Goal: Task Accomplishment & Management: Use online tool/utility

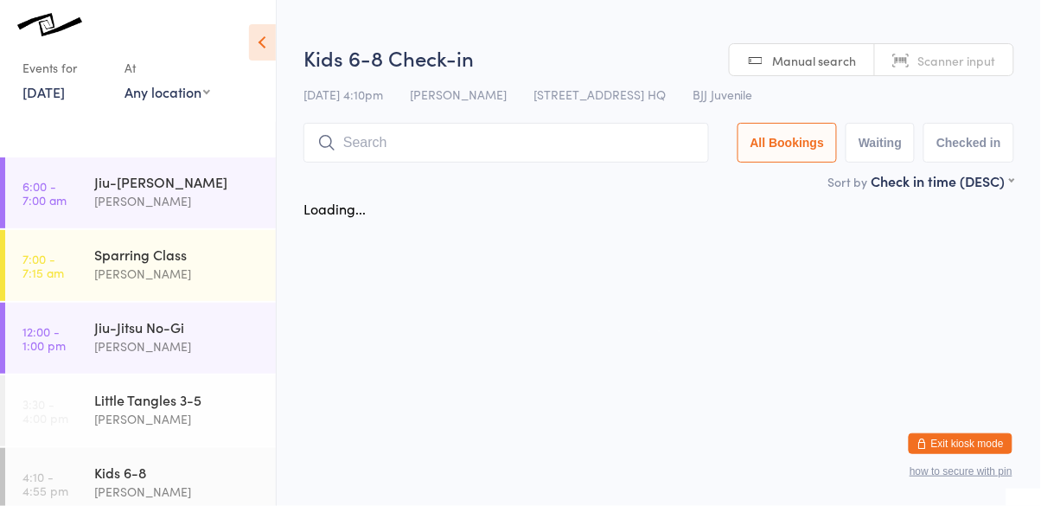
scroll to position [329, 0]
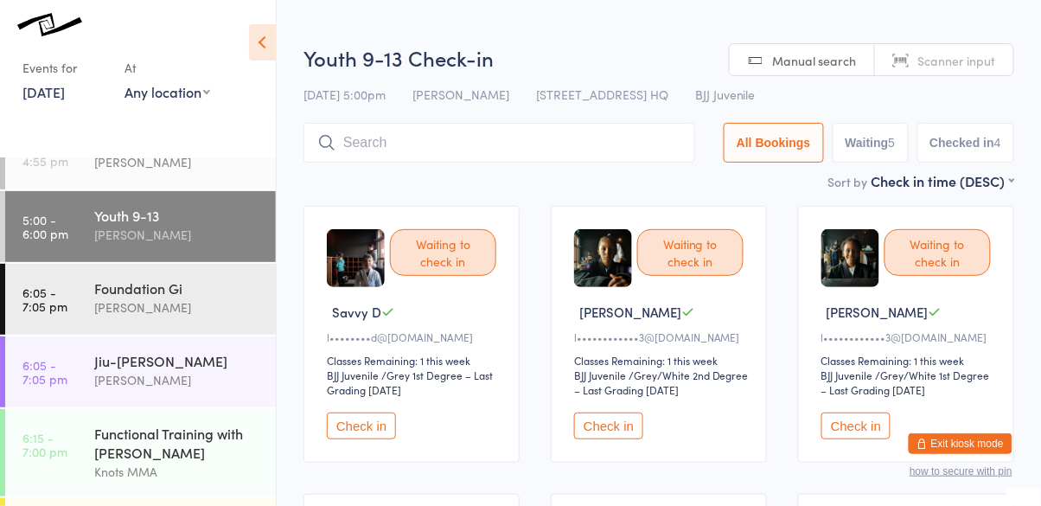
click at [373, 427] on button "Check in" at bounding box center [361, 425] width 69 height 27
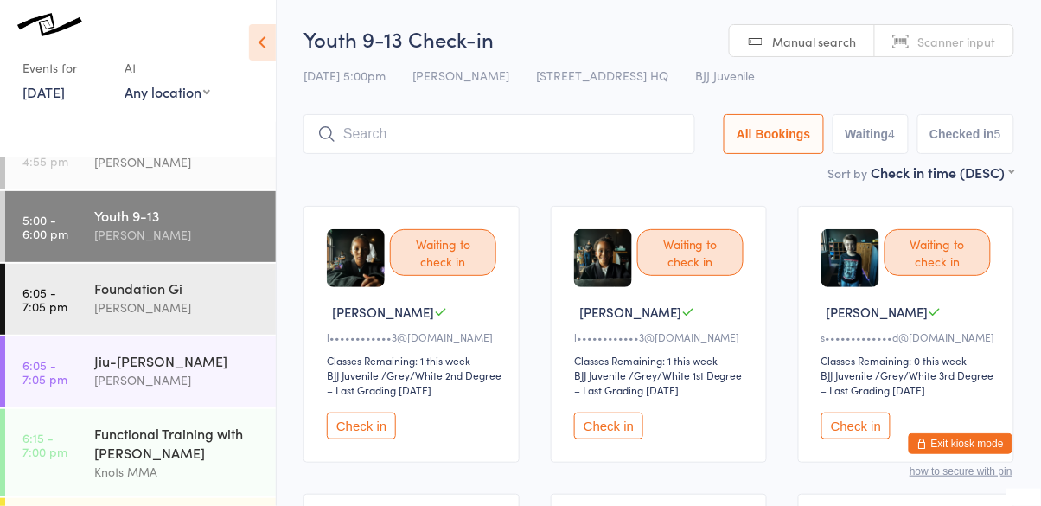
click at [527, 152] on input "search" at bounding box center [499, 134] width 392 height 40
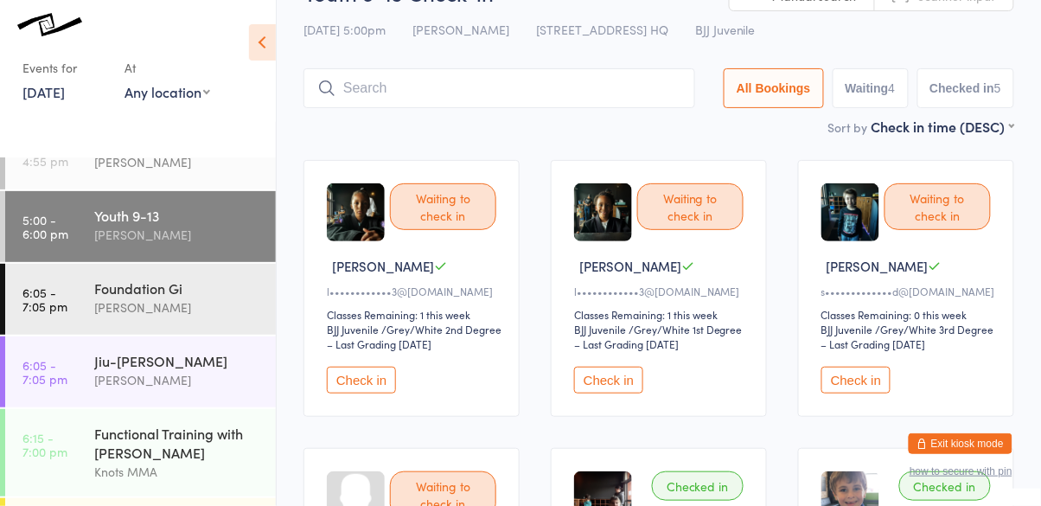
scroll to position [0, 0]
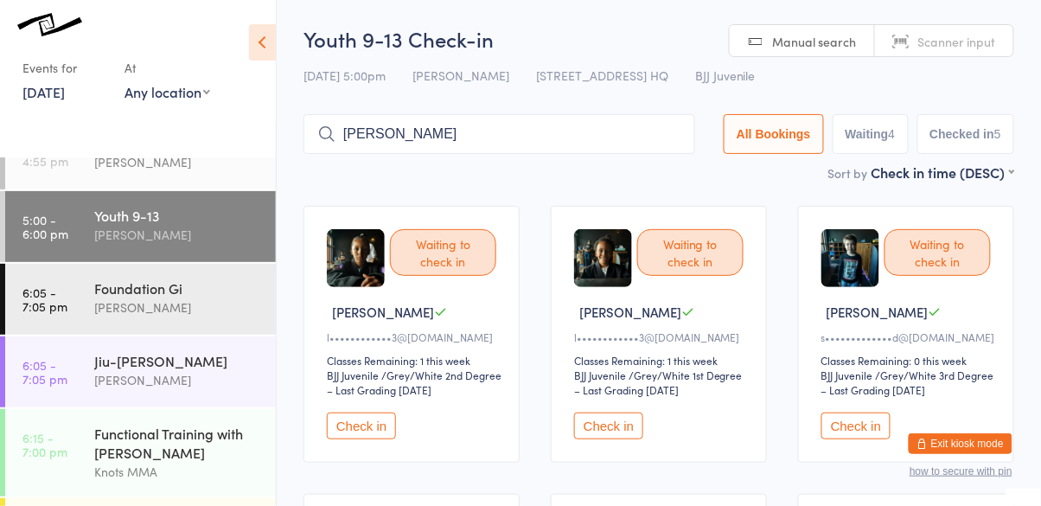
type input "andrew"
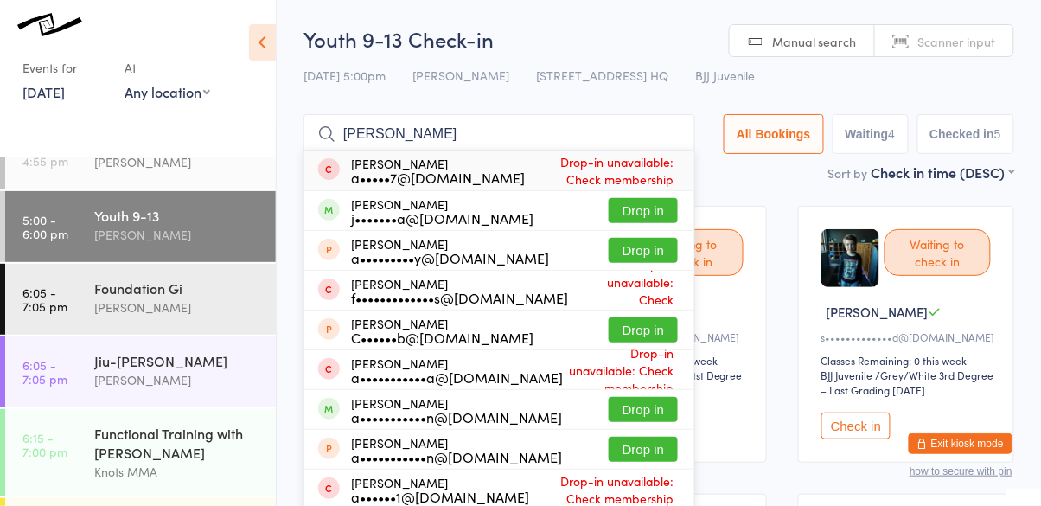
click at [666, 216] on button "Drop in" at bounding box center [642, 210] width 69 height 25
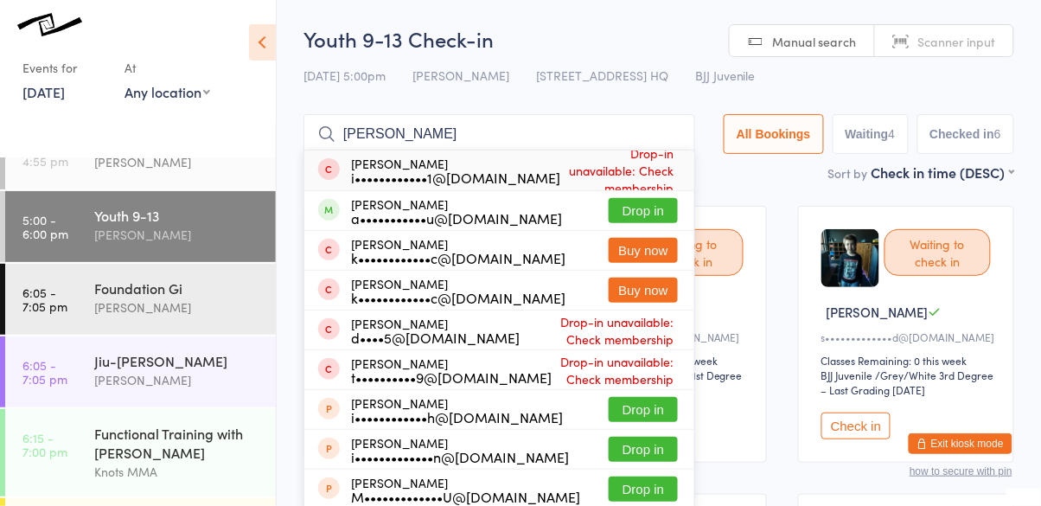
type input "isaac"
click at [664, 211] on button "Drop in" at bounding box center [642, 210] width 69 height 25
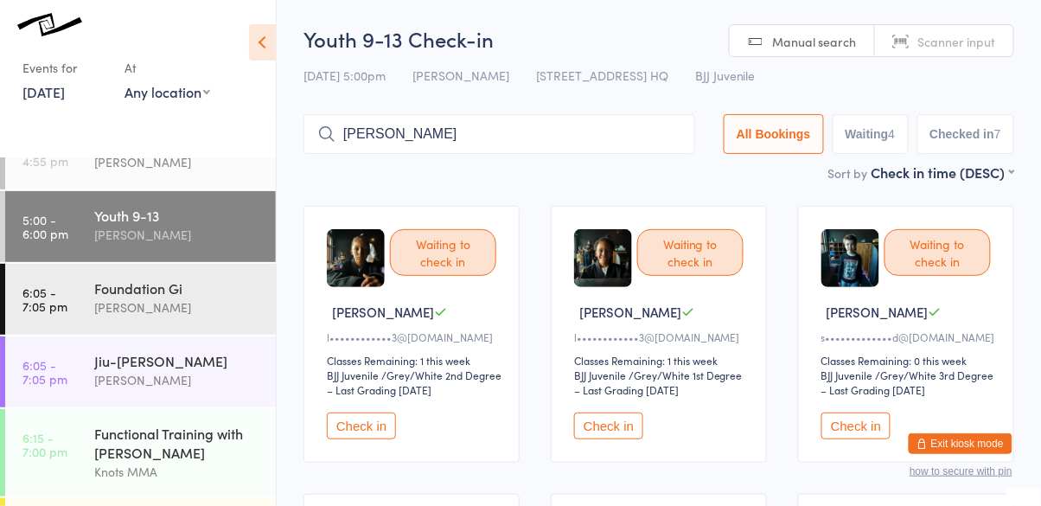
type input "adam"
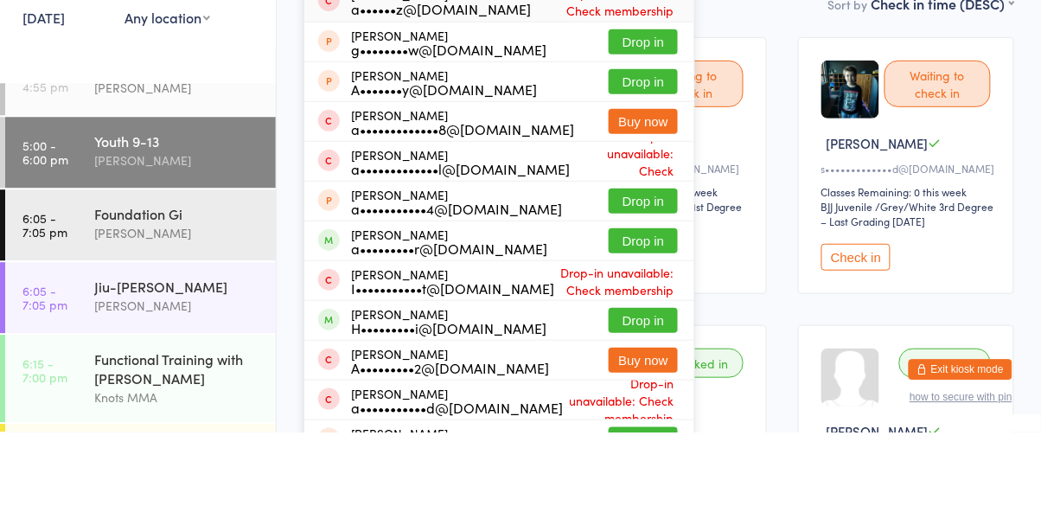
scroll to position [98, 0]
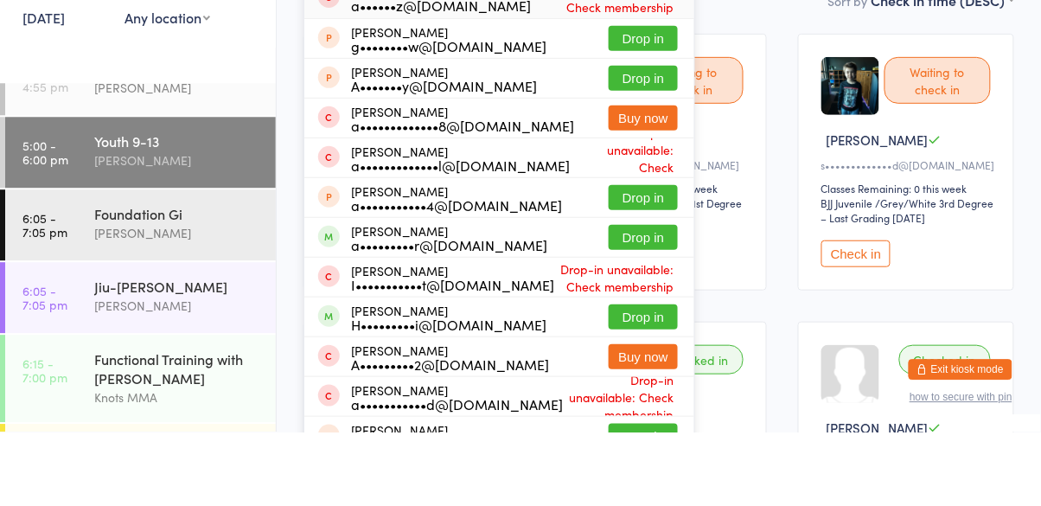
click at [641, 397] on button "Drop in" at bounding box center [642, 391] width 69 height 25
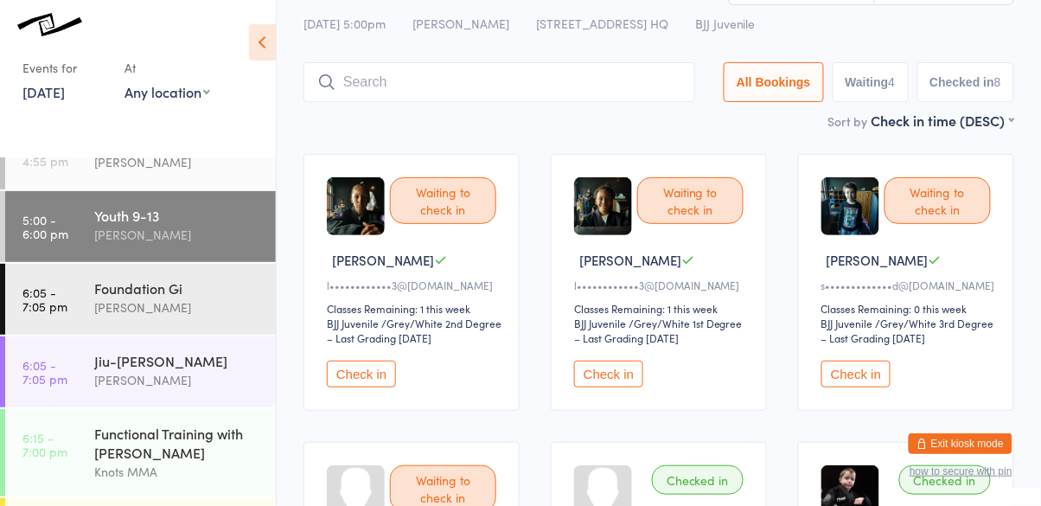
scroll to position [0, 0]
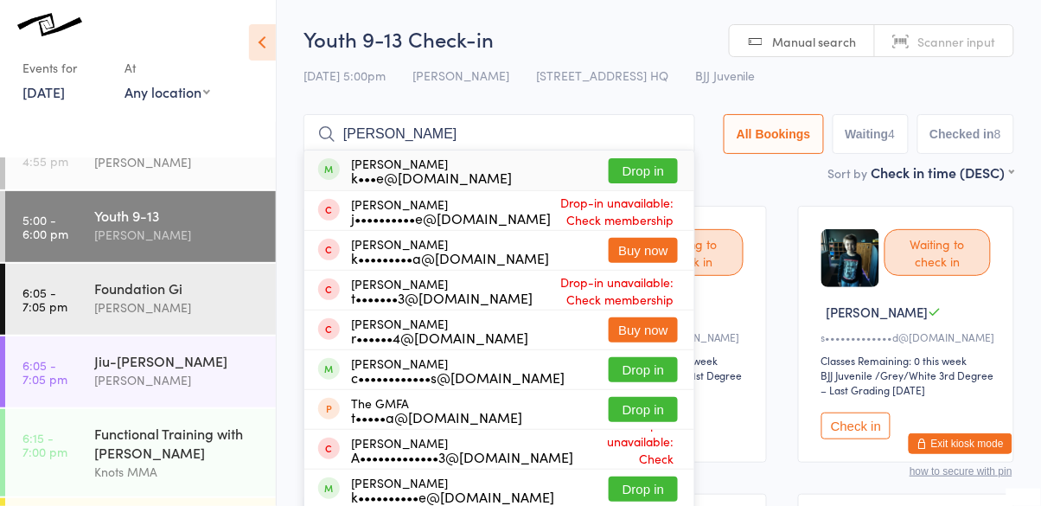
type input "theodore"
click at [661, 175] on button "Drop in" at bounding box center [642, 170] width 69 height 25
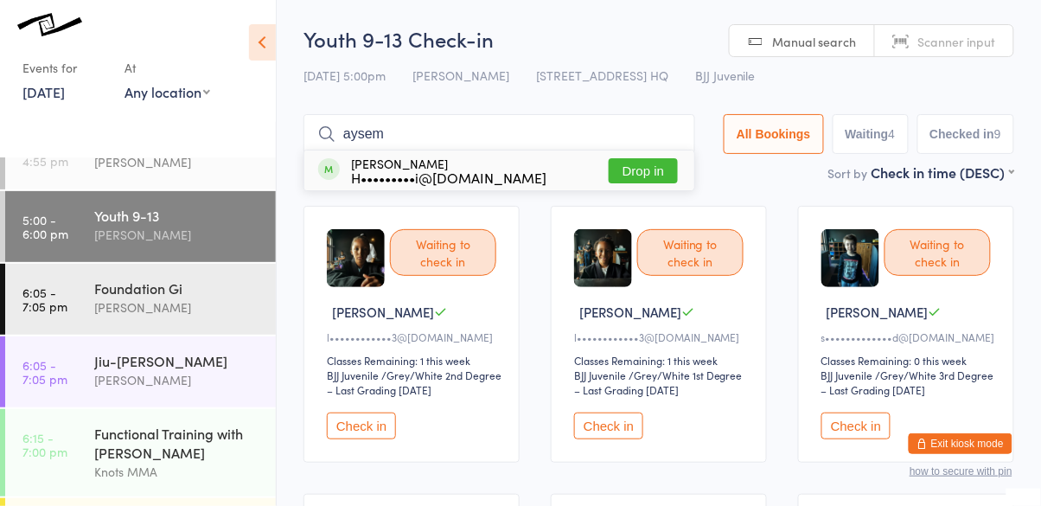
type input "aysem"
click at [659, 170] on button "Drop in" at bounding box center [642, 170] width 69 height 25
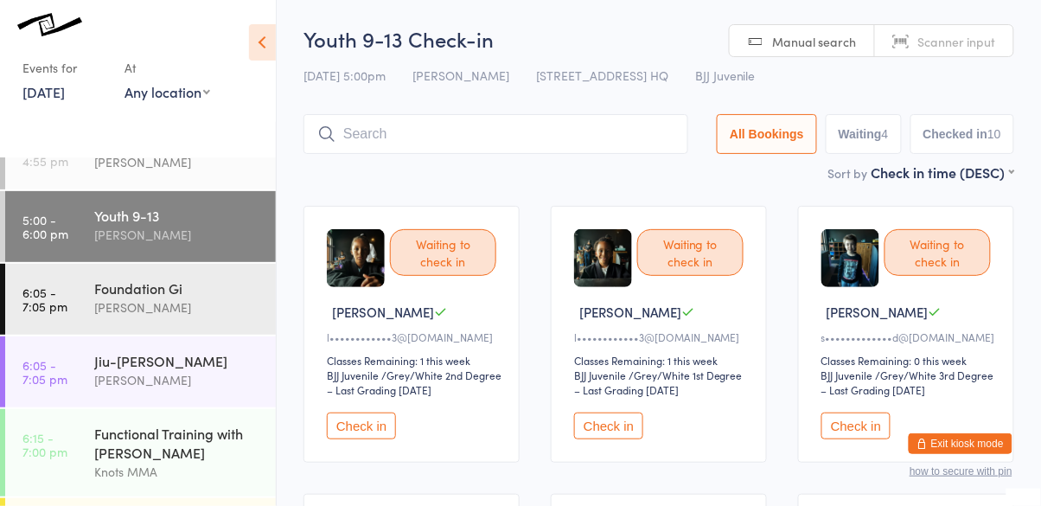
click at [346, 423] on button "Check in" at bounding box center [361, 425] width 69 height 27
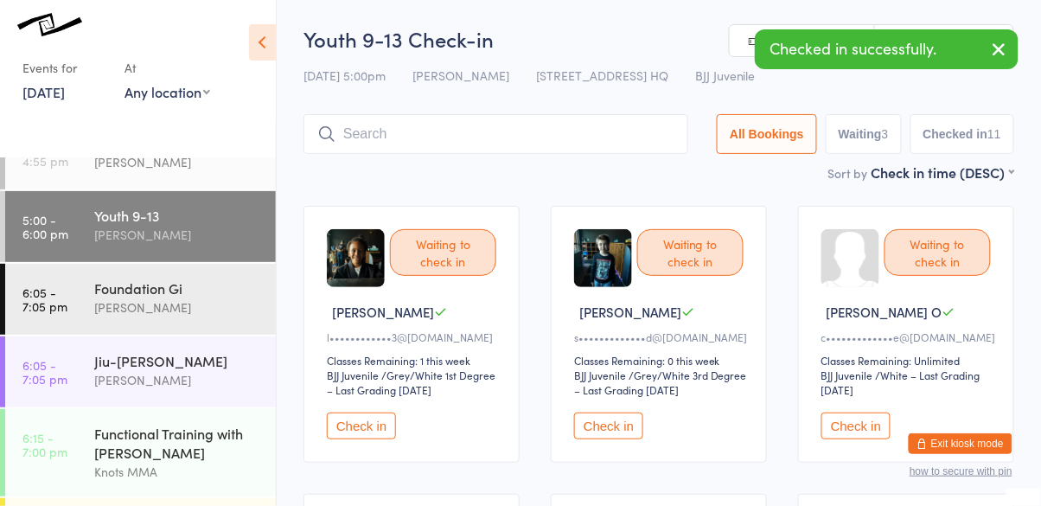
click at [338, 416] on button "Check in" at bounding box center [361, 425] width 69 height 27
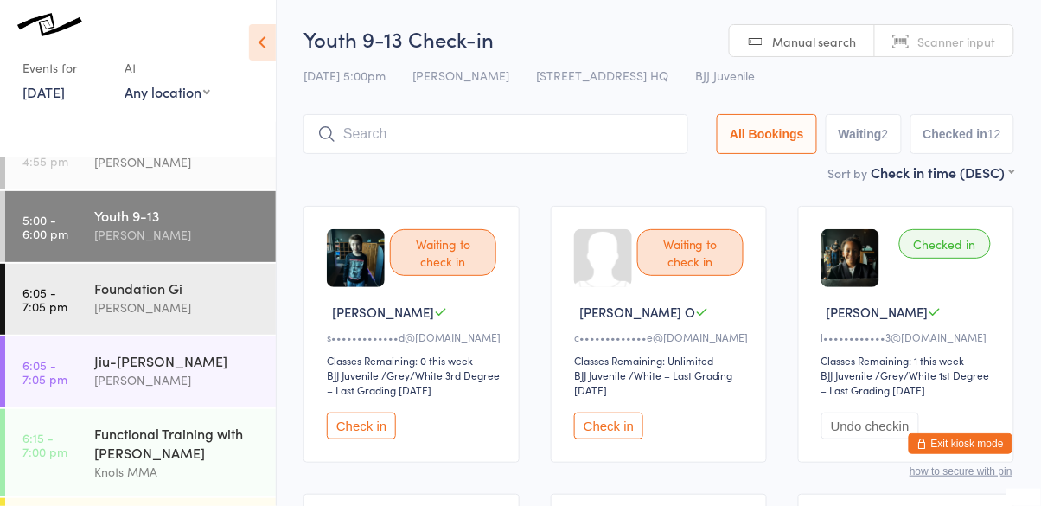
click at [536, 130] on input "search" at bounding box center [495, 134] width 385 height 40
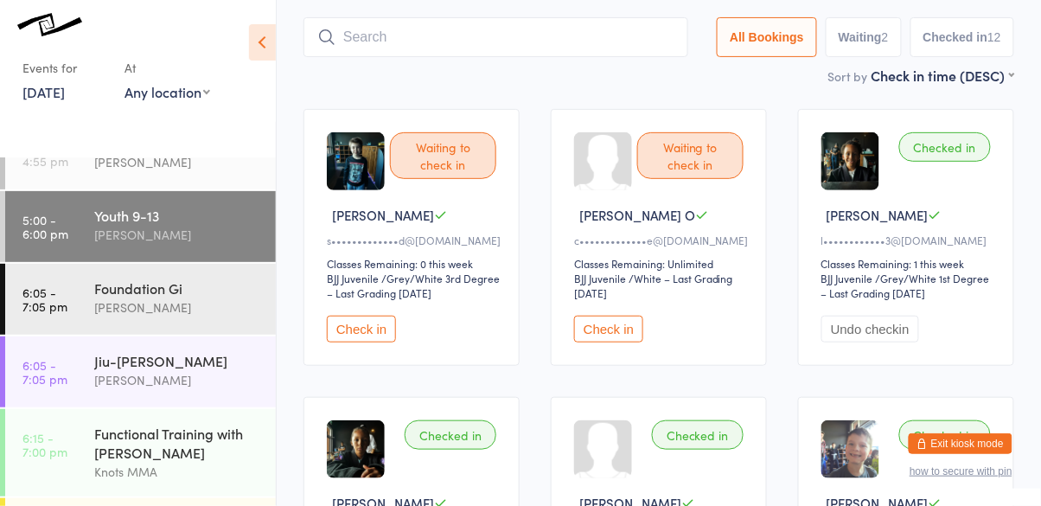
scroll to position [115, 0]
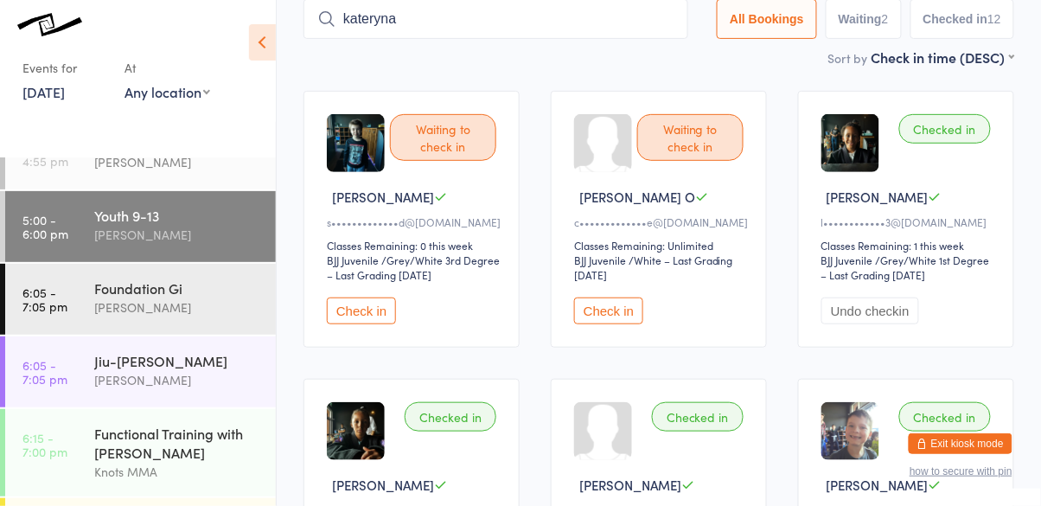
type input "kateryna"
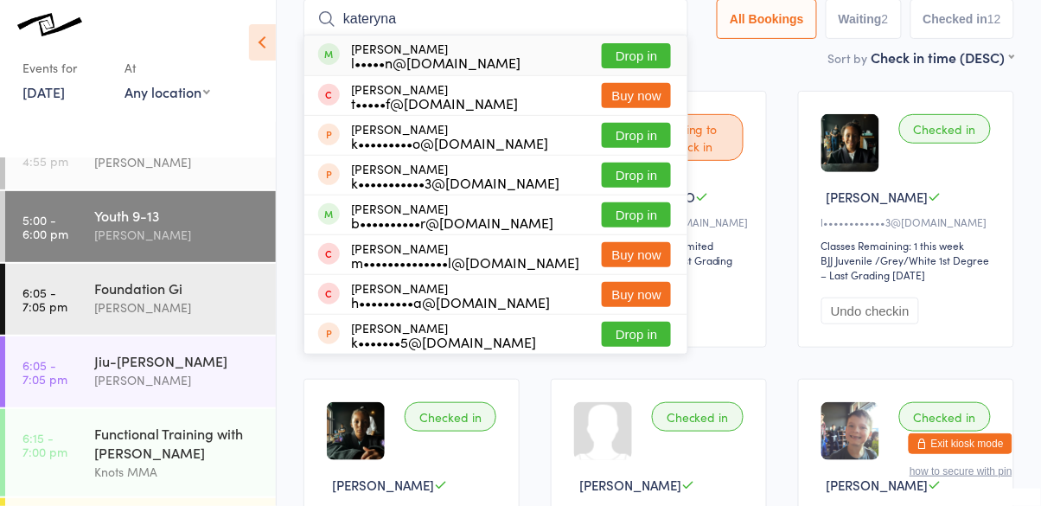
click at [664, 57] on button "Drop in" at bounding box center [636, 55] width 69 height 25
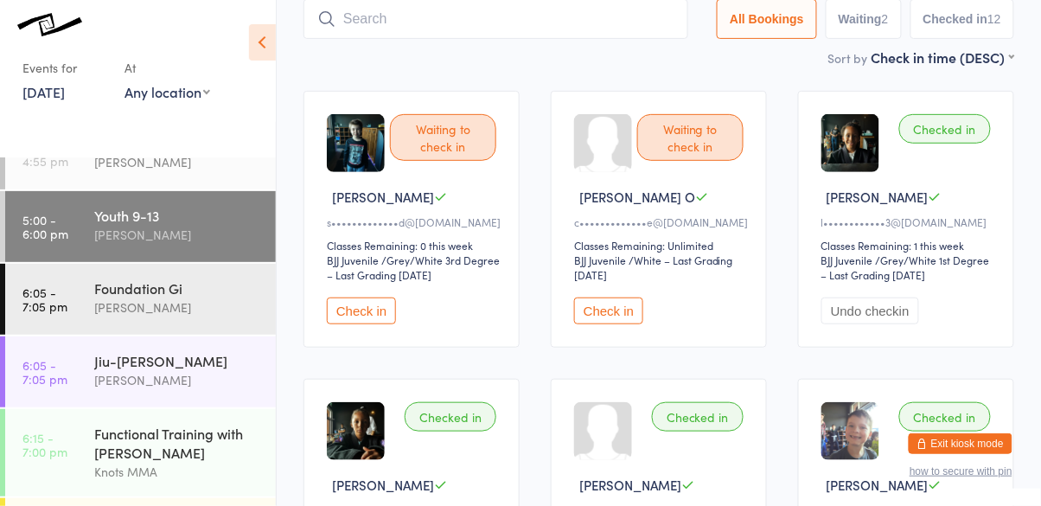
scroll to position [114, 0]
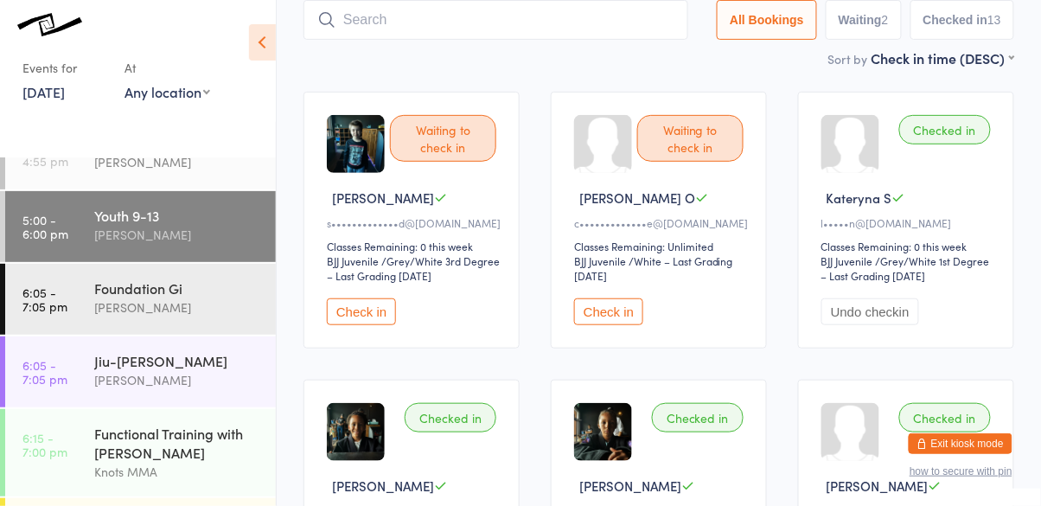
click at [364, 309] on button "Check in" at bounding box center [361, 311] width 69 height 27
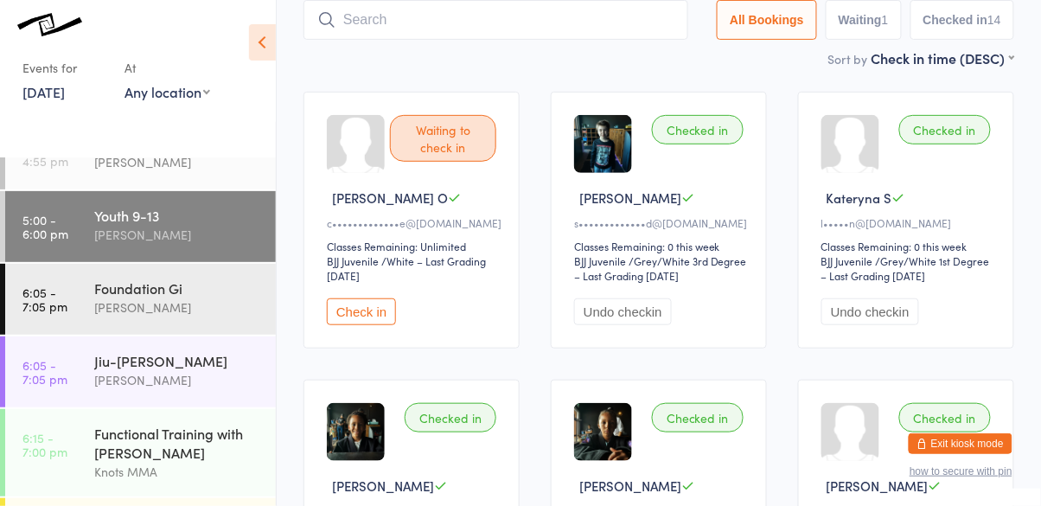
click at [366, 313] on button "Check in" at bounding box center [361, 311] width 69 height 27
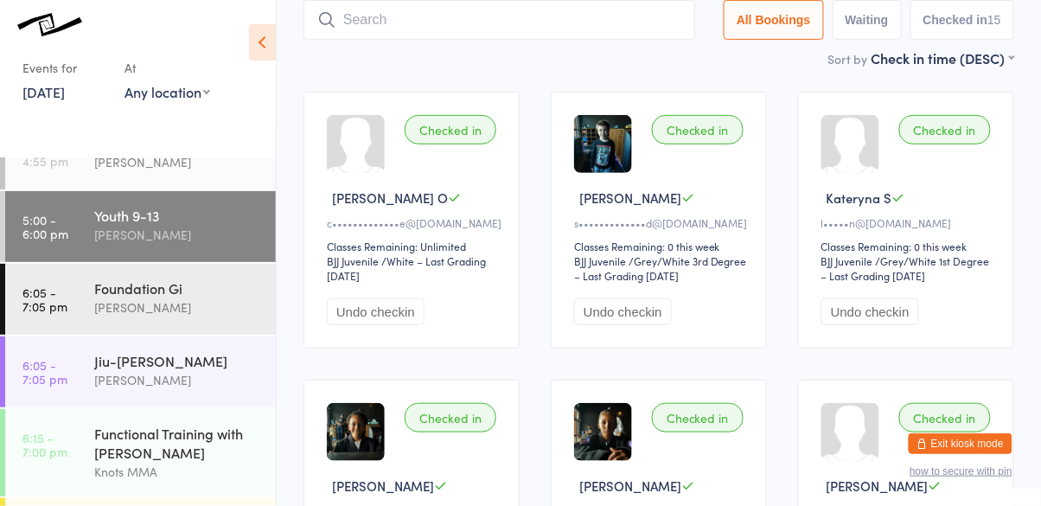
click at [494, 26] on input "search" at bounding box center [499, 20] width 392 height 40
type input "sathya"
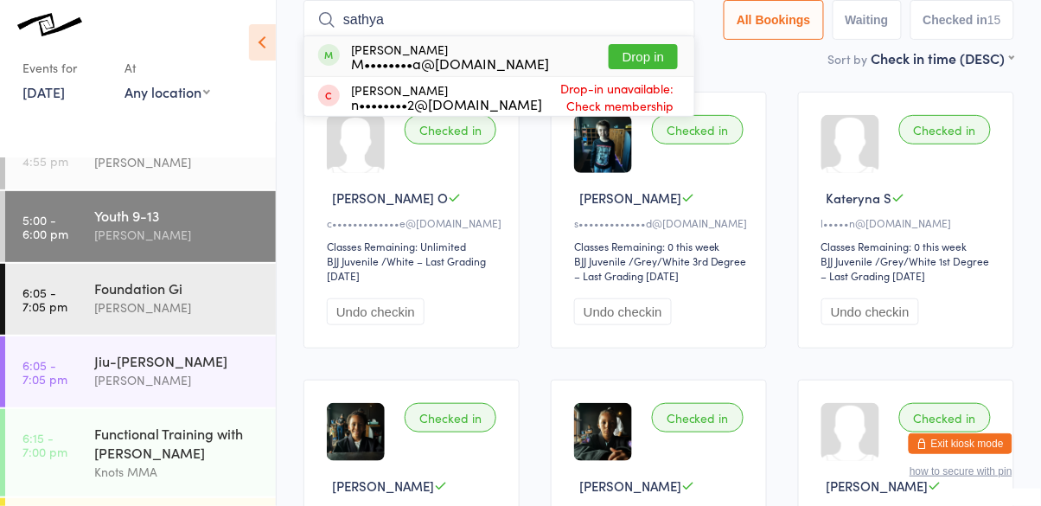
click at [673, 61] on button "Drop in" at bounding box center [642, 56] width 69 height 25
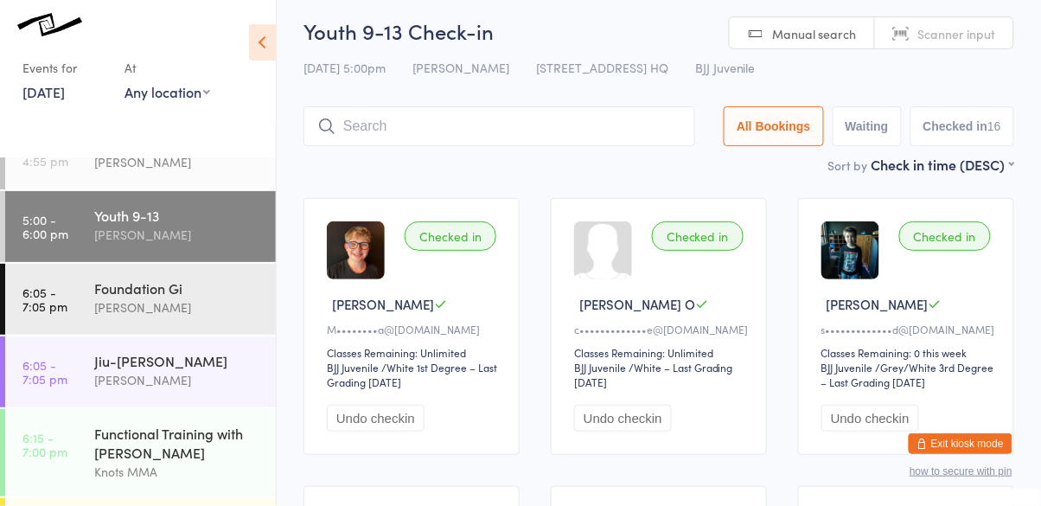
scroll to position [8, 0]
click at [753, 20] on link "Manual search" at bounding box center [802, 33] width 145 height 33
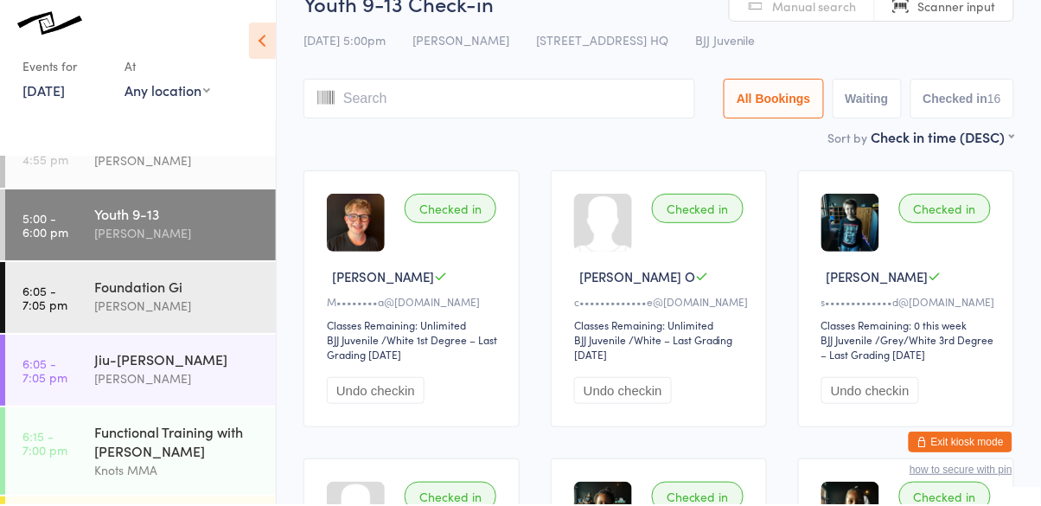
click at [343, 100] on input "search" at bounding box center [499, 100] width 392 height 40
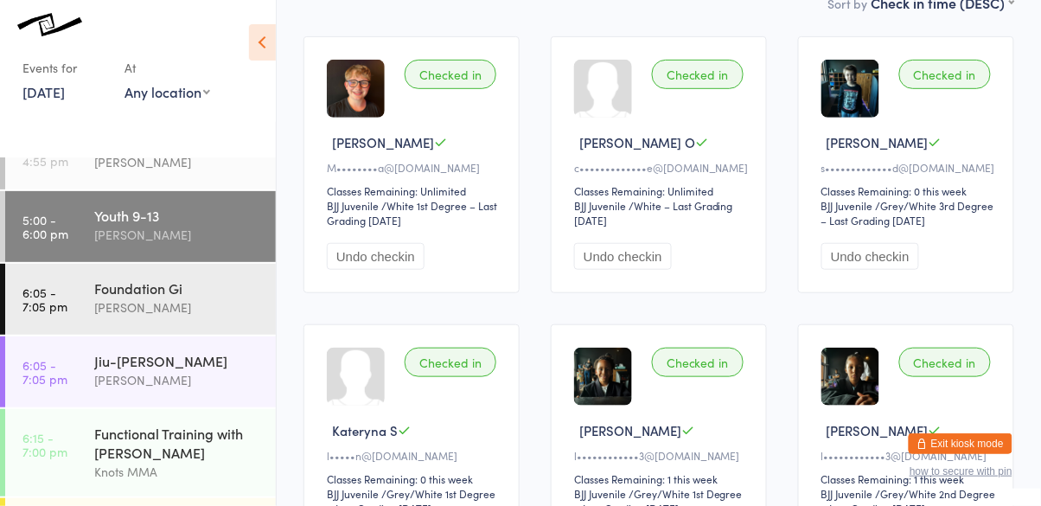
scroll to position [0, 0]
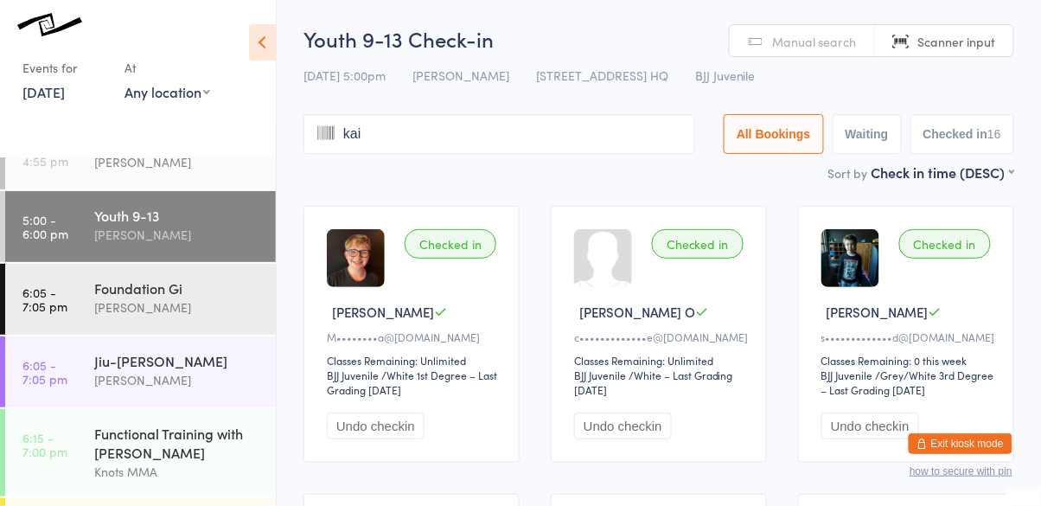
click at [487, 143] on input "kai" at bounding box center [499, 134] width 392 height 40
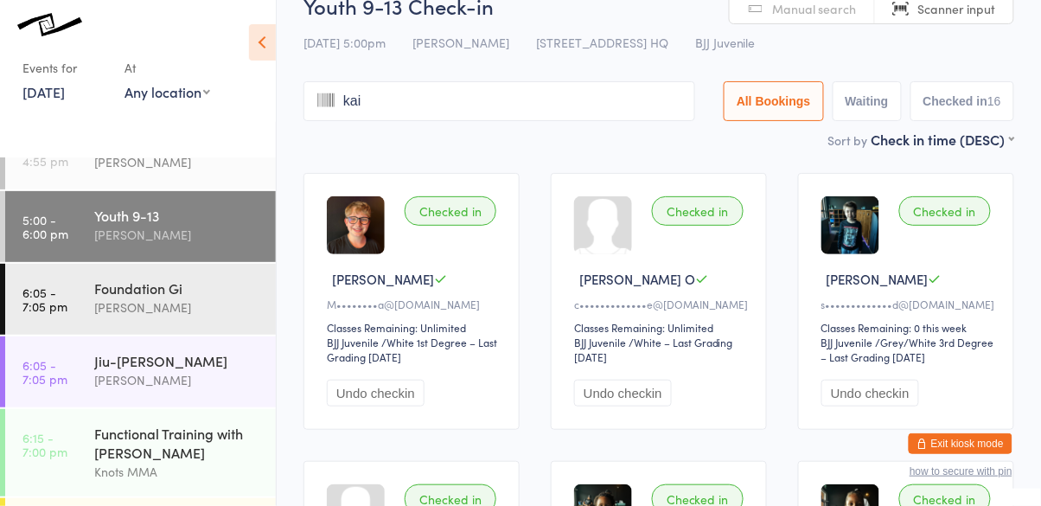
scroll to position [14, 0]
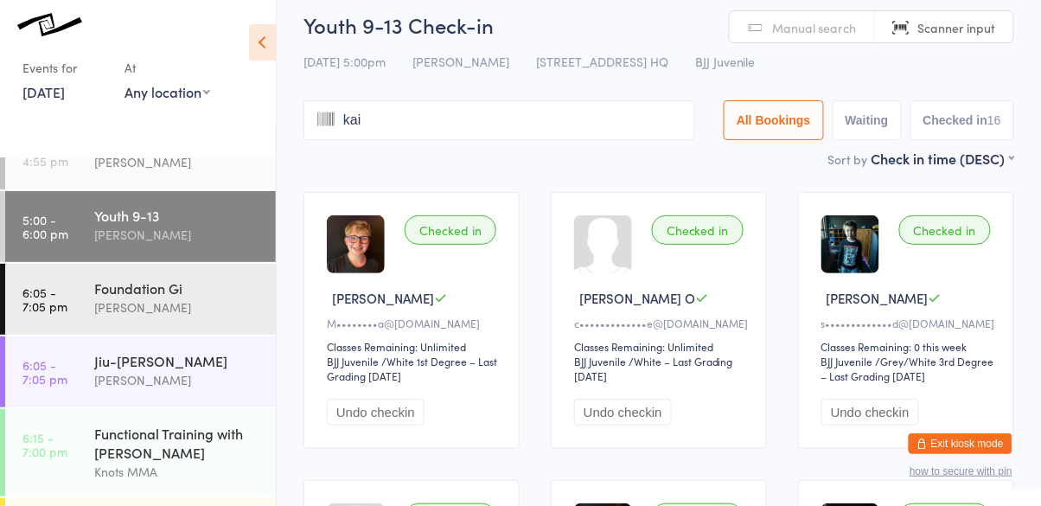
click at [670, 125] on input "kai" at bounding box center [499, 120] width 392 height 40
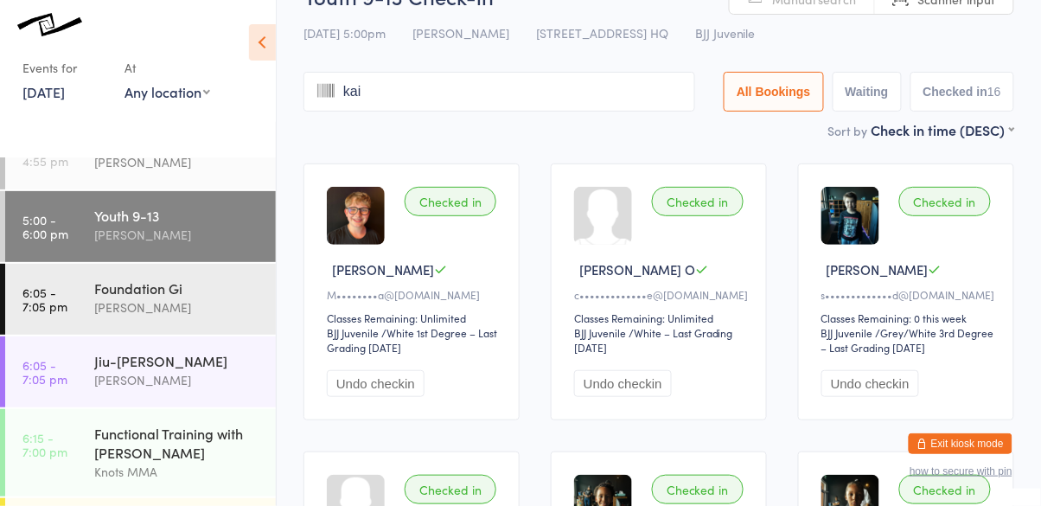
scroll to position [92, 0]
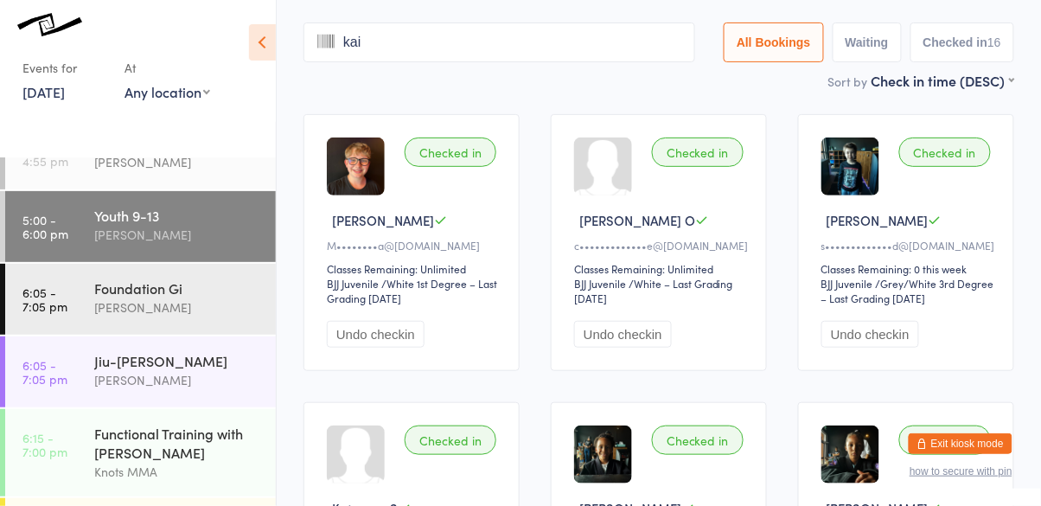
type input "kai"
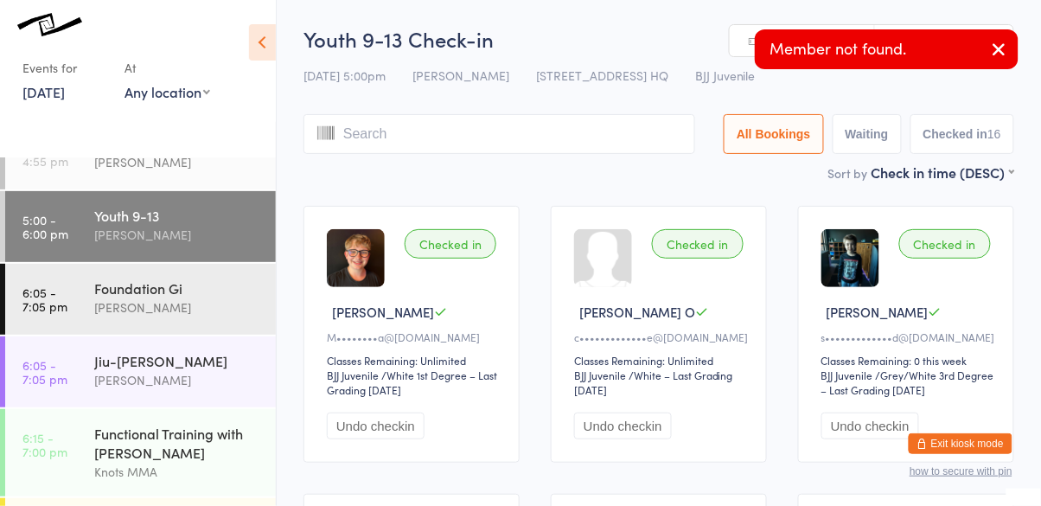
click at [380, 141] on input "search" at bounding box center [499, 134] width 392 height 40
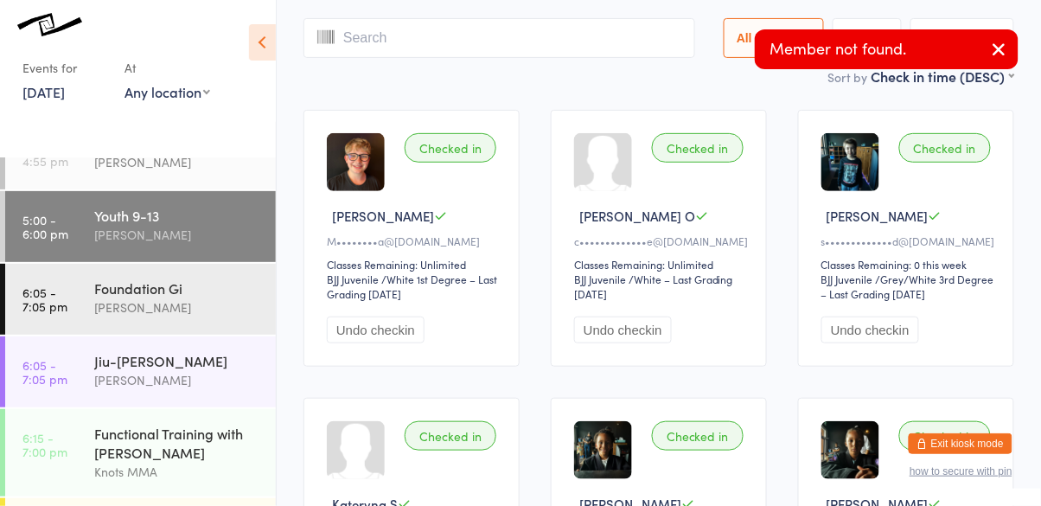
scroll to position [115, 0]
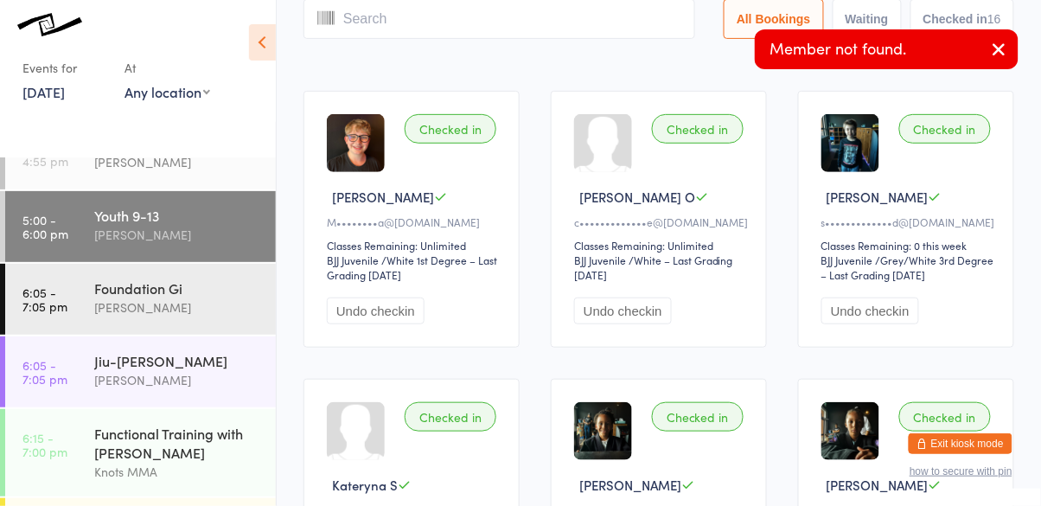
click at [989, 57] on button "button" at bounding box center [999, 50] width 38 height 40
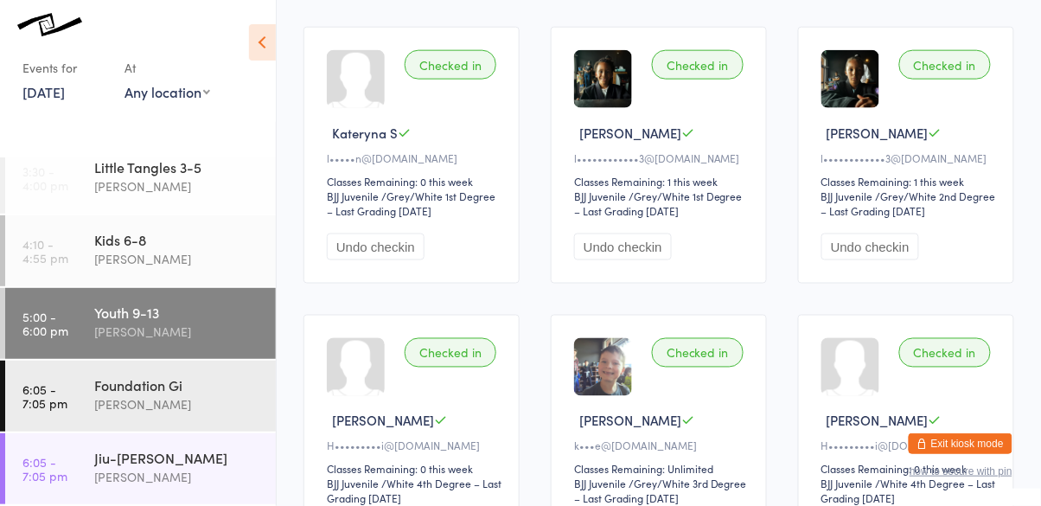
scroll to position [196, 0]
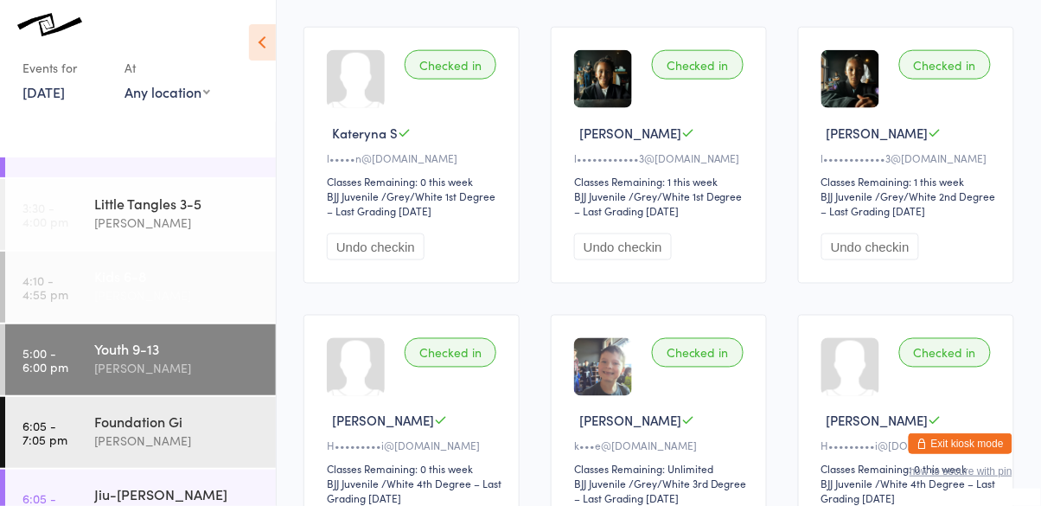
click at [94, 285] on div "[PERSON_NAME]" at bounding box center [177, 295] width 167 height 20
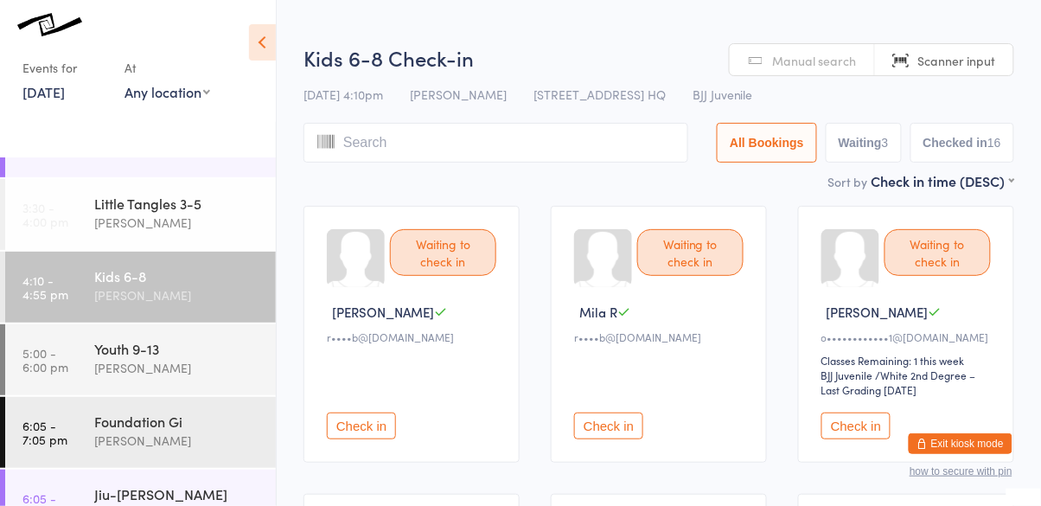
click at [595, 449] on div "Waiting to check in Mila R r••••b@gmail.com Check in" at bounding box center [659, 334] width 216 height 257
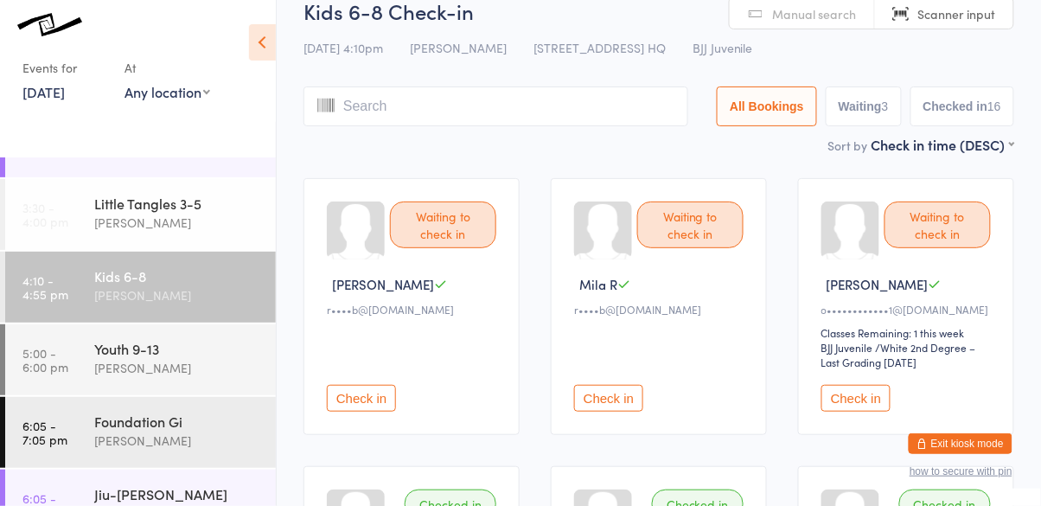
scroll to position [27, 0]
click at [343, 403] on button "Check in" at bounding box center [361, 398] width 69 height 27
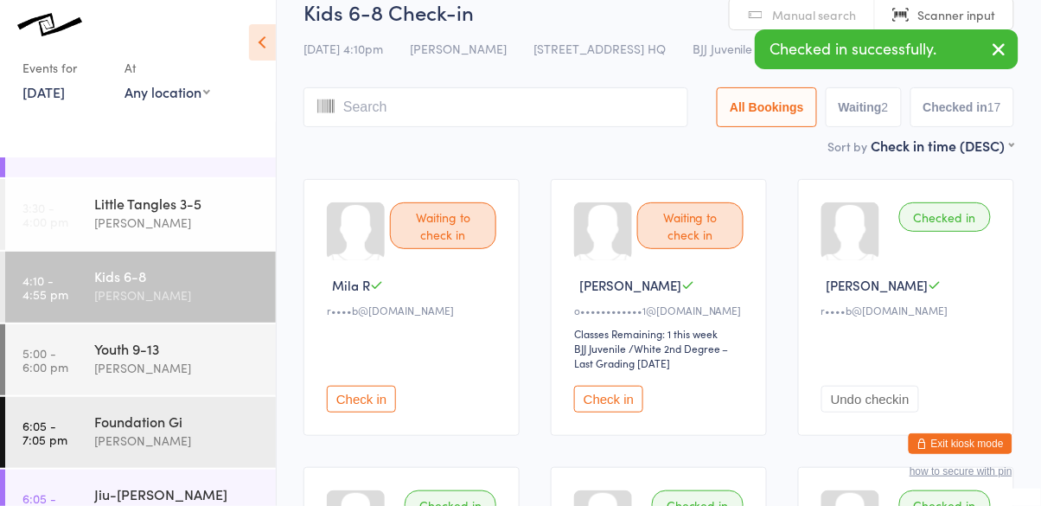
click at [602, 405] on button "Check in" at bounding box center [608, 398] width 69 height 27
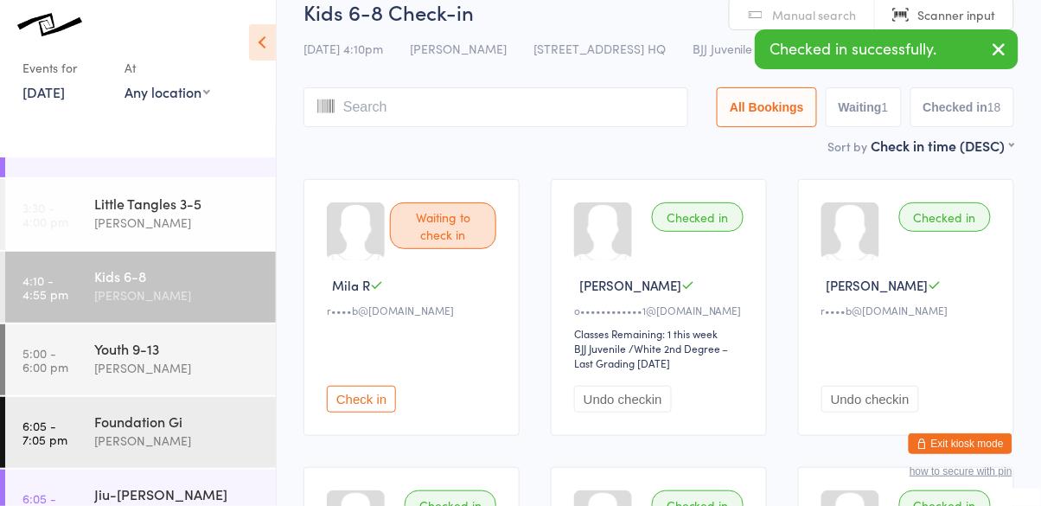
click at [691, 223] on div "Checked in" at bounding box center [698, 216] width 92 height 29
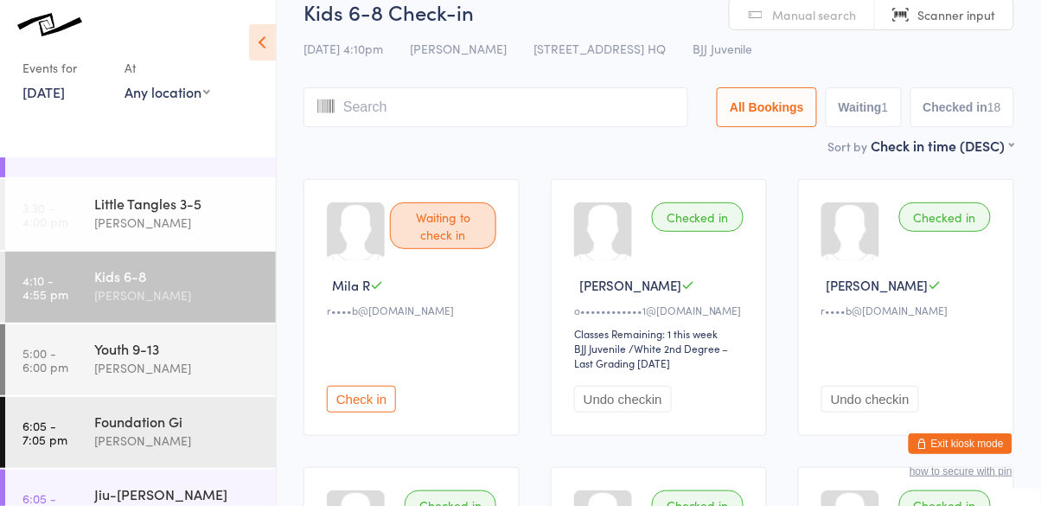
click at [354, 409] on button "Check in" at bounding box center [361, 398] width 69 height 27
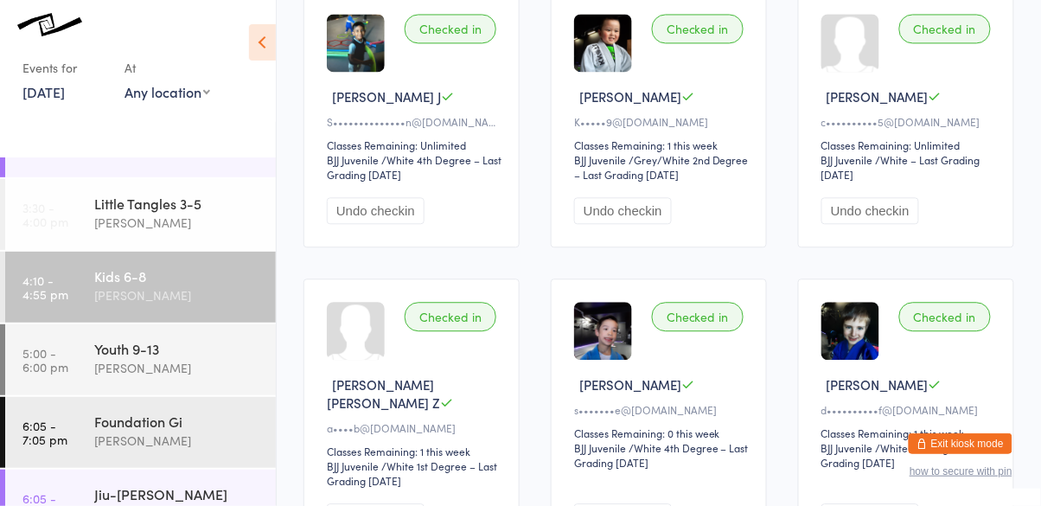
scroll to position [792, 0]
click at [612, 128] on div "Checked in Henry P K•••••9@gmail.com Classes Remaining: 1 this week BJJ Juvenil…" at bounding box center [659, 118] width 216 height 257
click at [994, 441] on button "Exit kiosk mode" at bounding box center [960, 443] width 104 height 21
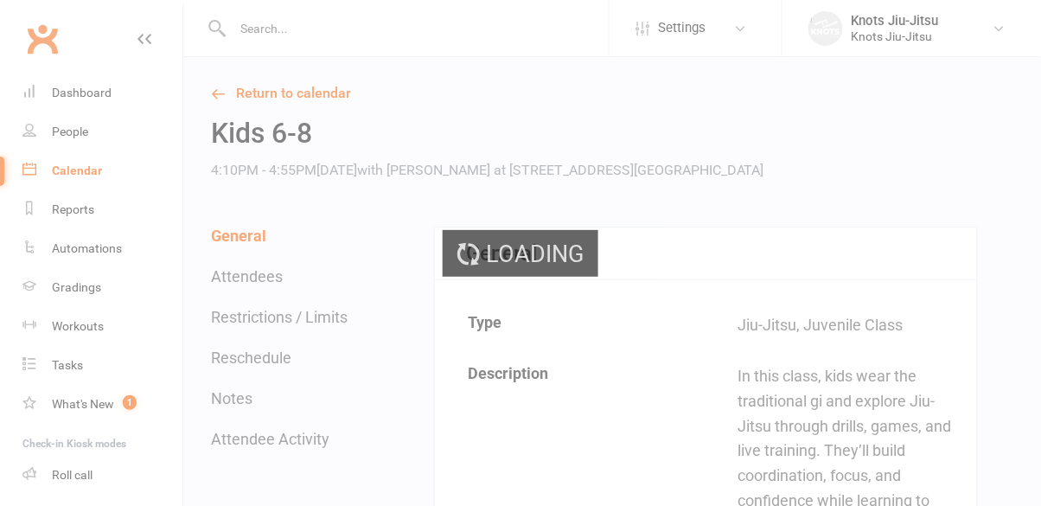
click at [388, 34] on input "text" at bounding box center [417, 28] width 381 height 24
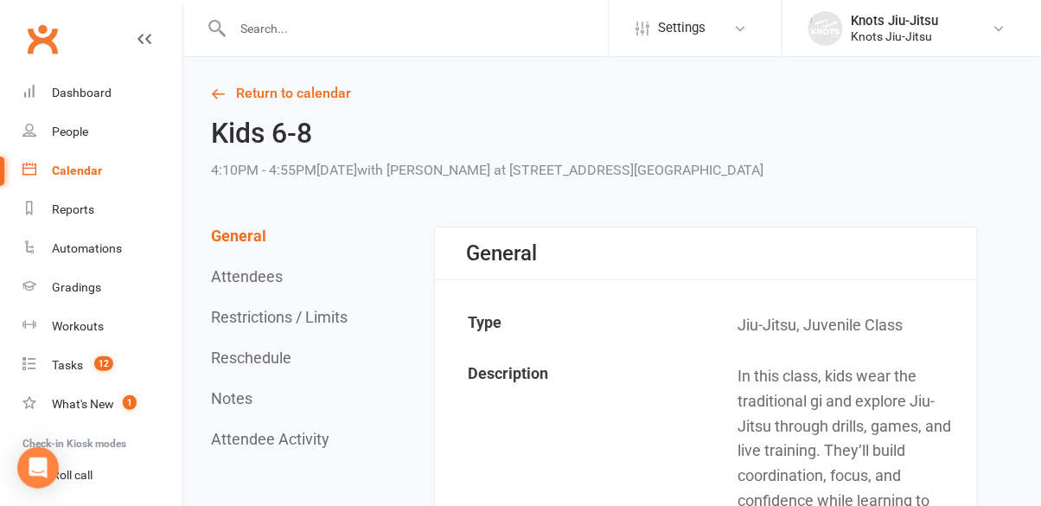
click at [91, 181] on link "Calendar" at bounding box center [102, 170] width 160 height 39
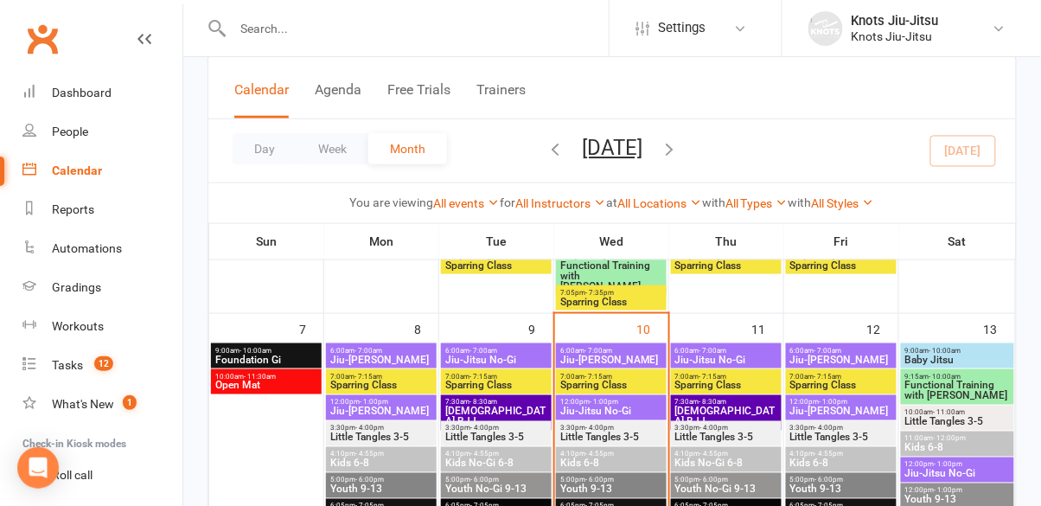
scroll to position [403, 0]
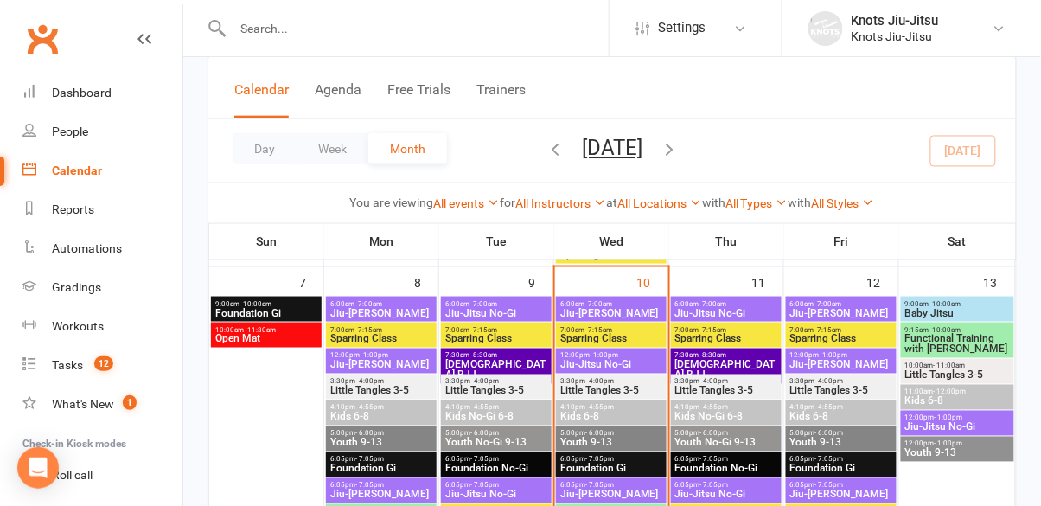
click at [627, 438] on span "Youth 9-13" at bounding box center [611, 442] width 104 height 10
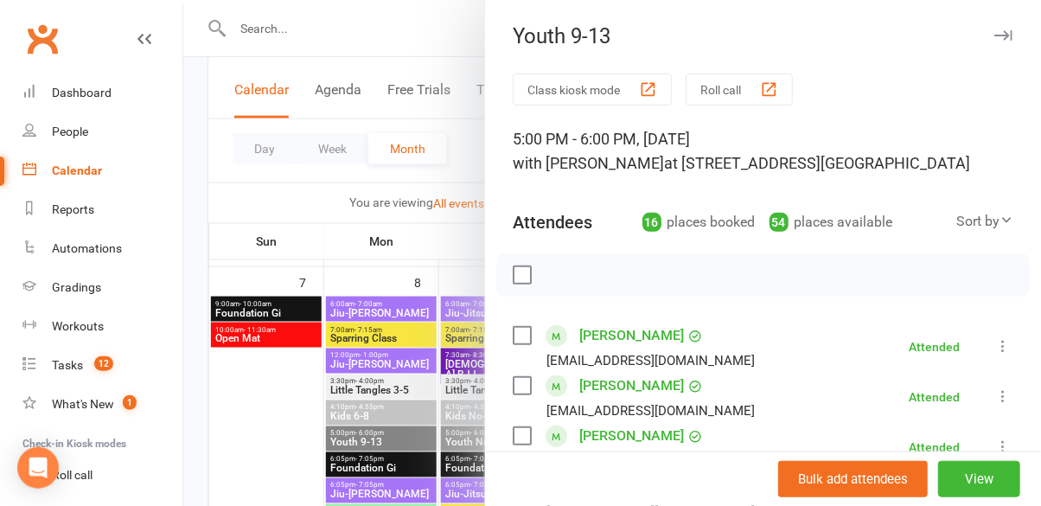
click at [1010, 26] on button "button" at bounding box center [1002, 35] width 21 height 21
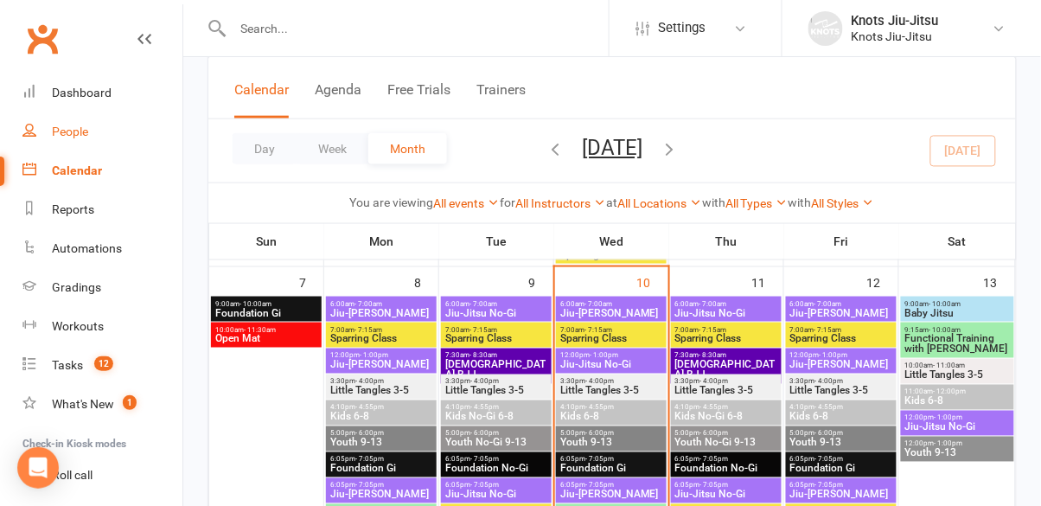
click at [66, 130] on div "People" at bounding box center [70, 131] width 36 height 14
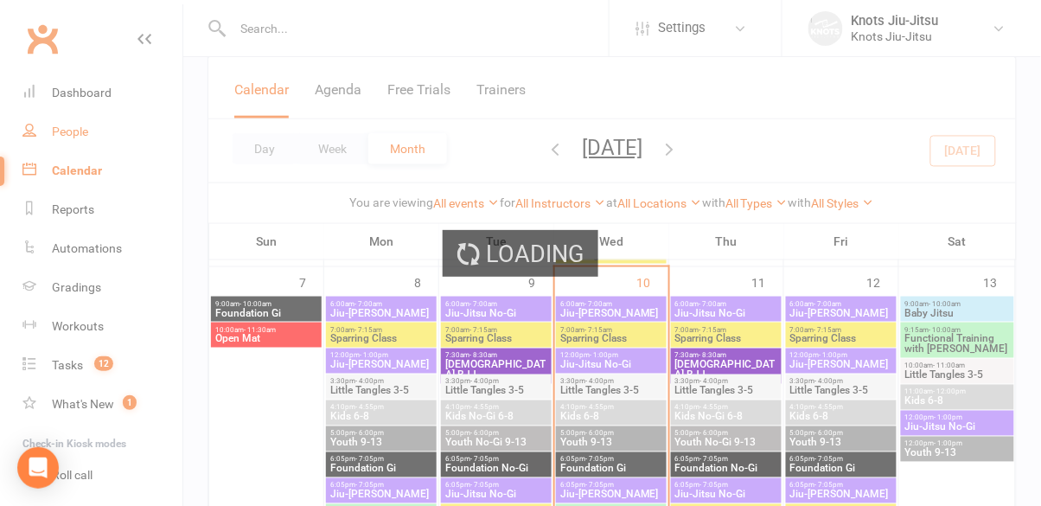
select select "100"
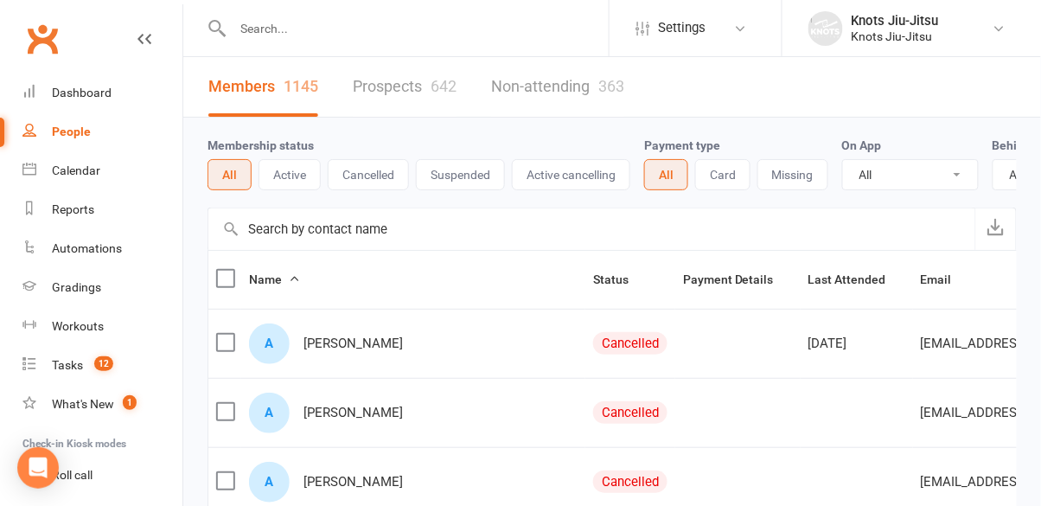
click at [214, 182] on button "All" at bounding box center [229, 174] width 44 height 31
click at [75, 165] on div "Calendar" at bounding box center [76, 170] width 48 height 14
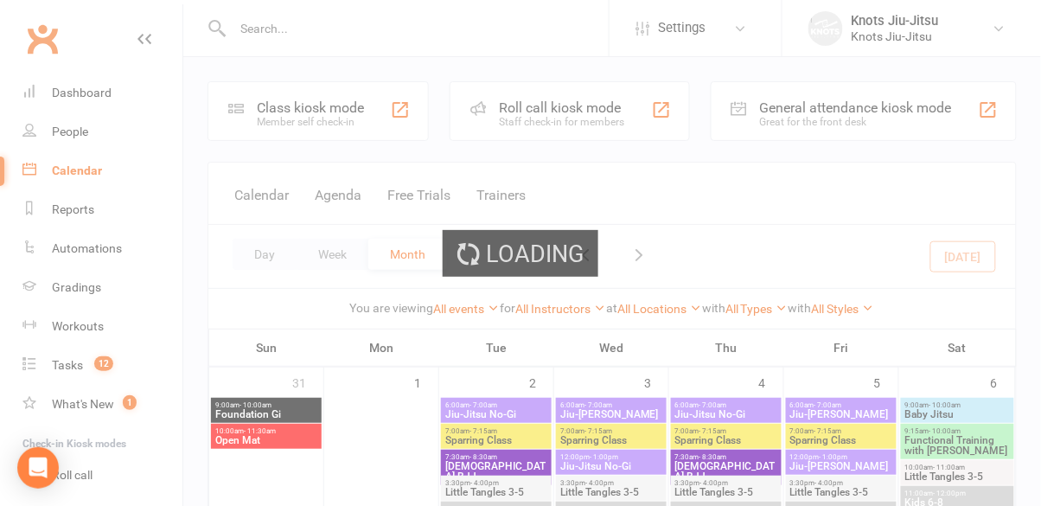
click at [259, 252] on div "Loading" at bounding box center [520, 253] width 1041 height 506
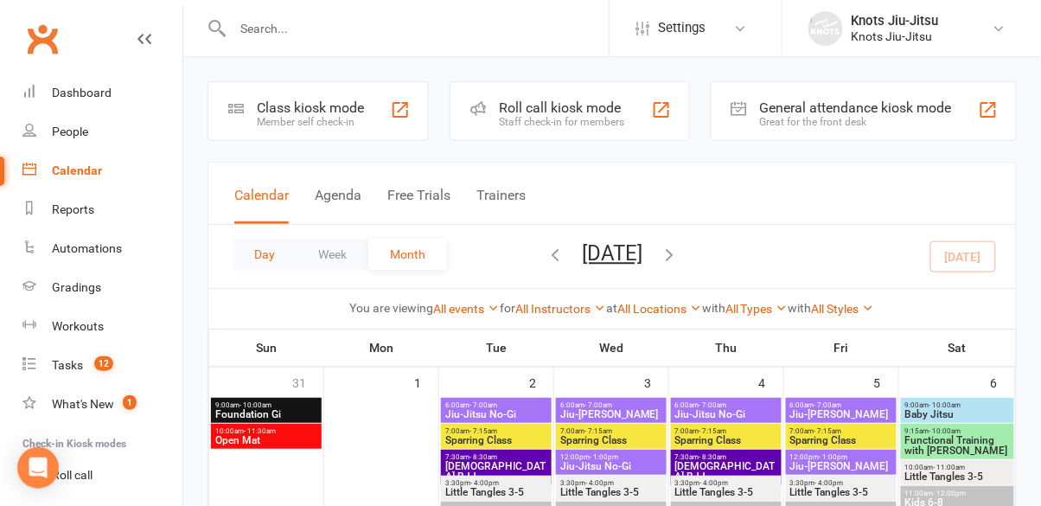
click at [261, 260] on button "Day" at bounding box center [265, 254] width 64 height 31
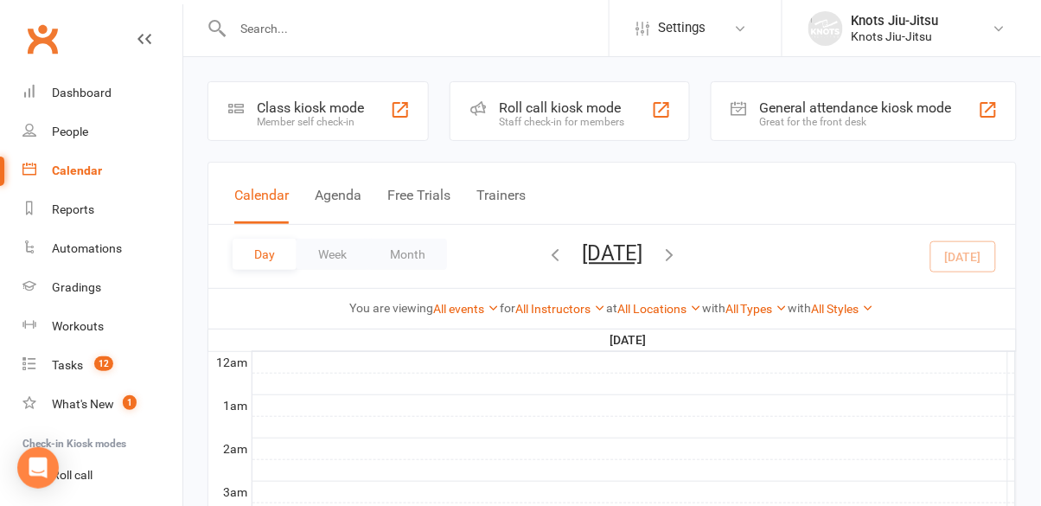
click at [249, 196] on button "Calendar" at bounding box center [261, 205] width 54 height 37
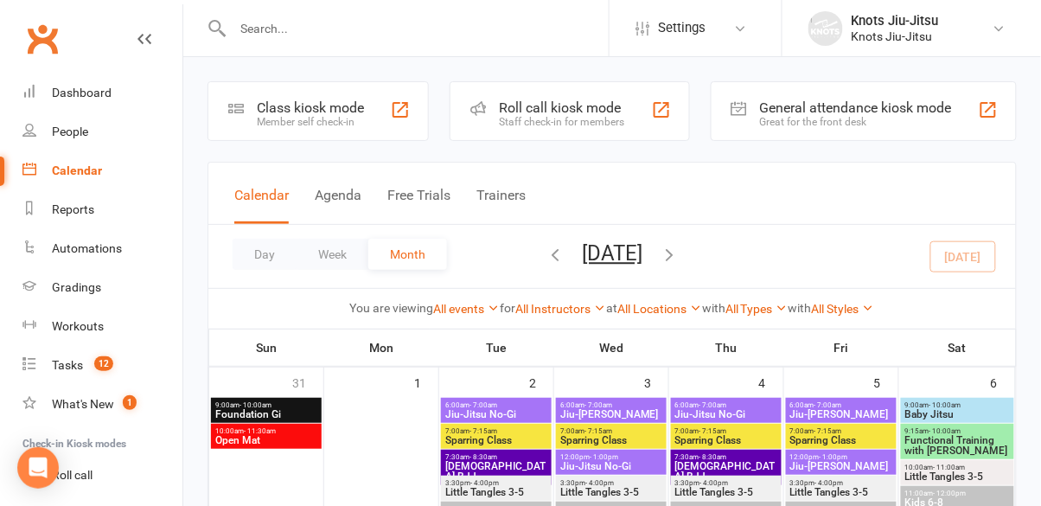
click at [141, 60] on link at bounding box center [144, 55] width 14 height 52
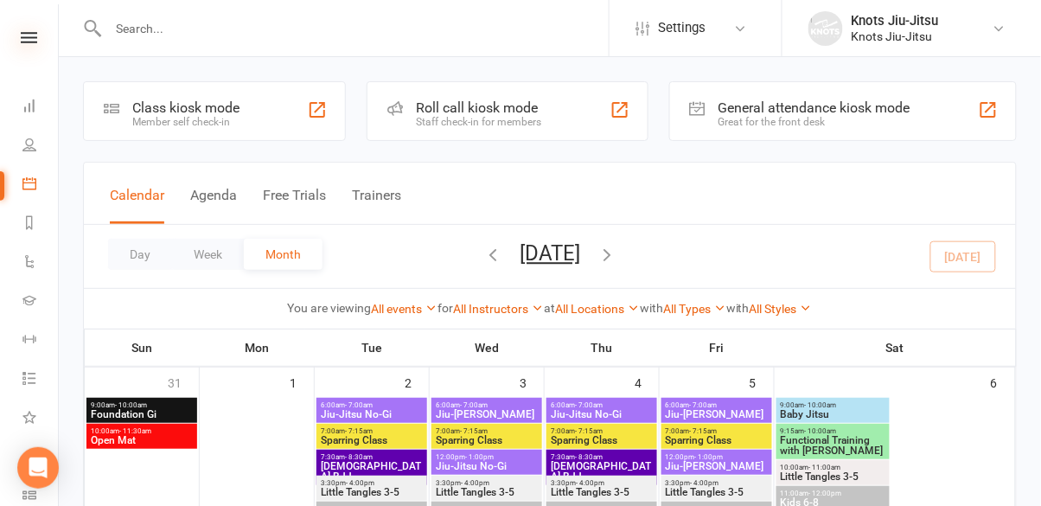
click at [24, 36] on icon at bounding box center [29, 37] width 16 height 11
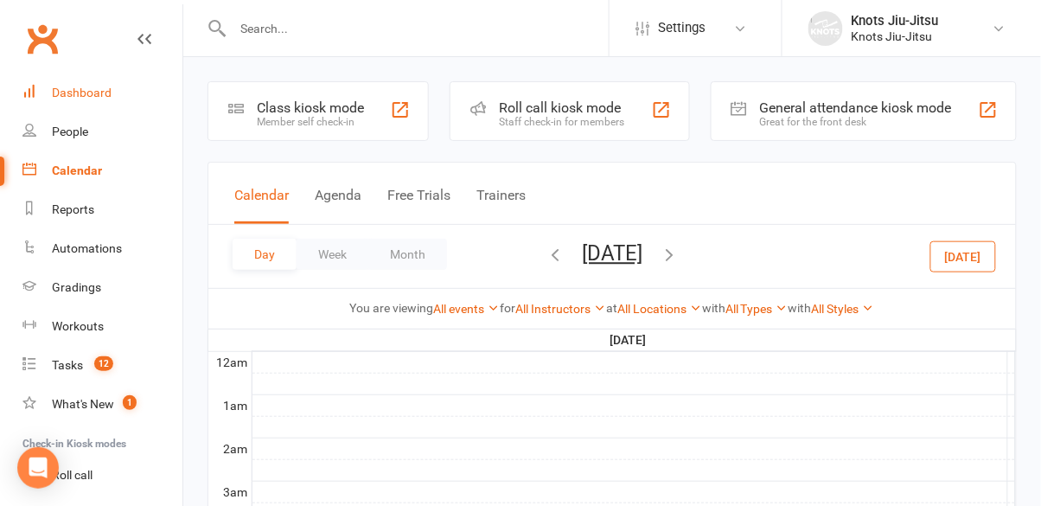
click at [67, 87] on div "Dashboard" at bounding box center [82, 93] width 60 height 14
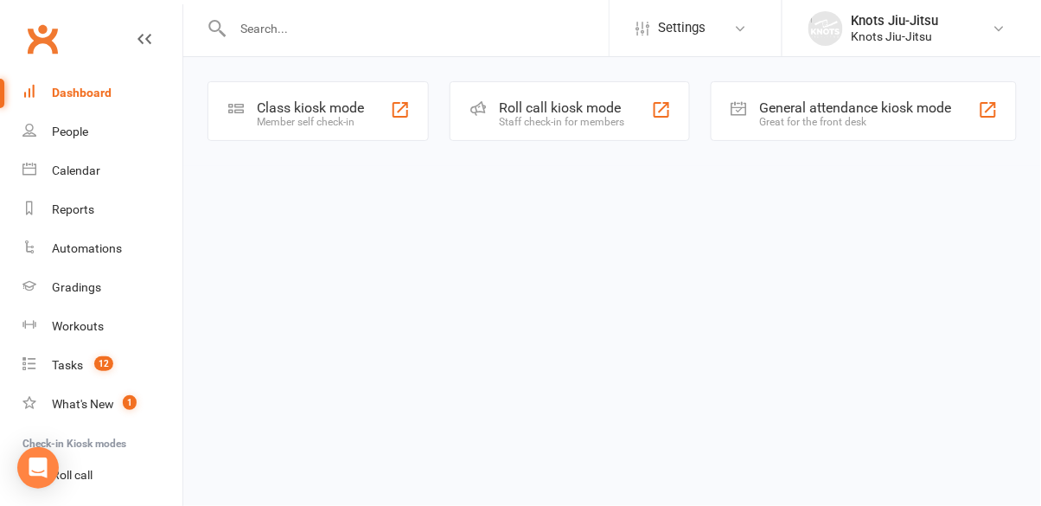
click at [74, 505] on div "Class check-in" at bounding box center [90, 514] width 76 height 14
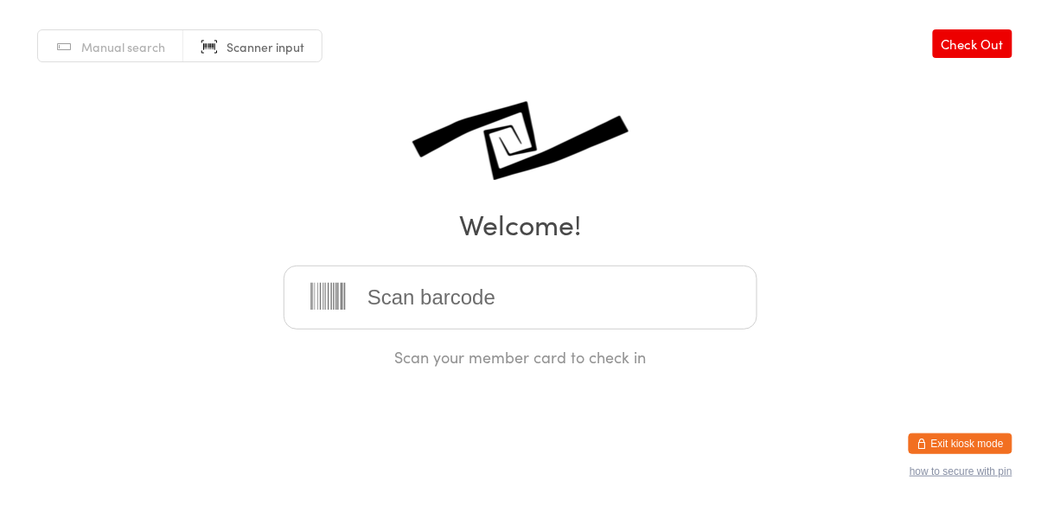
click at [972, 448] on button "Exit kiosk mode" at bounding box center [960, 443] width 104 height 21
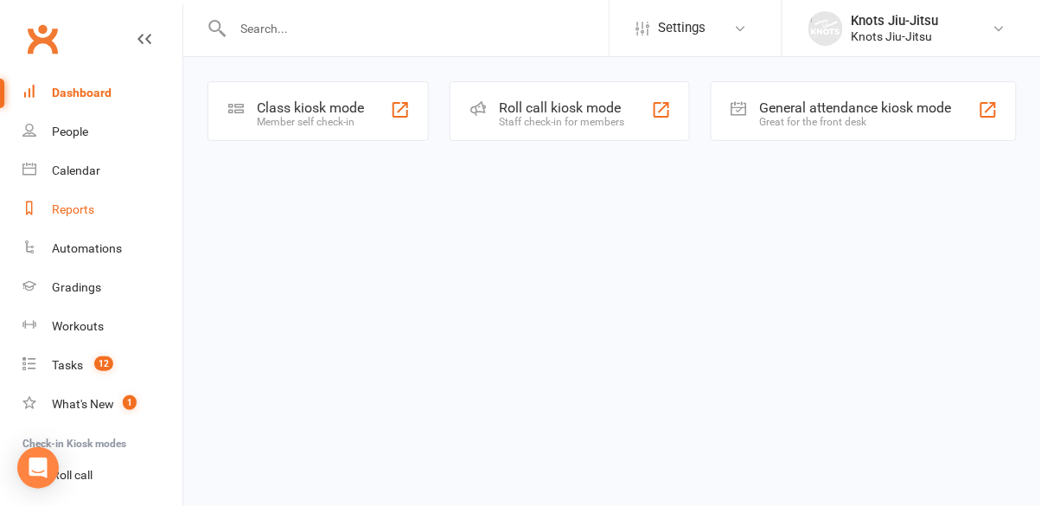
click at [92, 190] on link "Reports" at bounding box center [102, 209] width 160 height 39
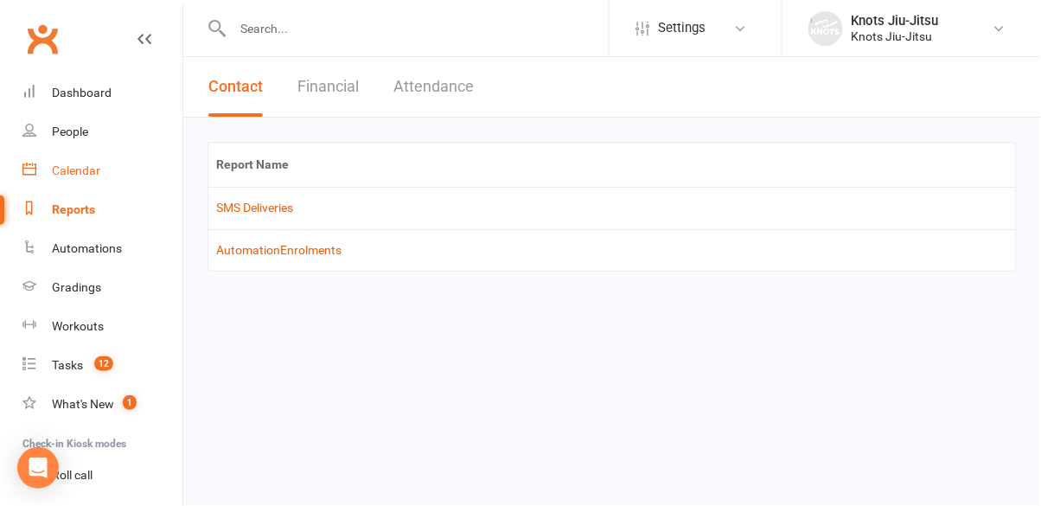
click at [83, 171] on div "Calendar" at bounding box center [76, 170] width 48 height 14
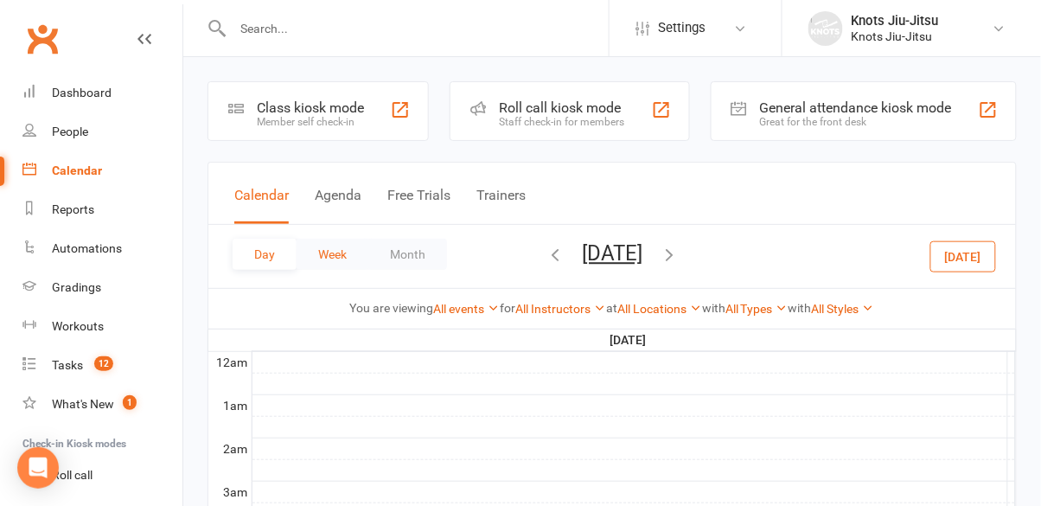
click at [335, 254] on button "Week" at bounding box center [332, 254] width 72 height 31
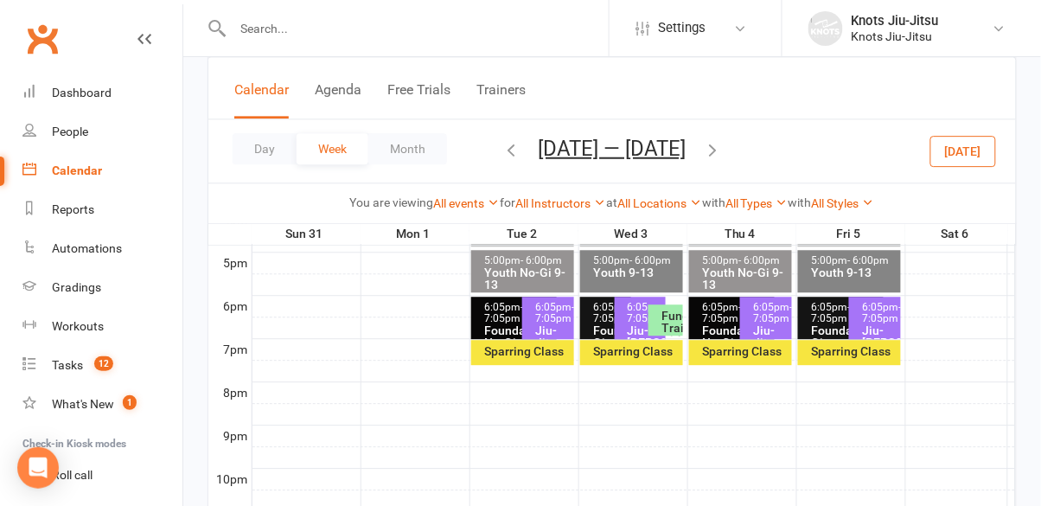
scroll to position [841, 0]
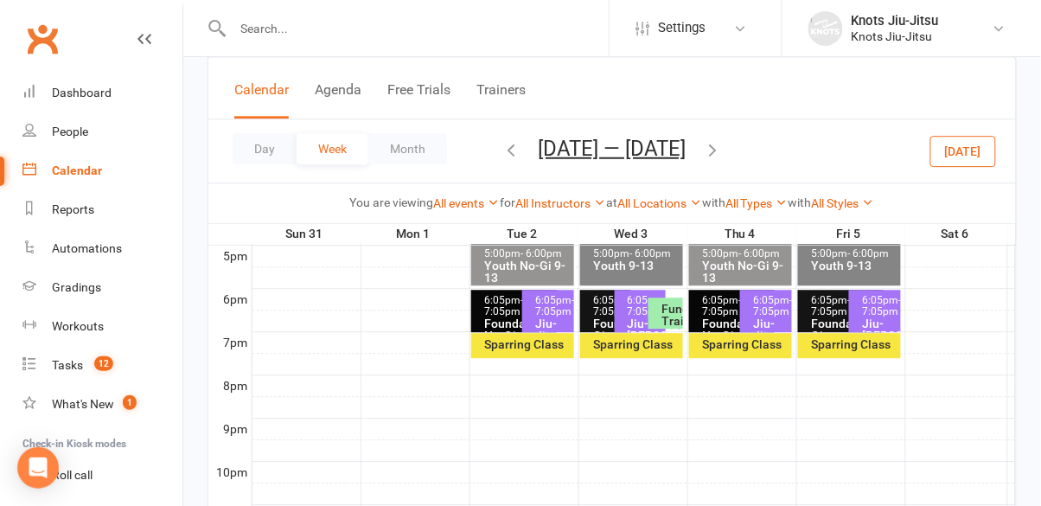
click at [723, 154] on icon "button" at bounding box center [713, 148] width 19 height 19
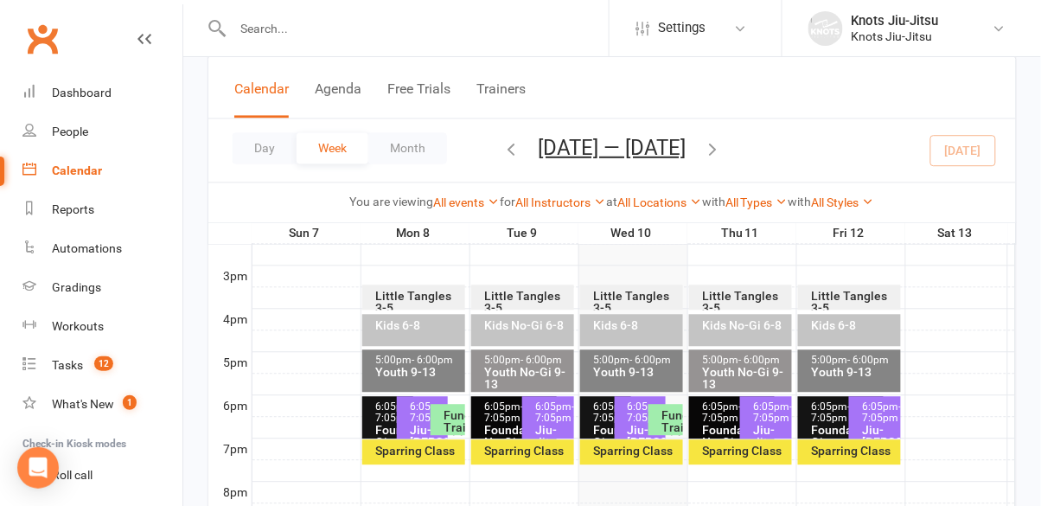
scroll to position [727, 0]
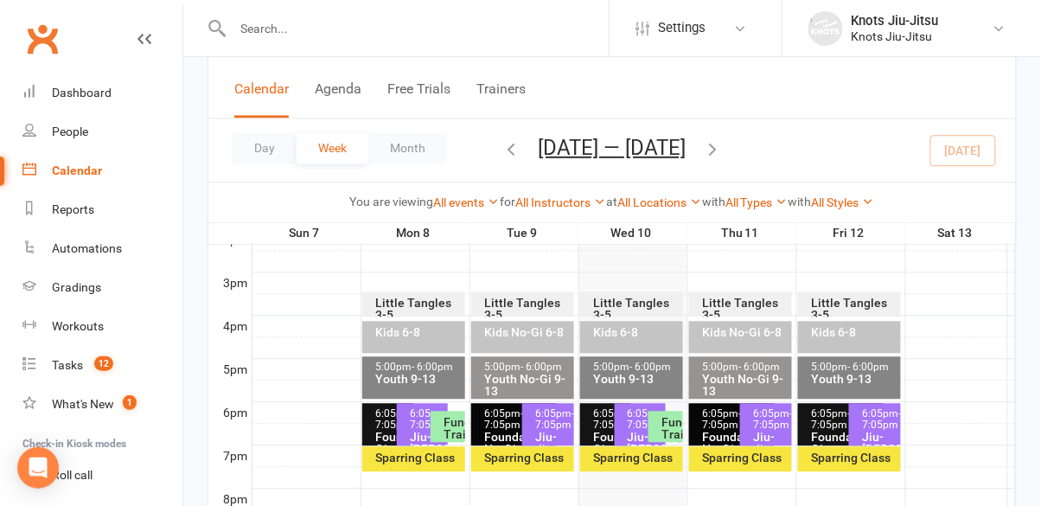
click at [667, 339] on div "Kids 6-8" at bounding box center [631, 338] width 102 height 32
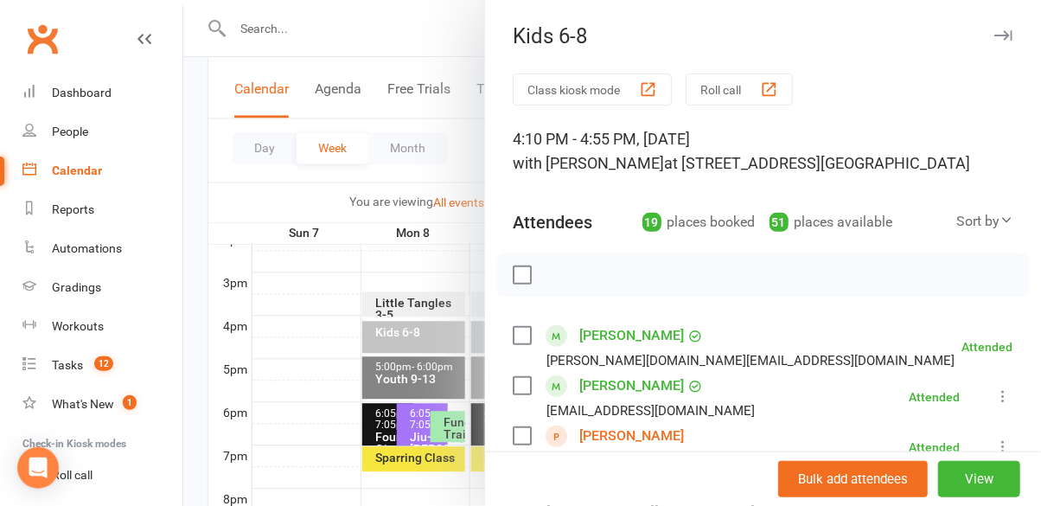
click at [636, 92] on button "Class kiosk mode" at bounding box center [592, 89] width 159 height 32
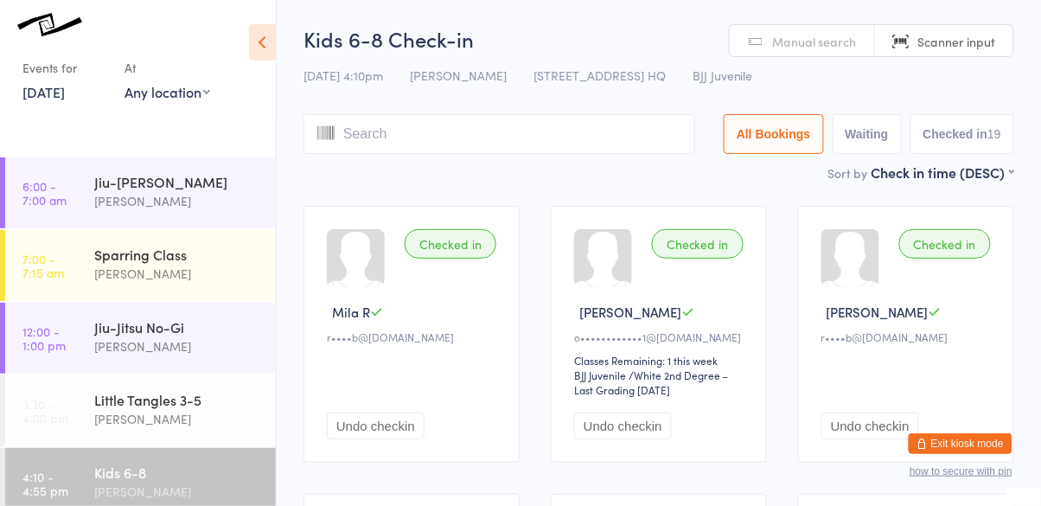
click at [462, 118] on input "search" at bounding box center [499, 134] width 392 height 40
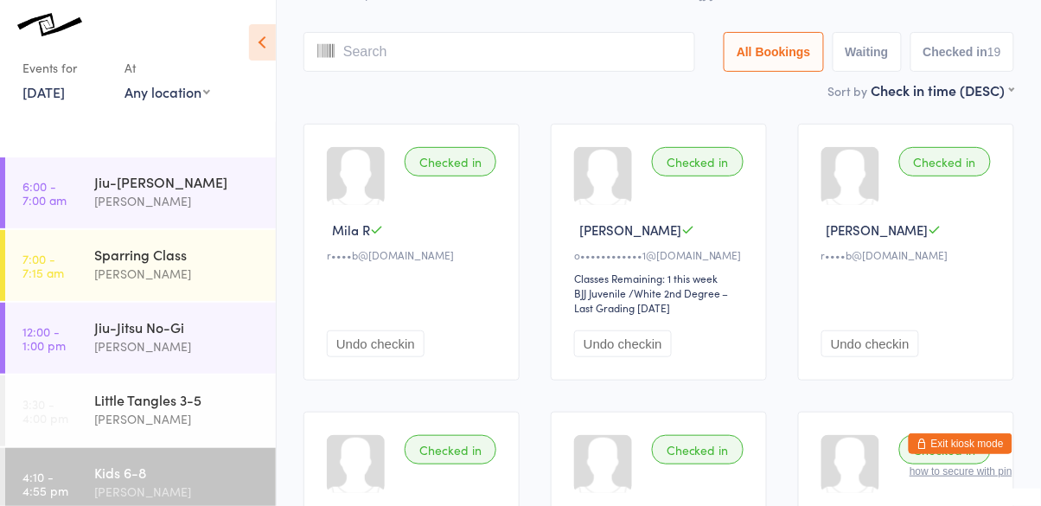
scroll to position [115, 0]
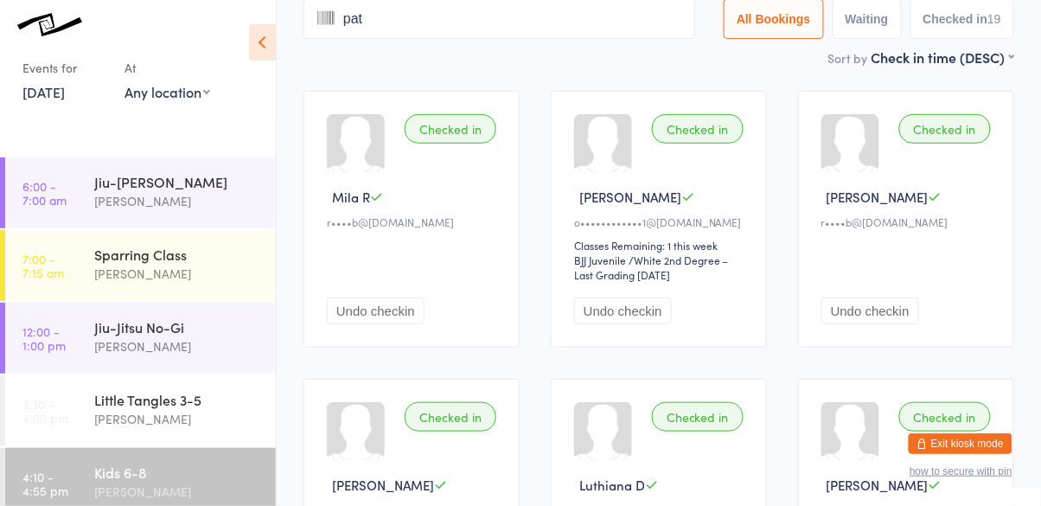
type input "pat"
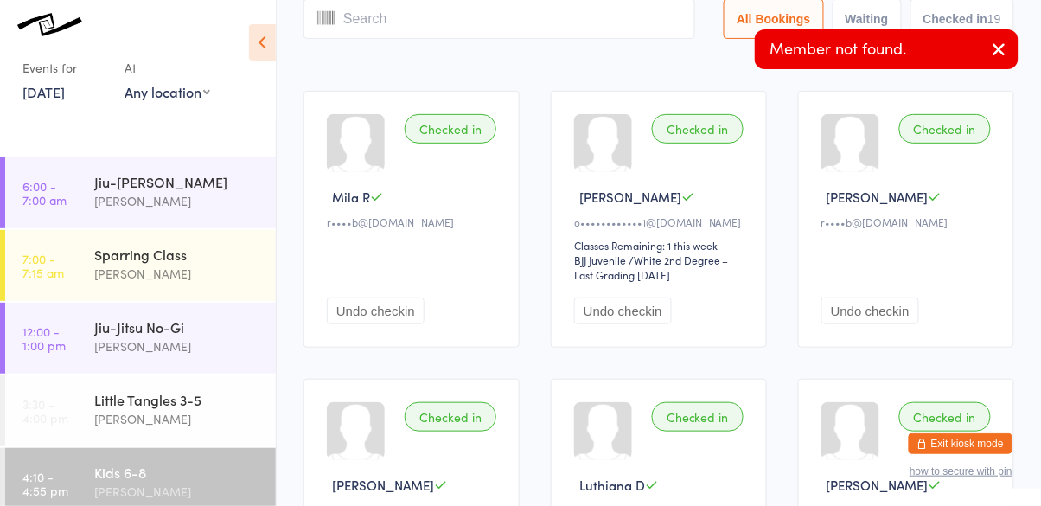
scroll to position [0, 0]
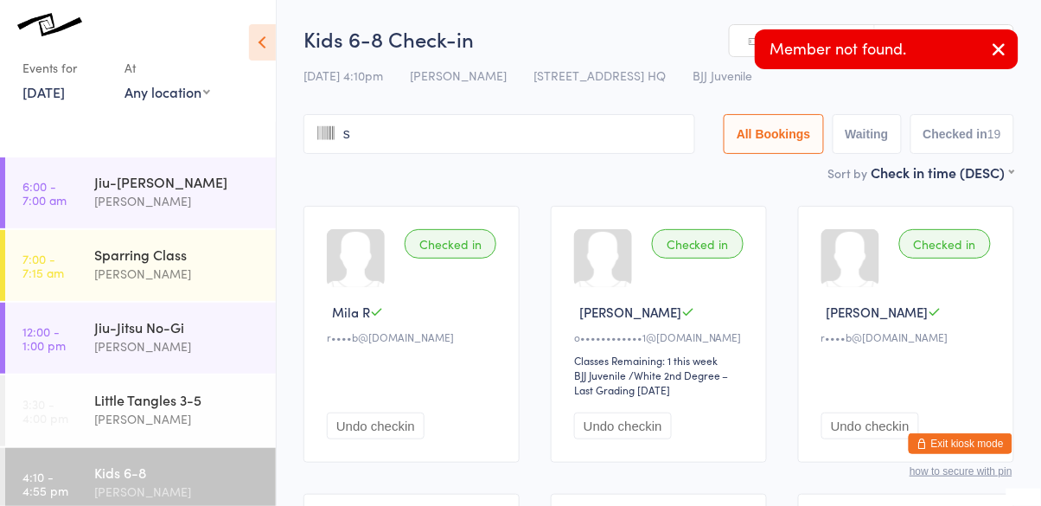
type input "st"
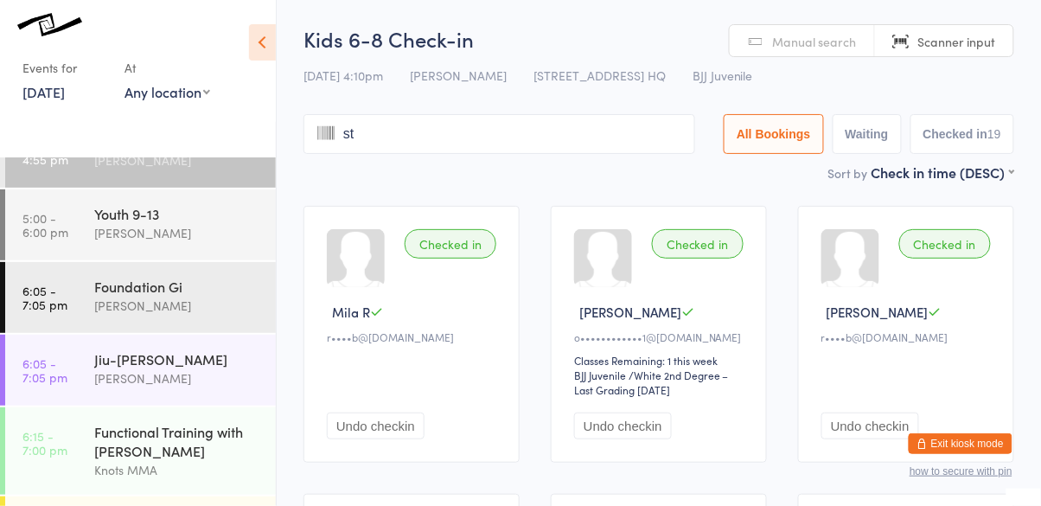
scroll to position [395, 0]
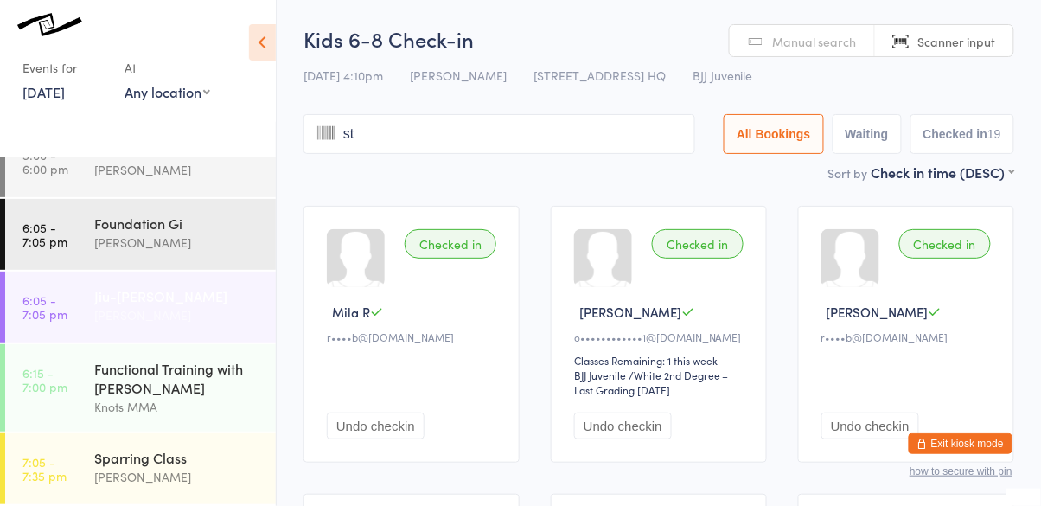
click at [167, 296] on div "Jiu-[PERSON_NAME]" at bounding box center [177, 295] width 167 height 19
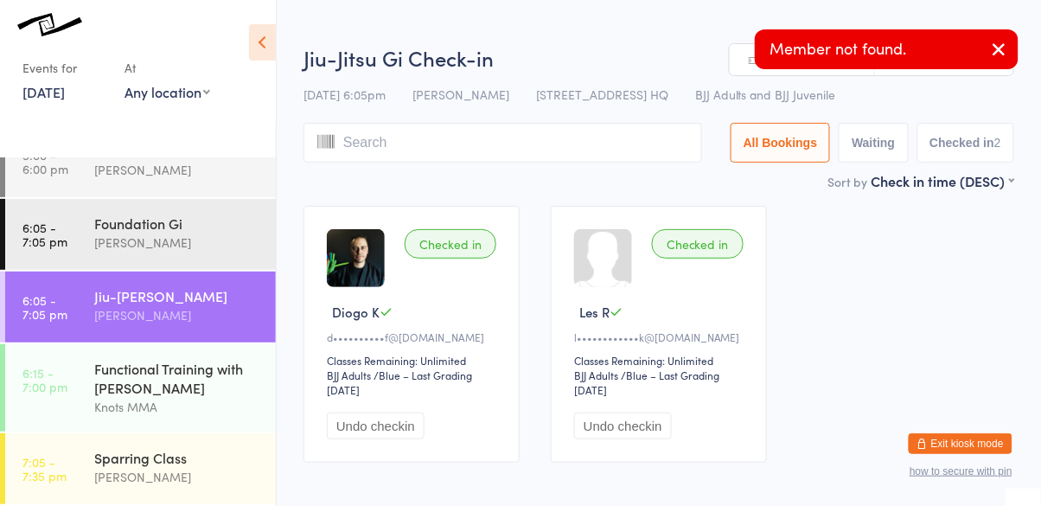
click at [366, 127] on input "search" at bounding box center [502, 143] width 398 height 40
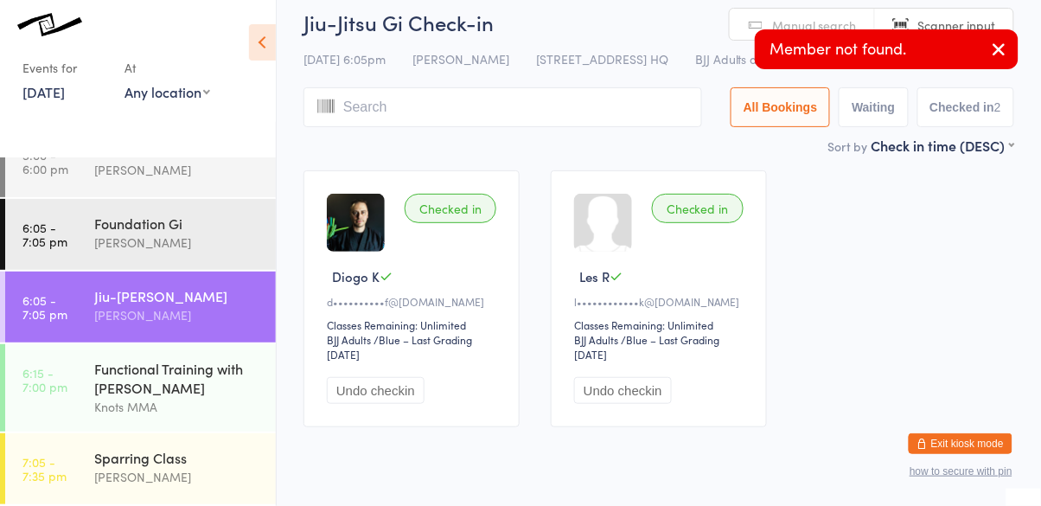
scroll to position [77, 0]
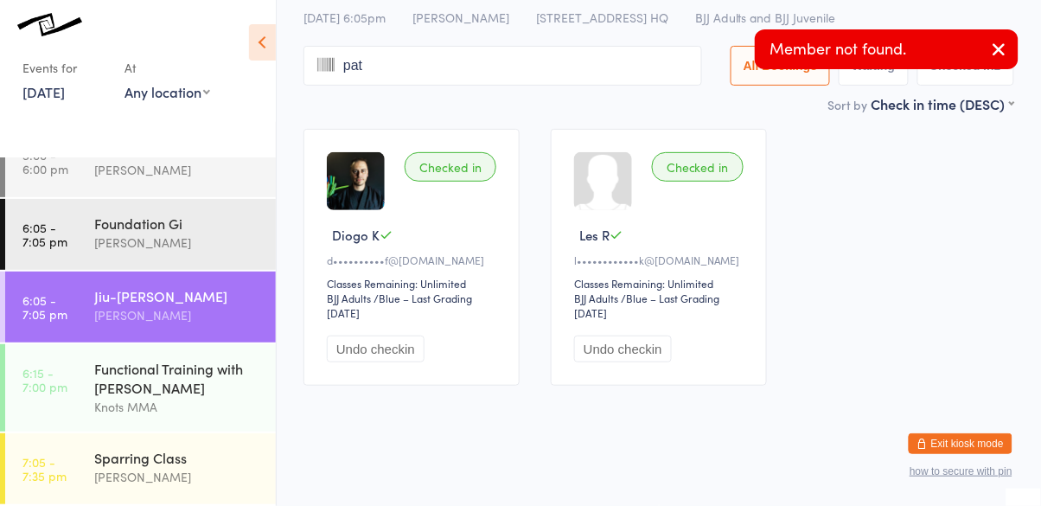
type input "pat"
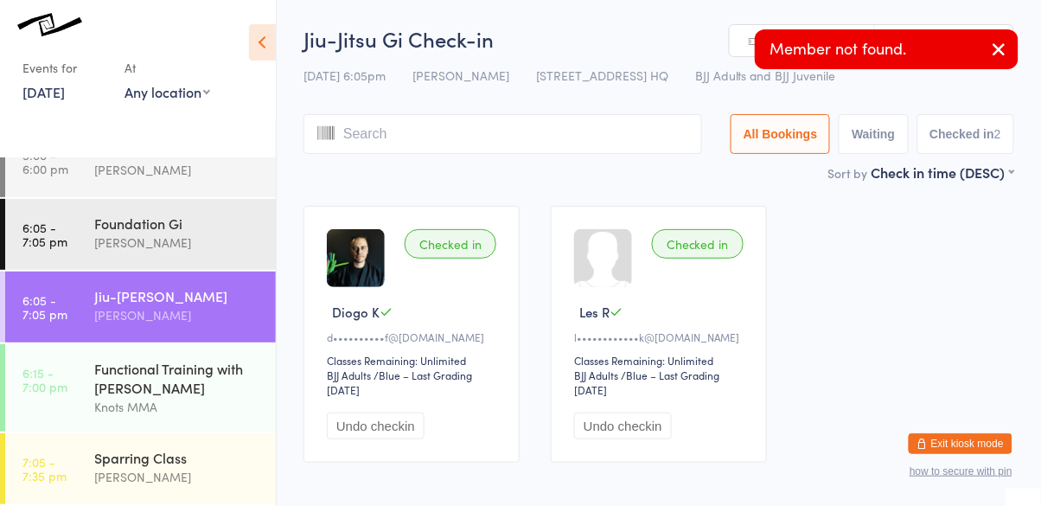
click at [997, 51] on icon "button" at bounding box center [999, 49] width 21 height 22
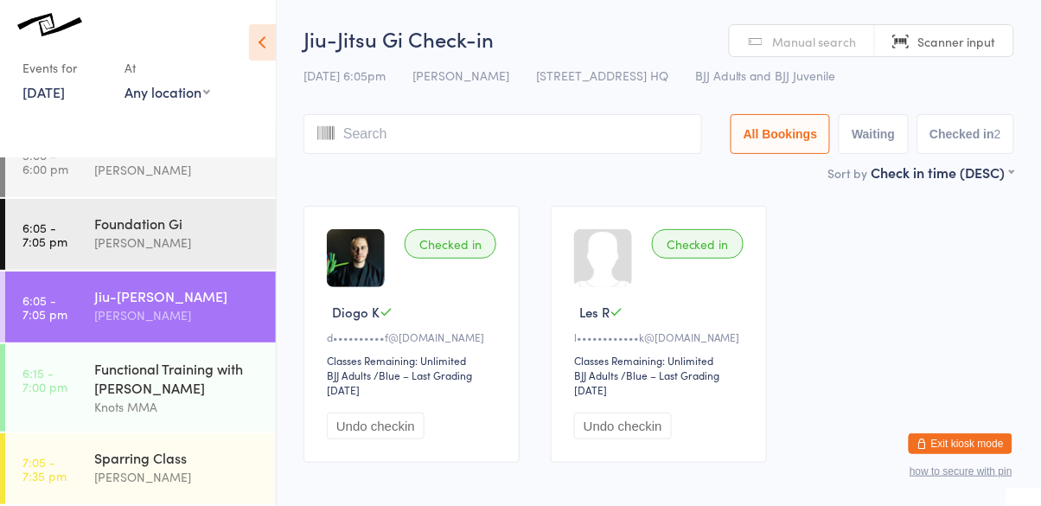
click at [408, 152] on input "search" at bounding box center [502, 134] width 398 height 40
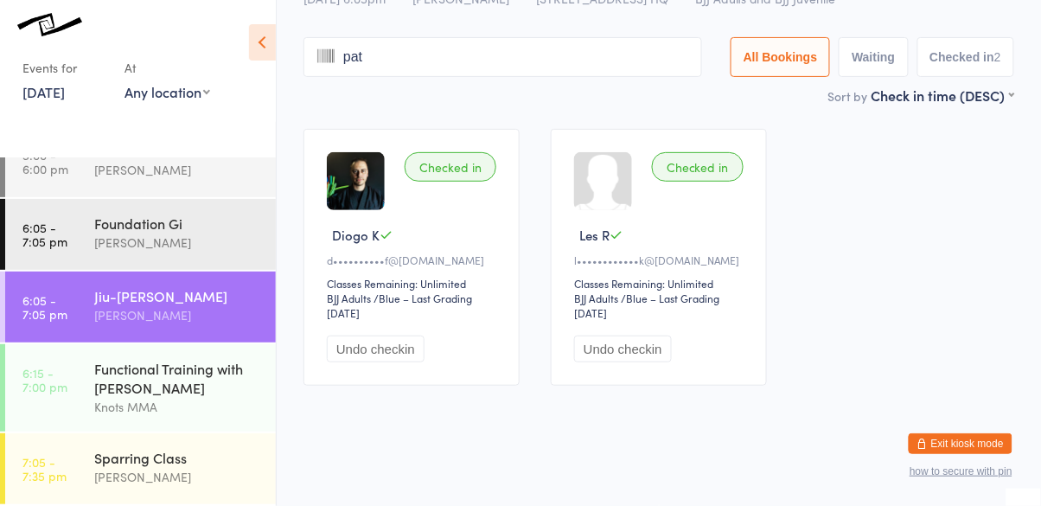
type input "pat s"
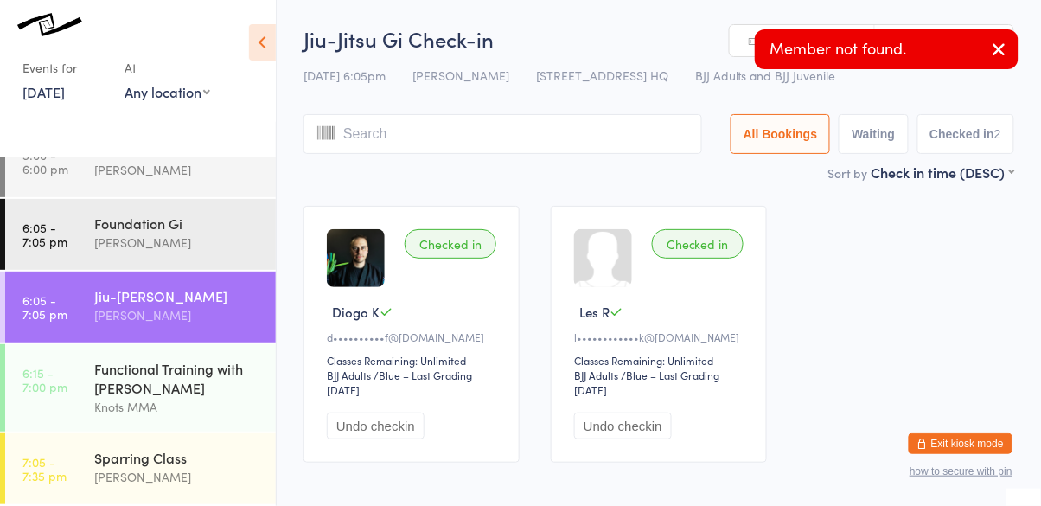
type input "t"
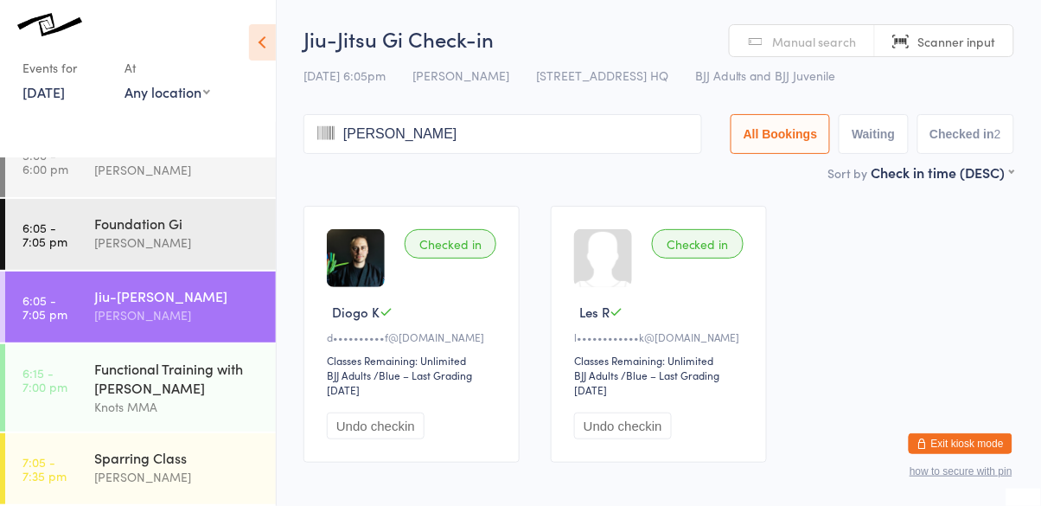
type input "katie"
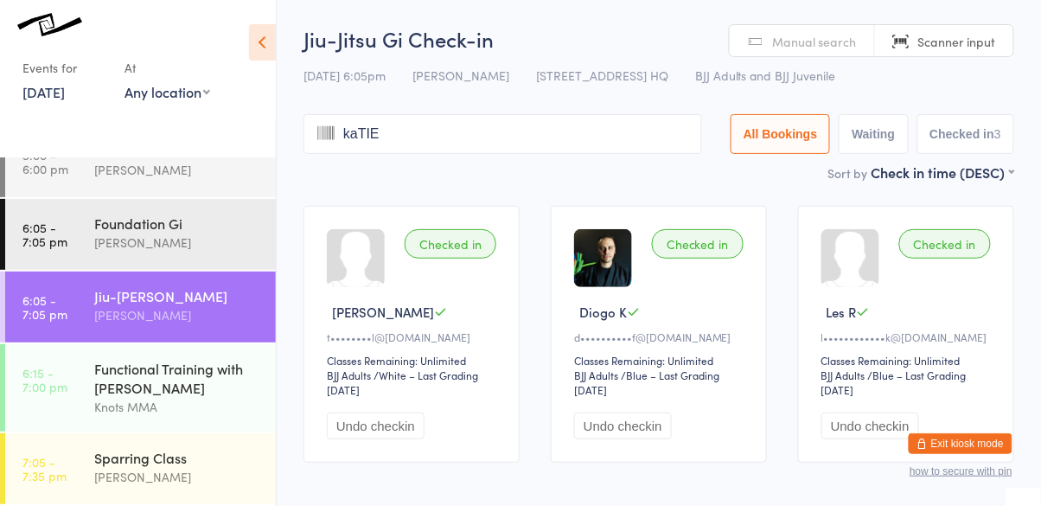
type input "kaTIE"
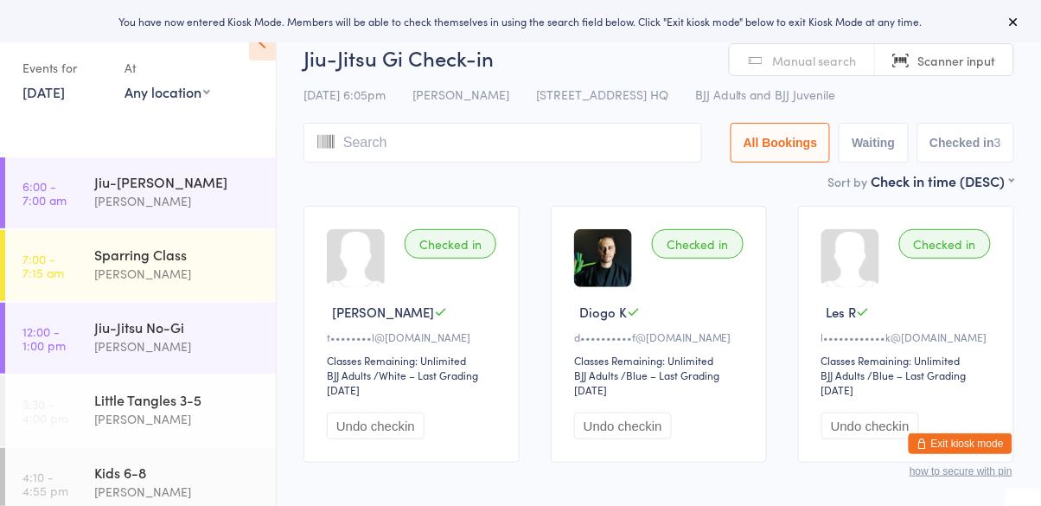
click at [1012, 29] on button at bounding box center [1014, 21] width 21 height 21
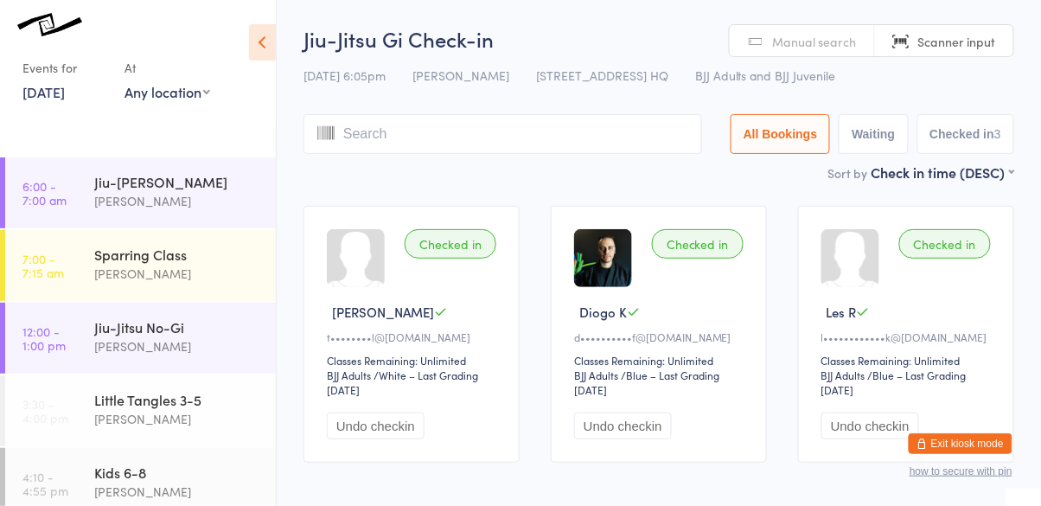
click at [441, 139] on input "search" at bounding box center [502, 134] width 398 height 40
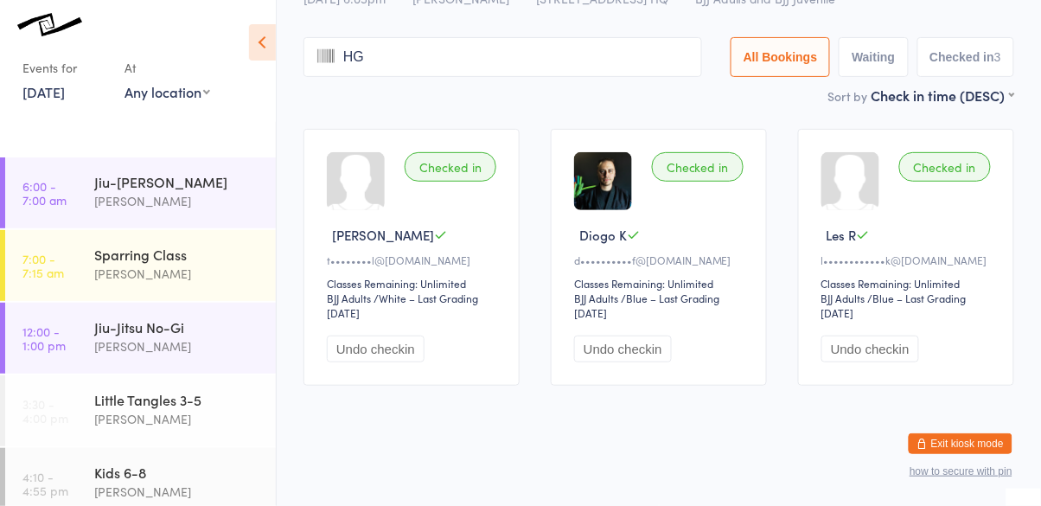
type input "H"
type input "[PERSON_NAME]"
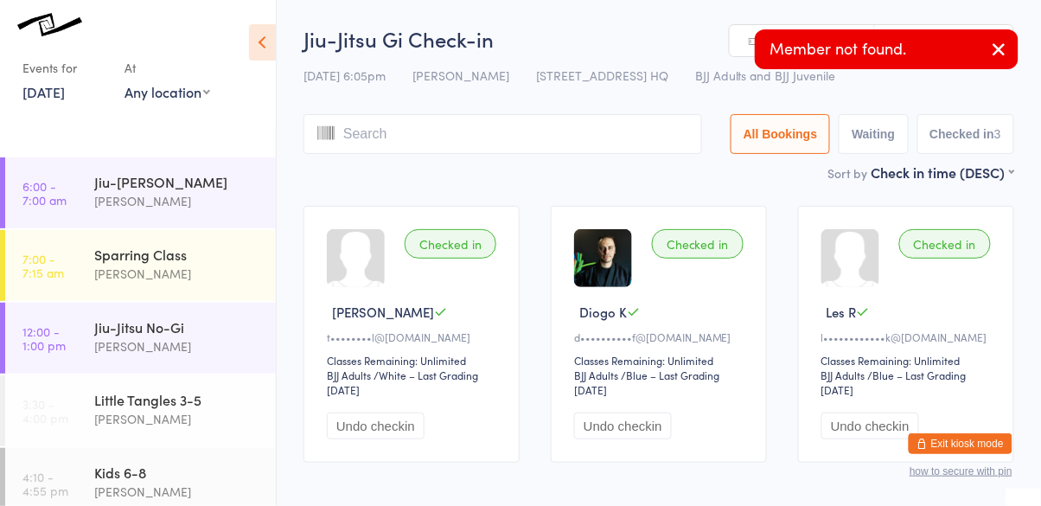
click at [1001, 44] on icon "button" at bounding box center [999, 49] width 21 height 22
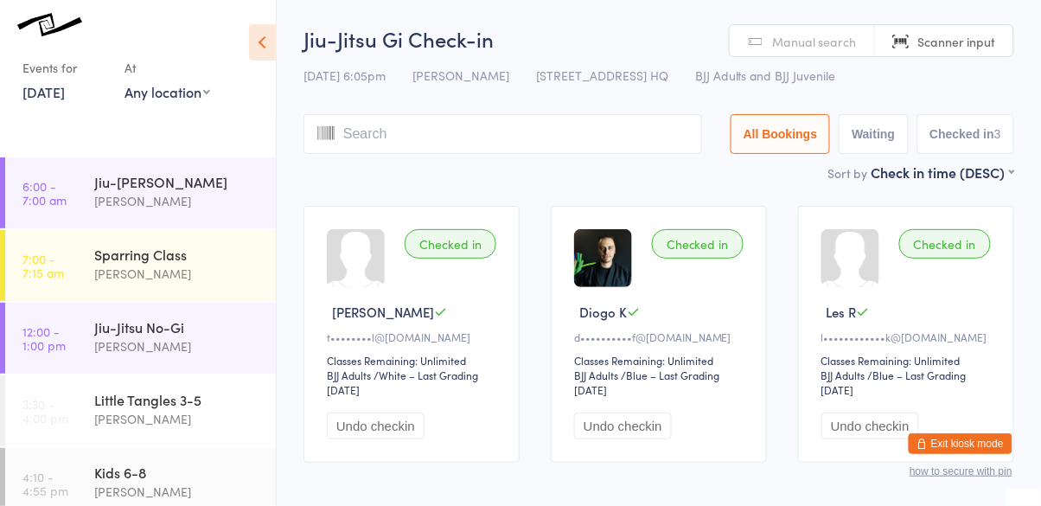
click at [997, 446] on button "Exit kiosk mode" at bounding box center [960, 443] width 104 height 21
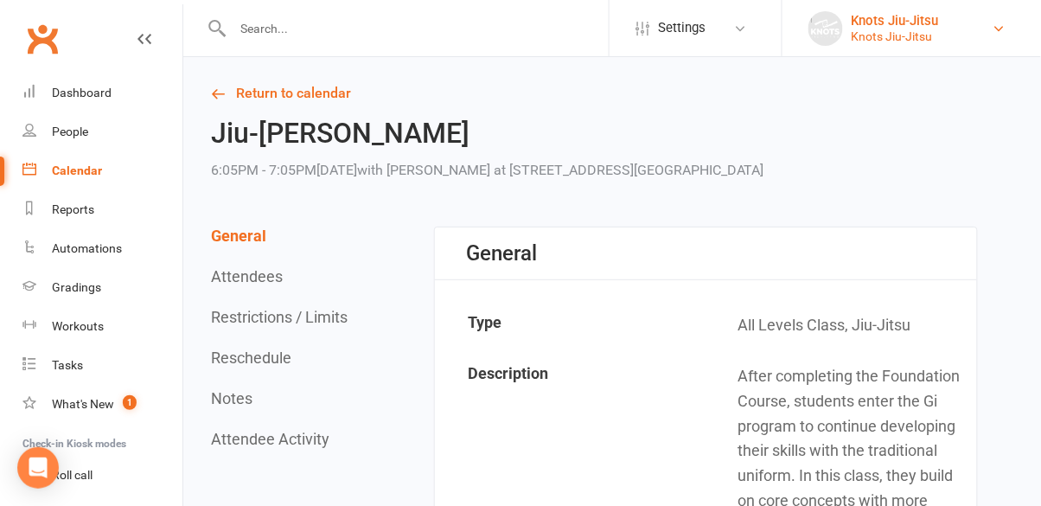
click at [935, 32] on div "Knots Jiu-Jitsu" at bounding box center [894, 37] width 87 height 16
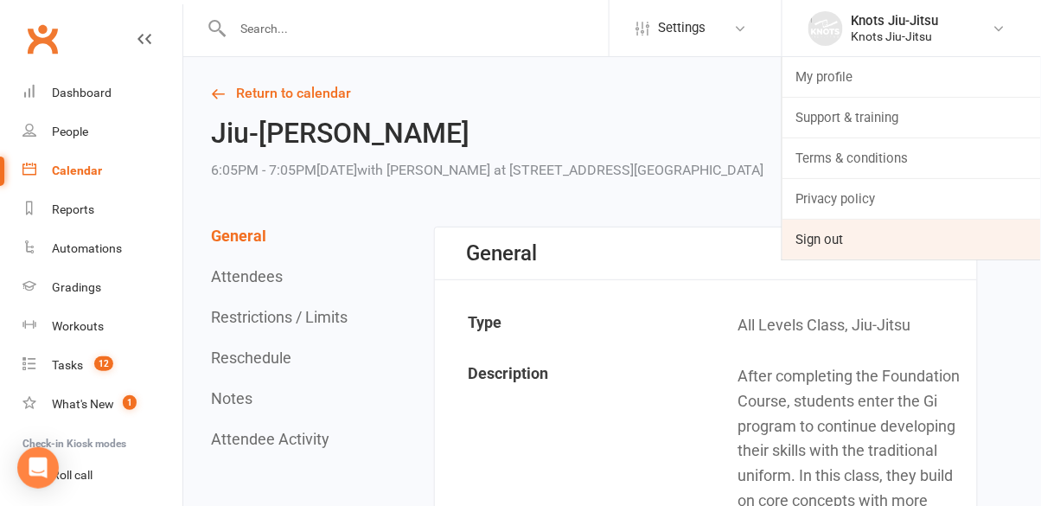
click at [857, 238] on link "Sign out" at bounding box center [911, 240] width 258 height 40
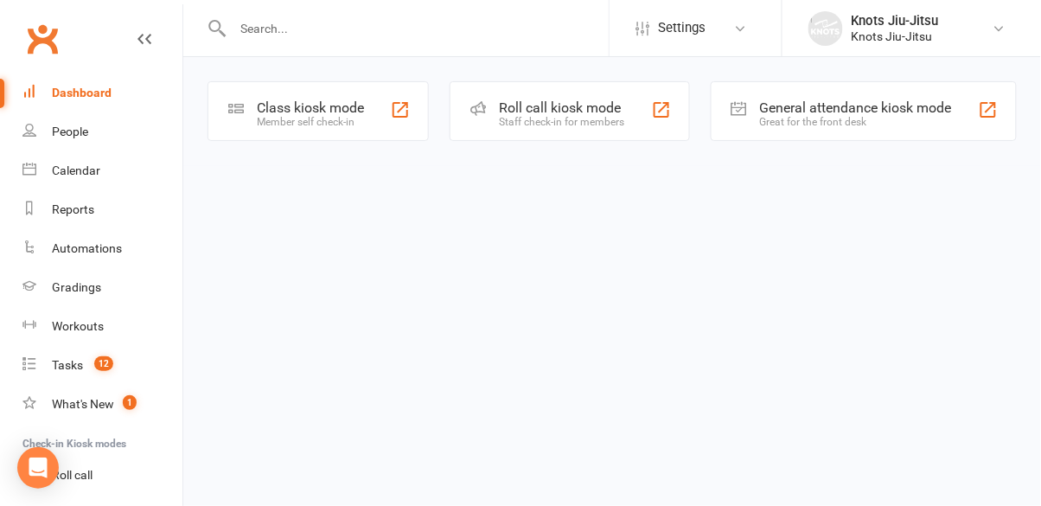
click at [849, 119] on div "Great for the front desk" at bounding box center [856, 122] width 192 height 12
click at [102, 139] on link "People" at bounding box center [102, 131] width 160 height 39
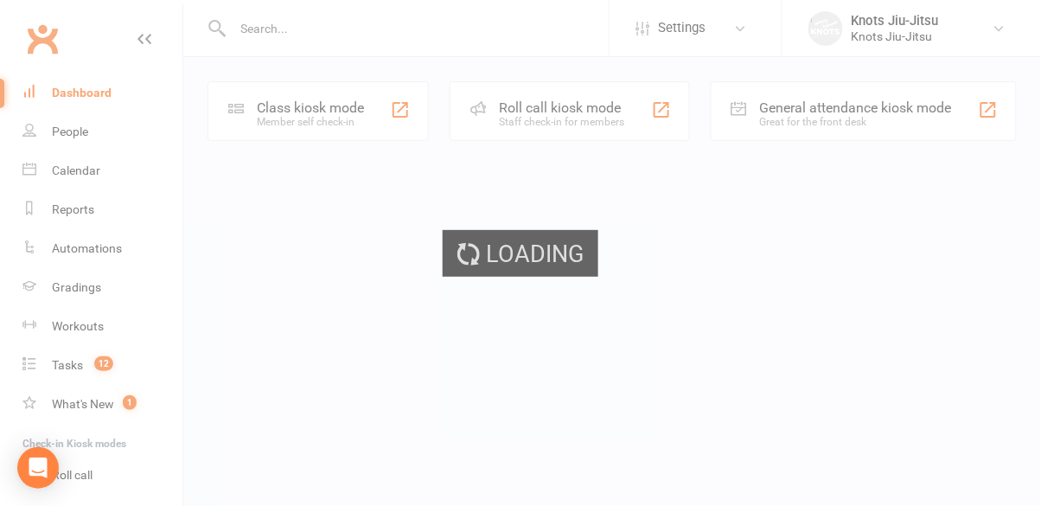
click at [93, 179] on div "Loading" at bounding box center [520, 253] width 1041 height 506
select select "100"
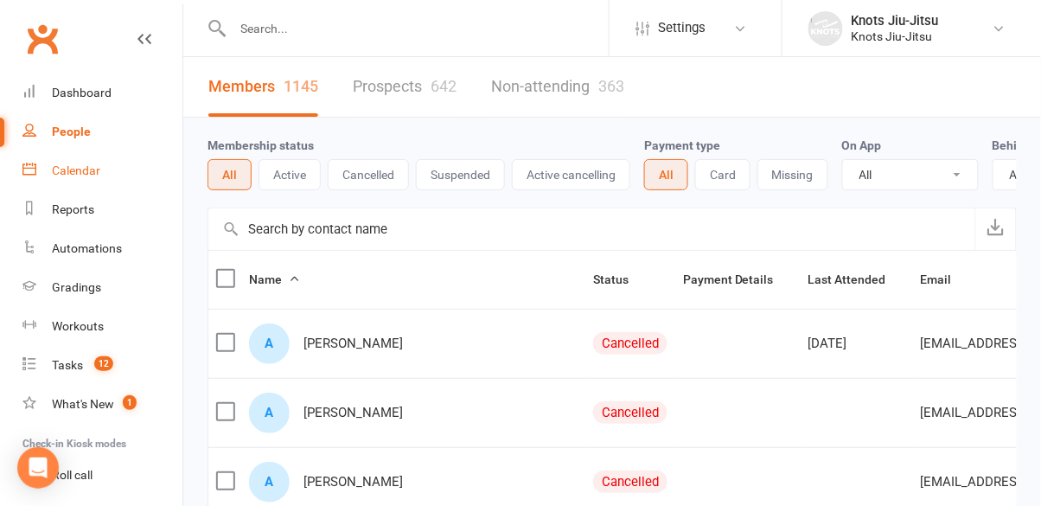
click at [89, 174] on div "Calendar" at bounding box center [76, 170] width 48 height 14
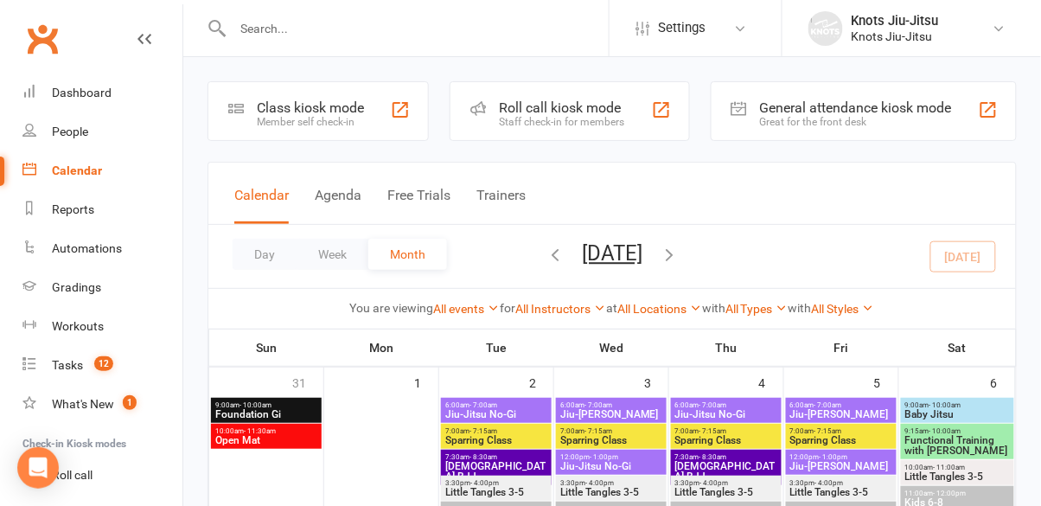
scroll to position [366, 0]
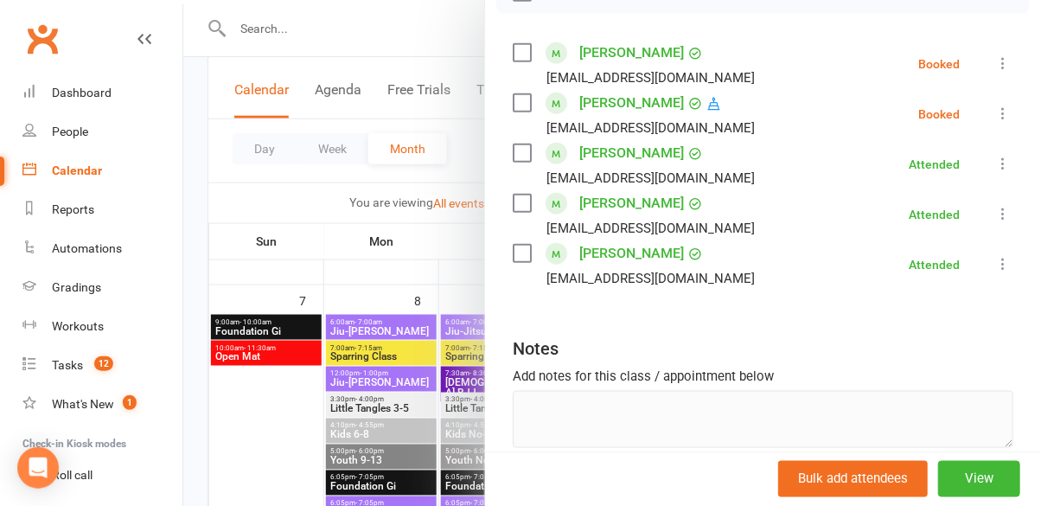
scroll to position [403, 0]
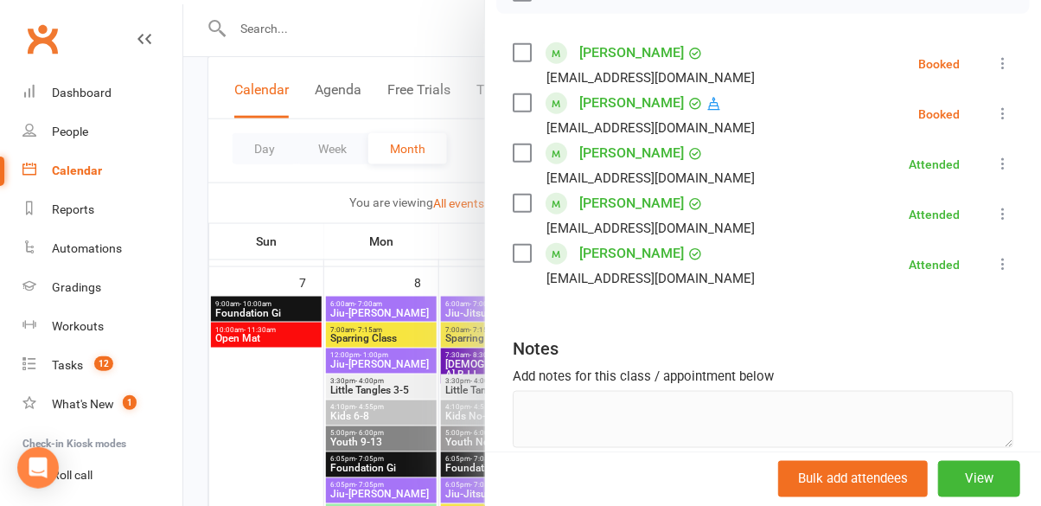
click at [303, 430] on div at bounding box center [611, 253] width 857 height 506
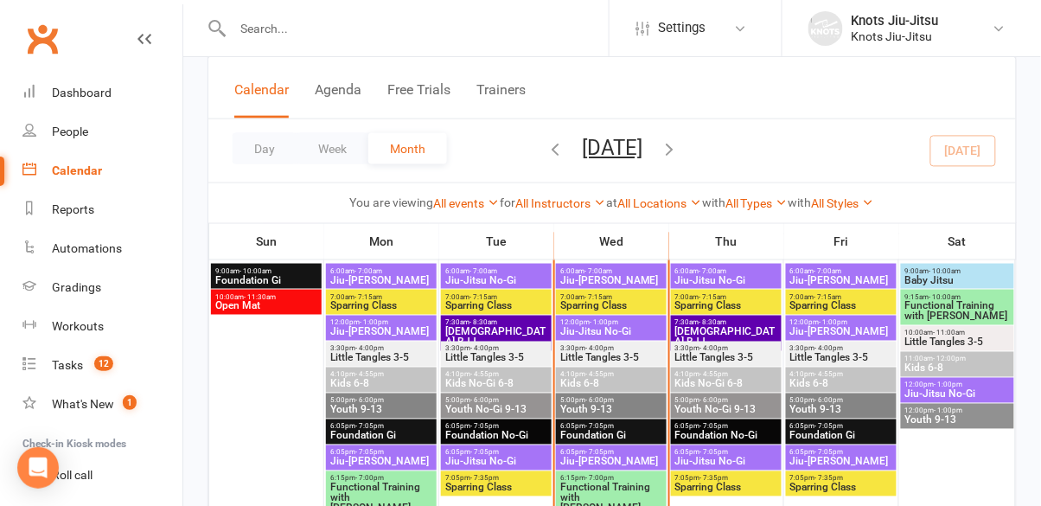
scroll to position [433, 0]
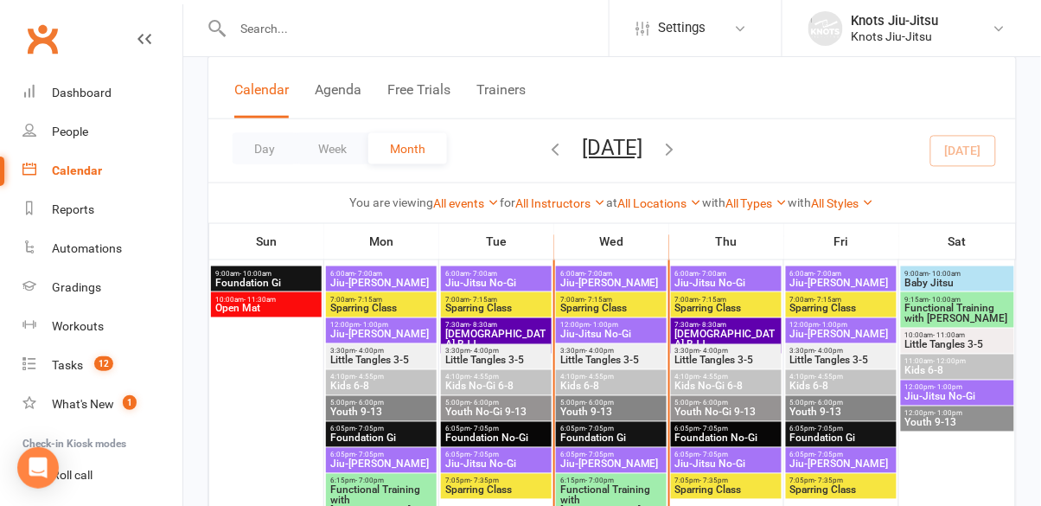
click at [624, 459] on span "Jiu-[PERSON_NAME]" at bounding box center [611, 464] width 104 height 10
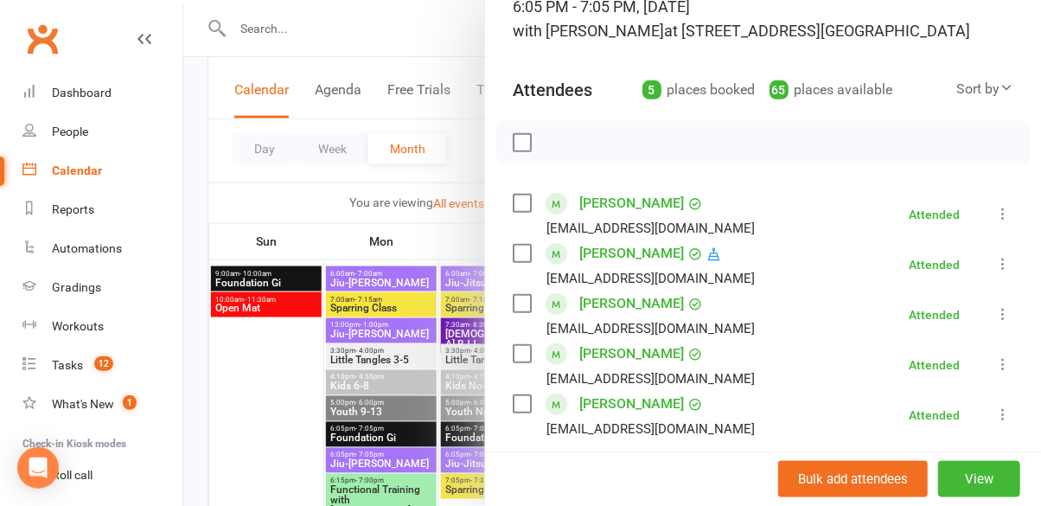
scroll to position [129, 0]
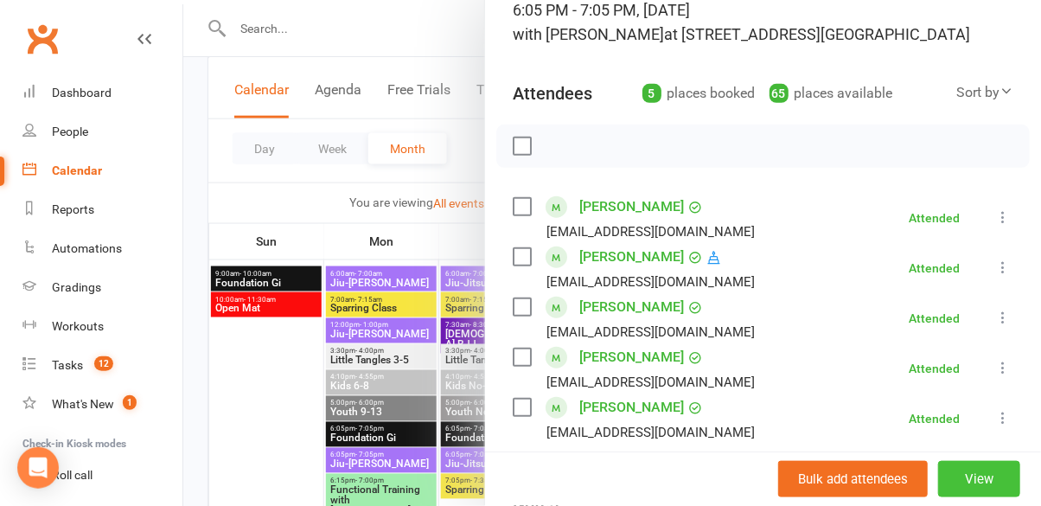
click at [966, 497] on button "View" at bounding box center [979, 479] width 82 height 36
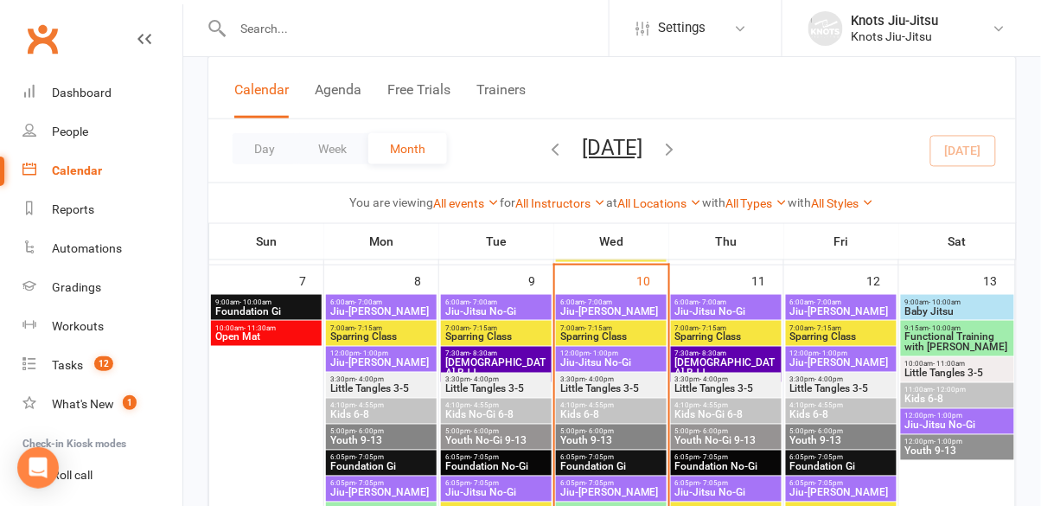
scroll to position [415, 0]
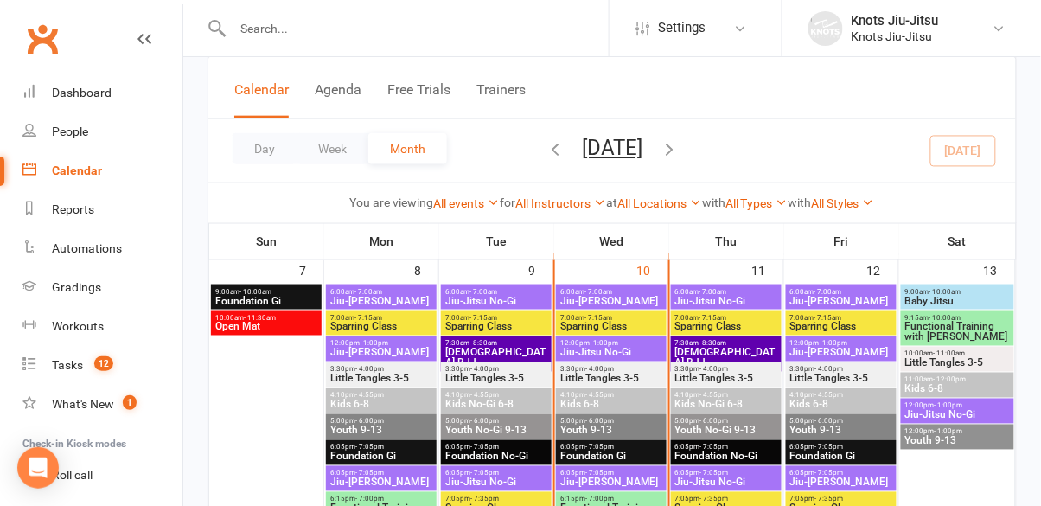
click at [632, 481] on span "Jiu-[PERSON_NAME]" at bounding box center [611, 482] width 104 height 10
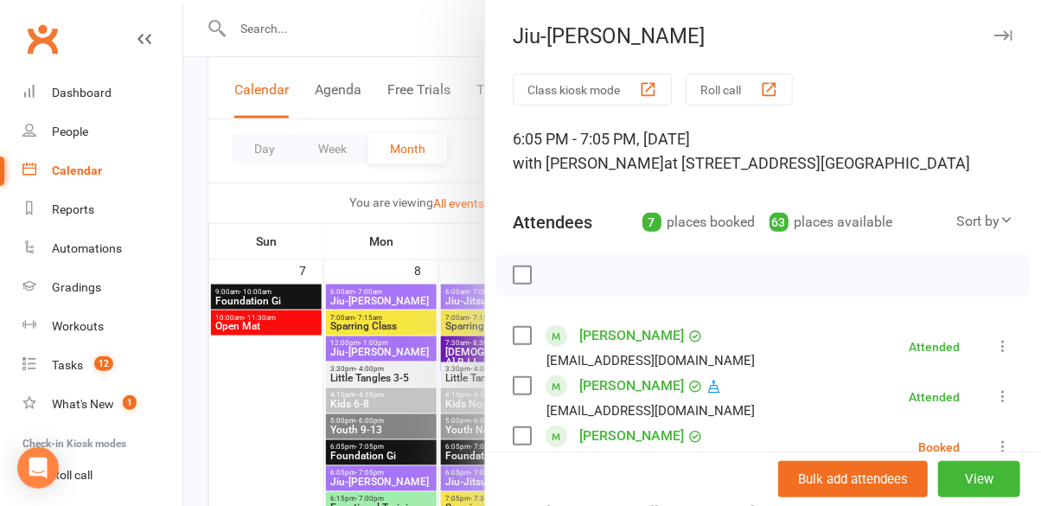
click at [794, 264] on div at bounding box center [762, 274] width 533 height 43
click at [524, 271] on label at bounding box center [521, 274] width 17 height 17
click at [518, 274] on label at bounding box center [521, 274] width 17 height 17
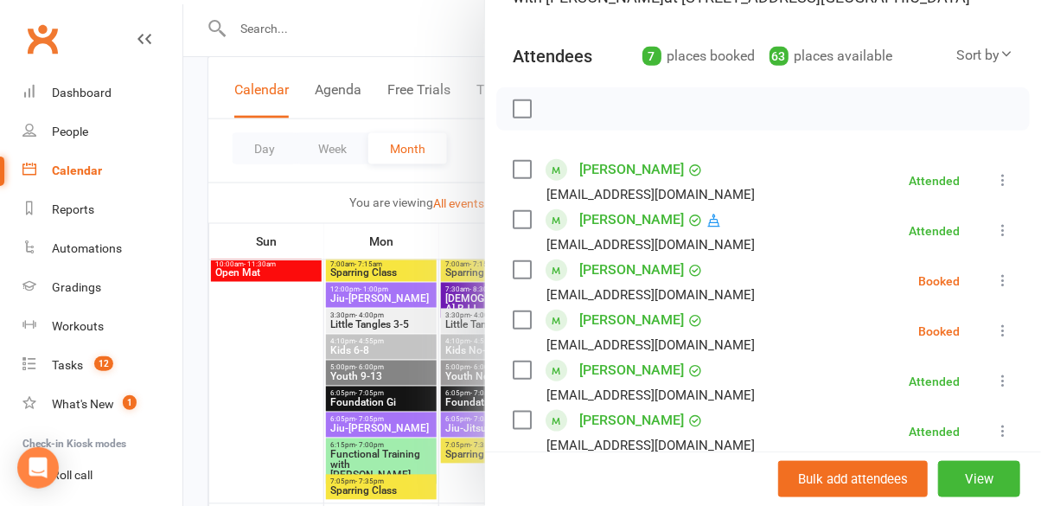
scroll to position [164, 0]
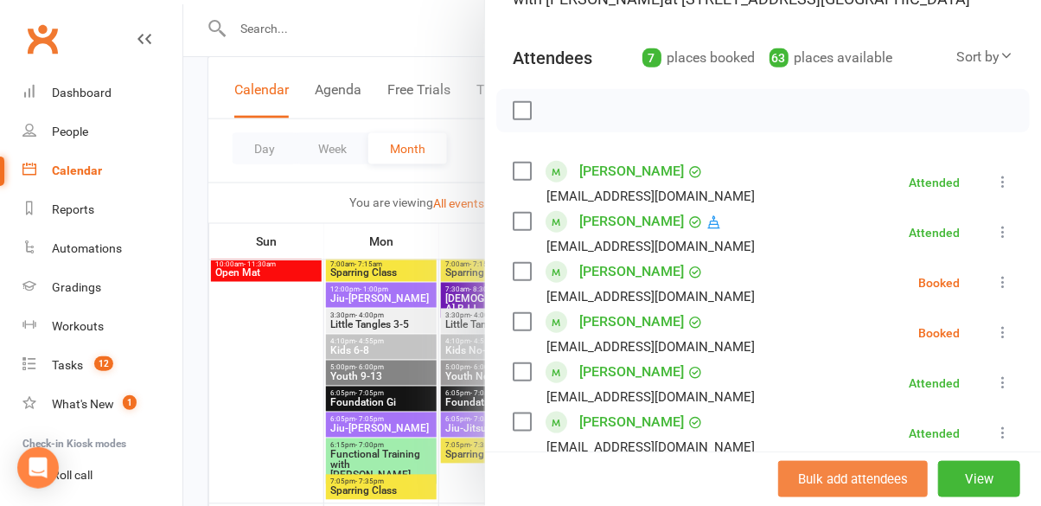
click at [876, 477] on button "Bulk add attendees" at bounding box center [853, 479] width 150 height 36
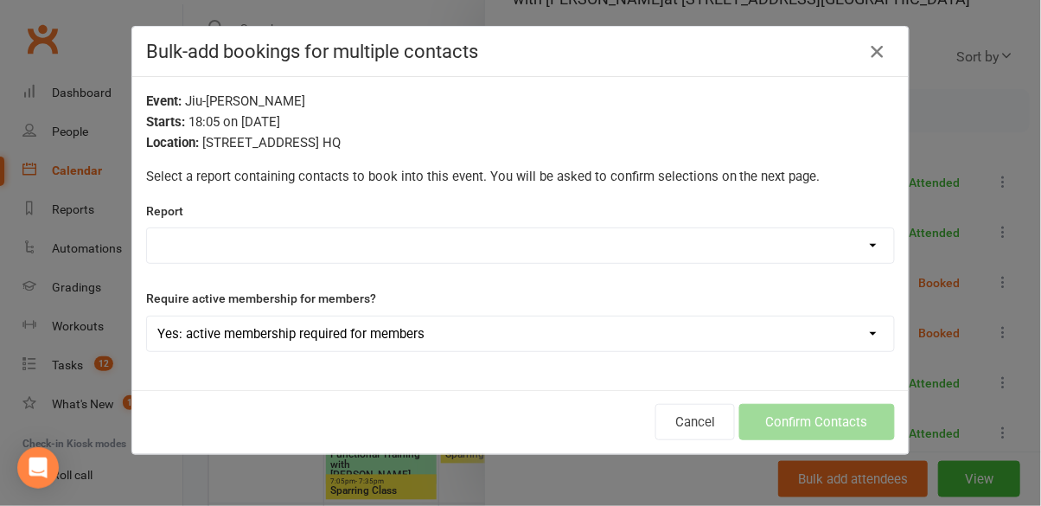
click at [868, 48] on icon "button" at bounding box center [877, 51] width 21 height 21
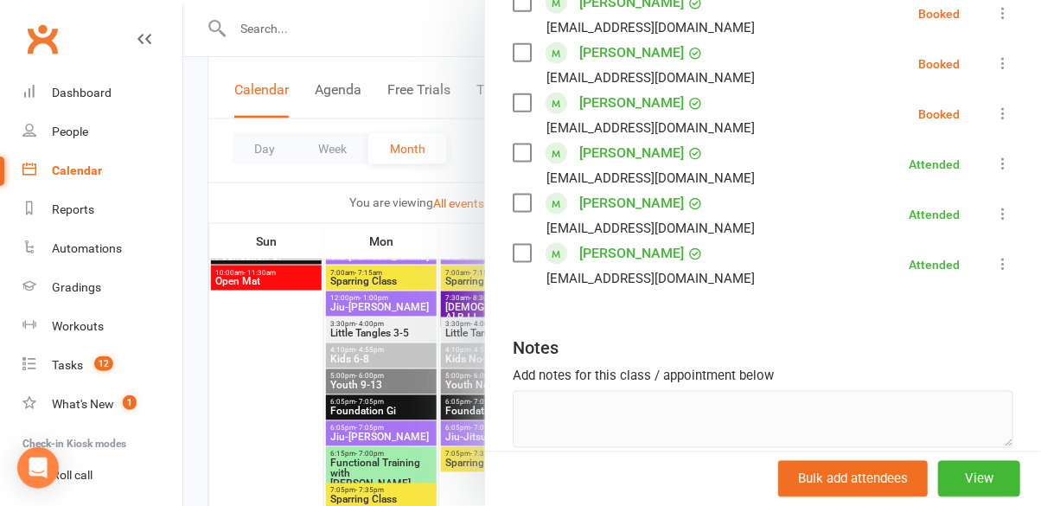
scroll to position [465, 0]
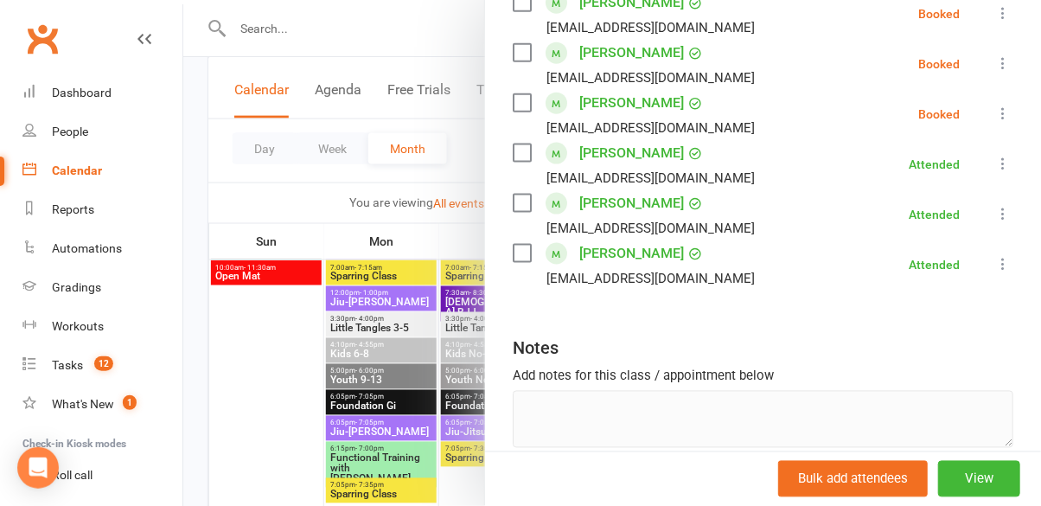
click at [235, 368] on div at bounding box center [611, 253] width 857 height 506
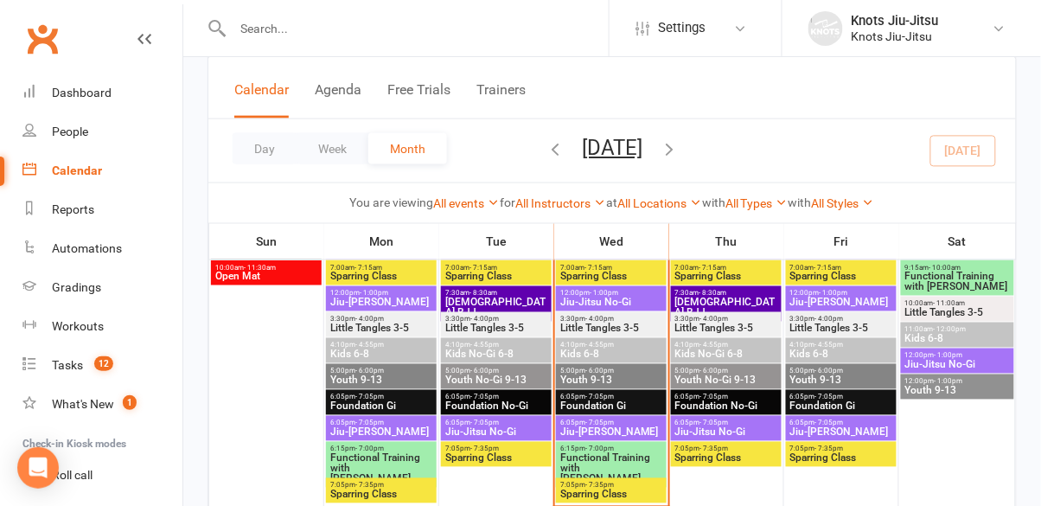
click at [597, 436] on span "Jiu-[PERSON_NAME]" at bounding box center [611, 432] width 104 height 10
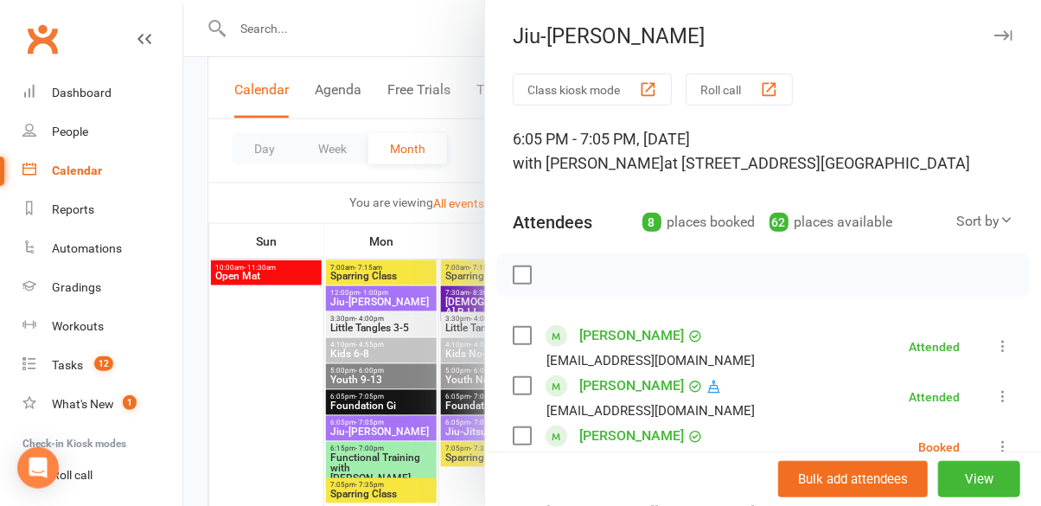
click at [589, 83] on button "Class kiosk mode" at bounding box center [592, 89] width 159 height 32
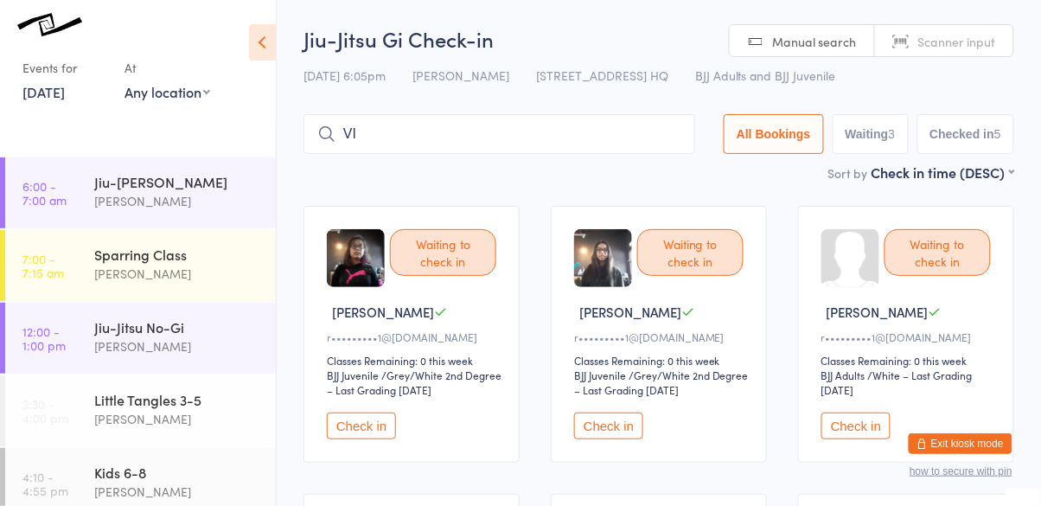
type input "V"
type input "[PERSON_NAME]"
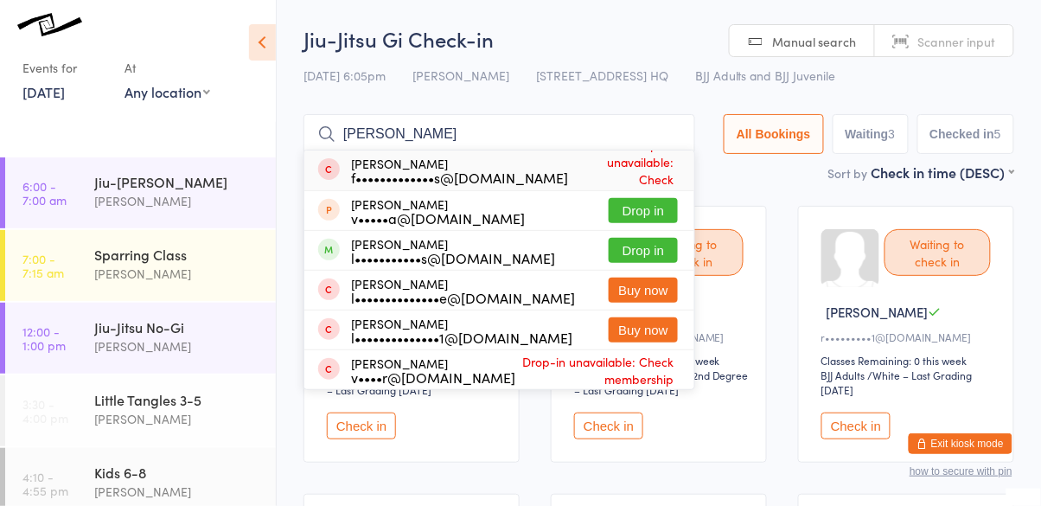
click at [646, 247] on button "Drop in" at bounding box center [642, 250] width 69 height 25
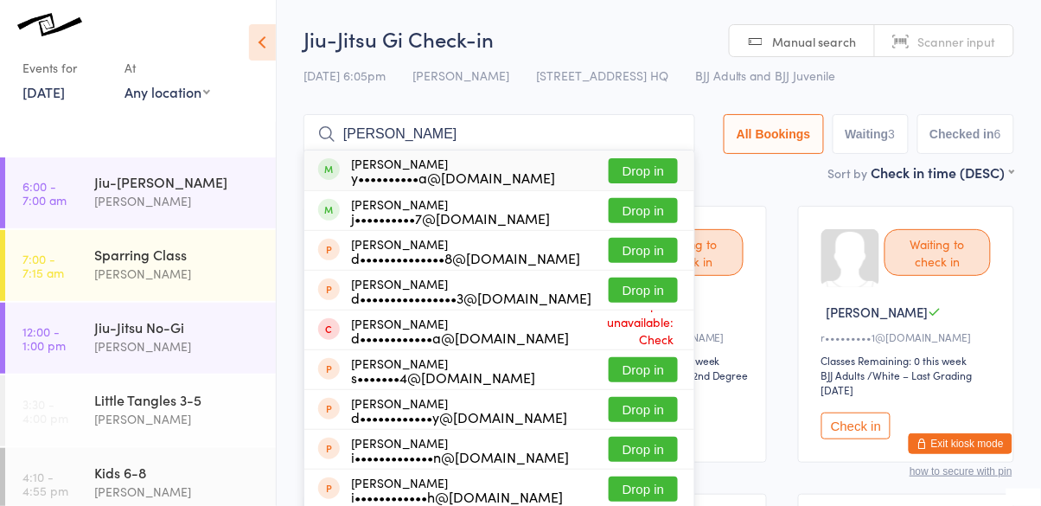
type input "[PERSON_NAME]"
click at [650, 194] on div "[PERSON_NAME] j••••••••••7@[DOMAIN_NAME] Drop in" at bounding box center [499, 210] width 390 height 39
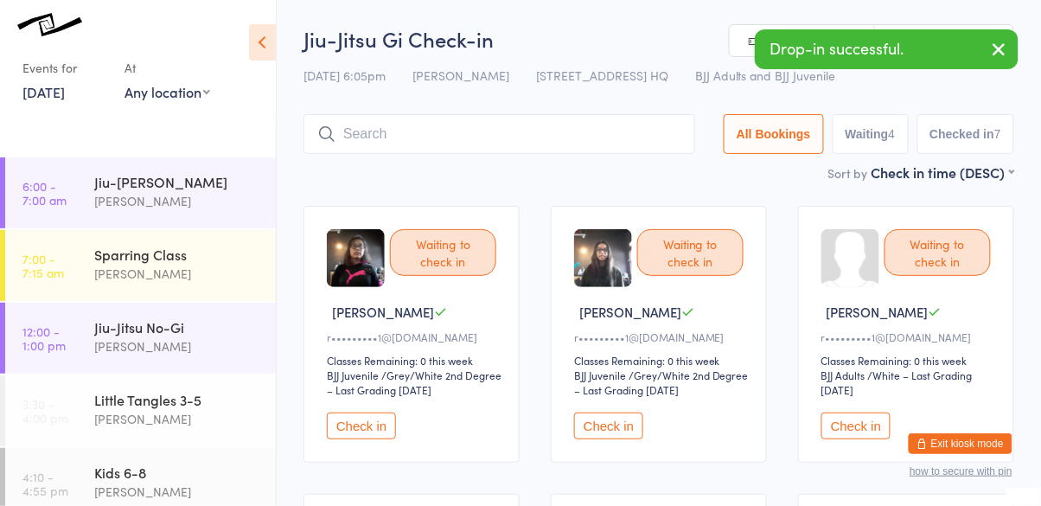
click at [569, 141] on input "search" at bounding box center [499, 134] width 392 height 40
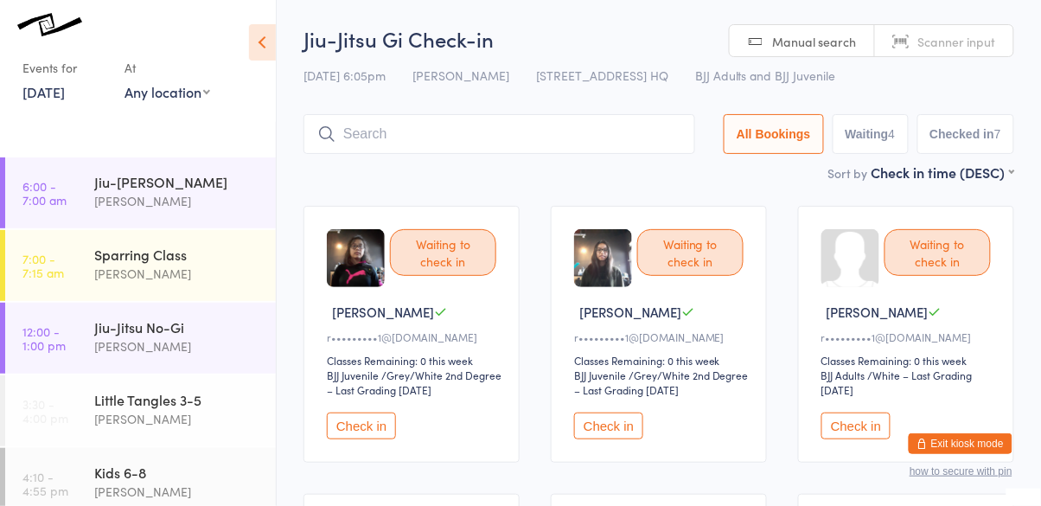
click at [573, 138] on input "search" at bounding box center [499, 134] width 392 height 40
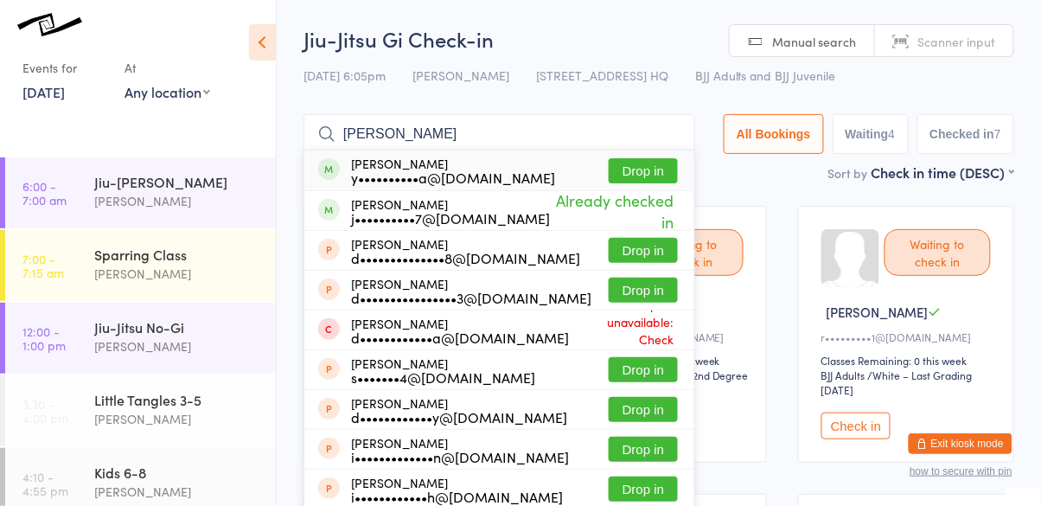
type input "[PERSON_NAME]"
click at [658, 176] on button "Drop in" at bounding box center [642, 170] width 69 height 25
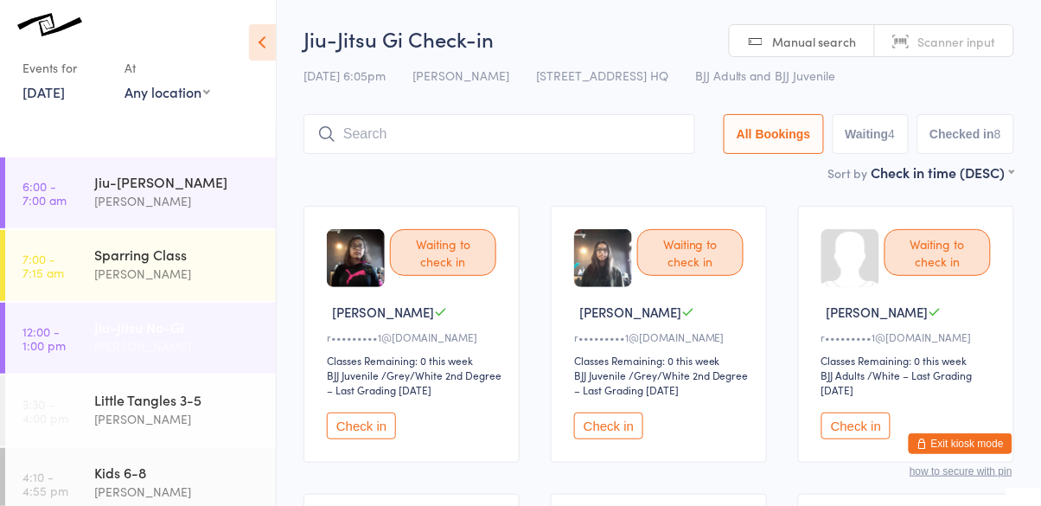
click at [105, 328] on div "Jiu-Jitsu No-Gi" at bounding box center [177, 326] width 167 height 19
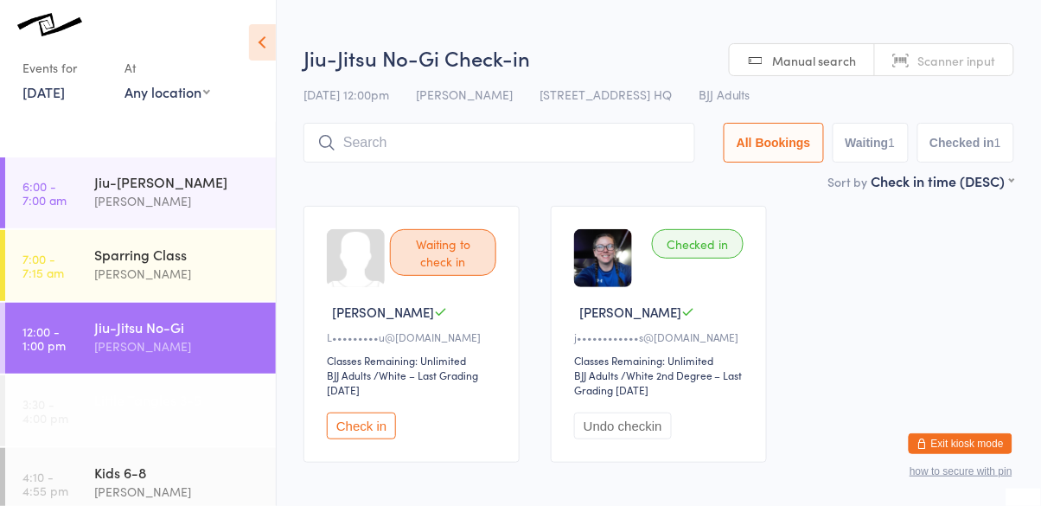
click at [98, 394] on div "Little Tangles 3-5" at bounding box center [177, 399] width 167 height 19
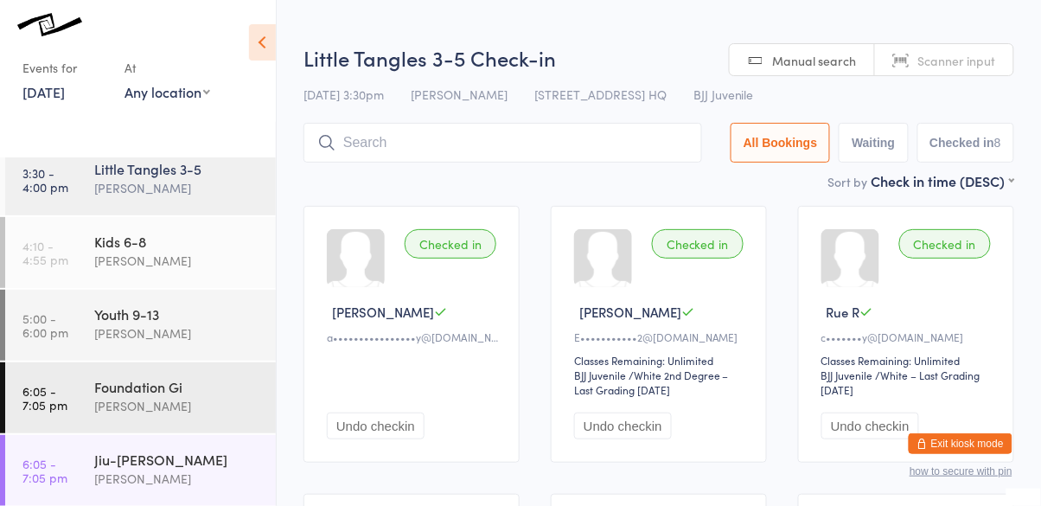
scroll to position [232, 0]
click at [94, 319] on div "Youth 9-13" at bounding box center [177, 312] width 167 height 19
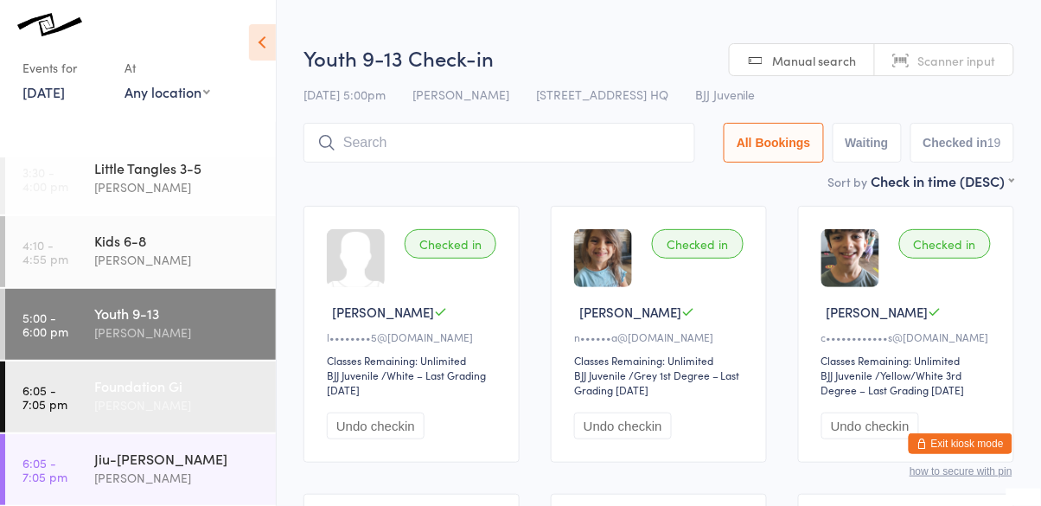
click at [92, 390] on link "6:05 - 7:05 pm Foundation [PERSON_NAME]" at bounding box center [140, 396] width 271 height 71
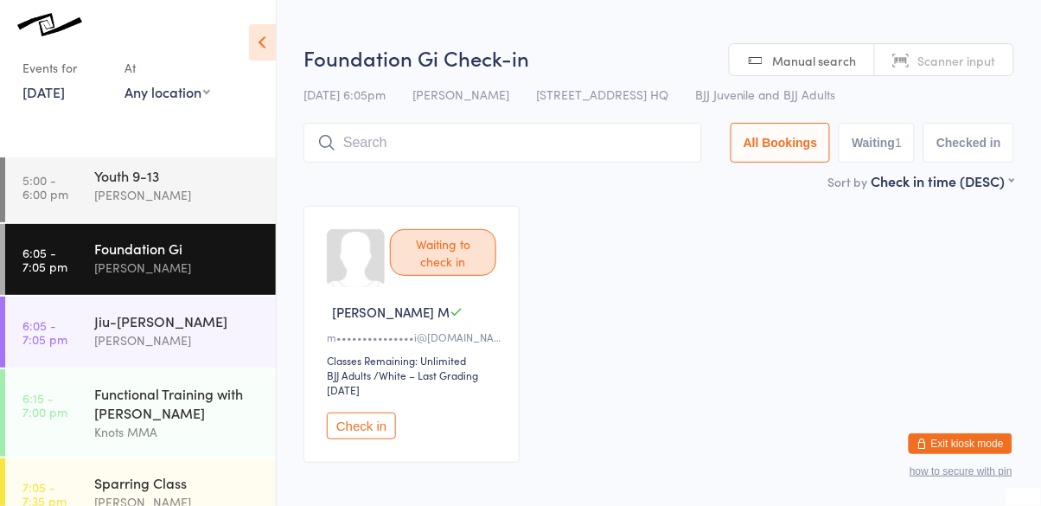
scroll to position [384, 0]
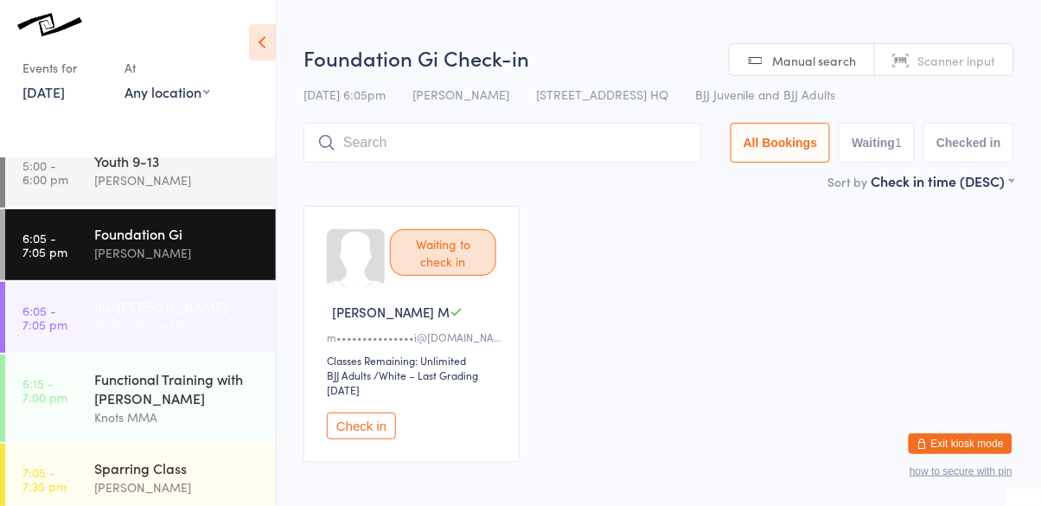
click at [92, 324] on link "6:05 - 7:05 pm Jiu-[PERSON_NAME]" at bounding box center [140, 317] width 271 height 71
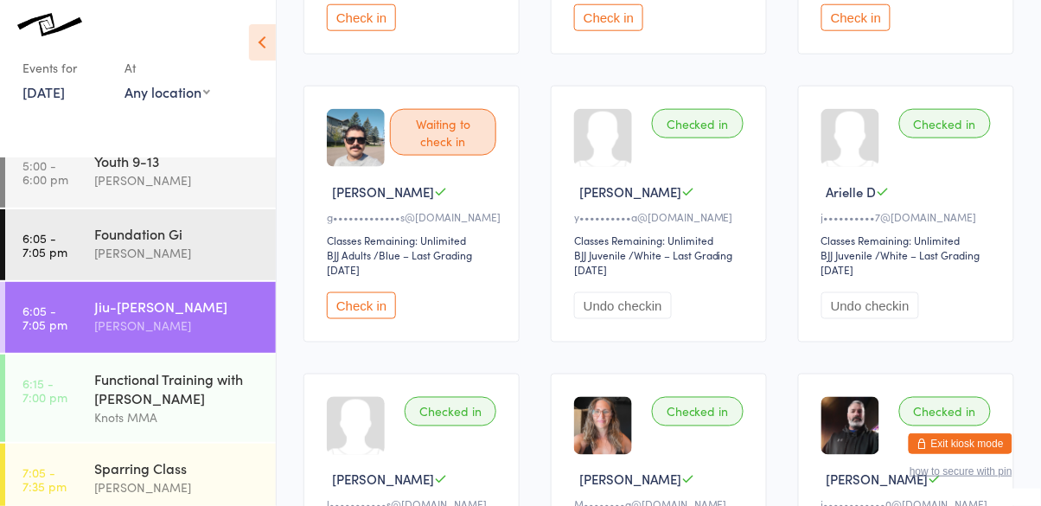
scroll to position [395, 0]
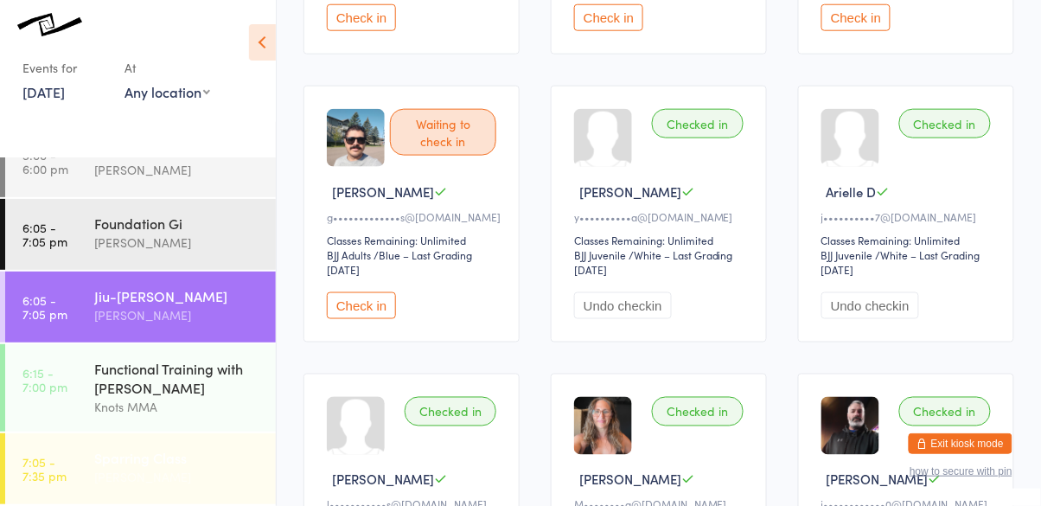
click at [92, 450] on link "7:05 - 7:35 pm Sparring Class [PERSON_NAME]" at bounding box center [140, 468] width 271 height 71
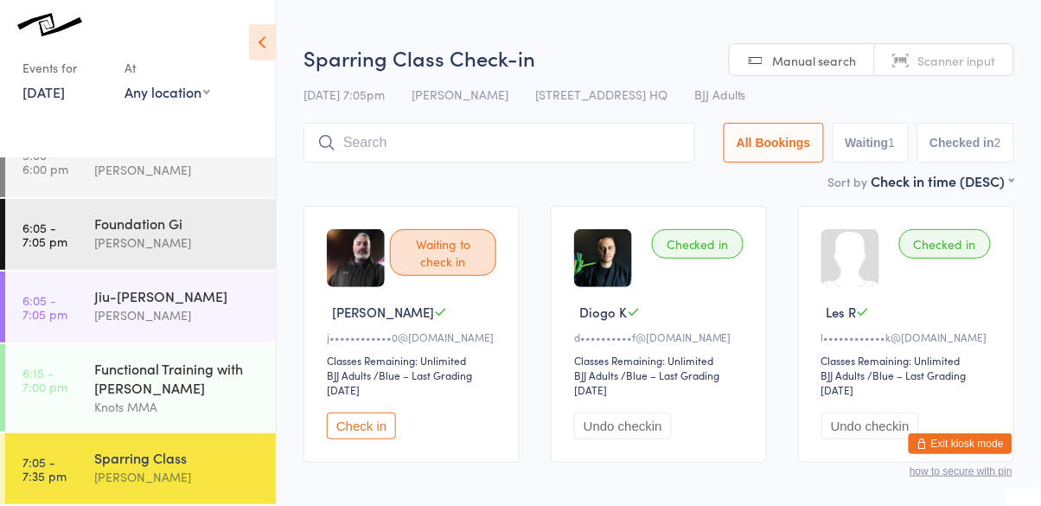
click at [348, 431] on button "Check in" at bounding box center [361, 425] width 69 height 27
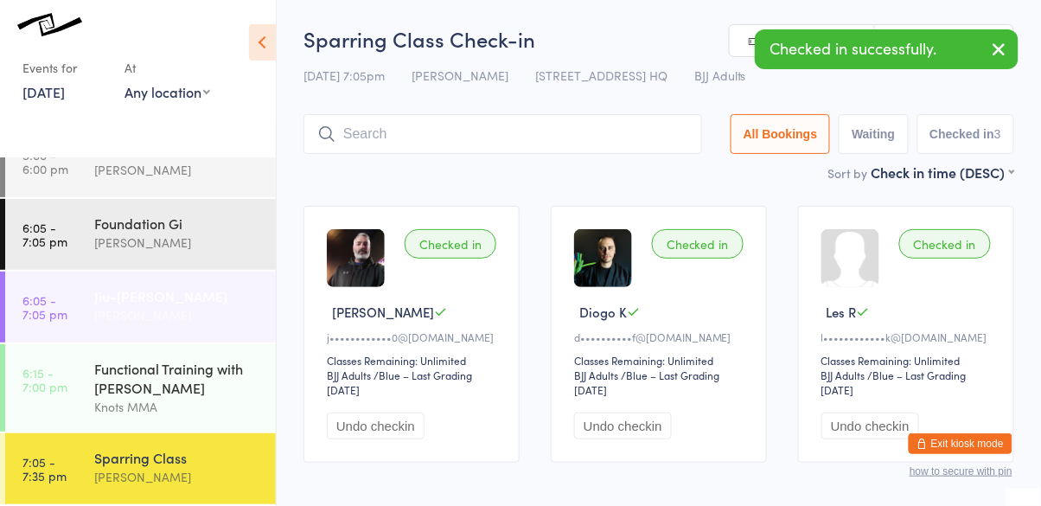
click at [110, 303] on div "Jiu-[PERSON_NAME]" at bounding box center [177, 295] width 167 height 19
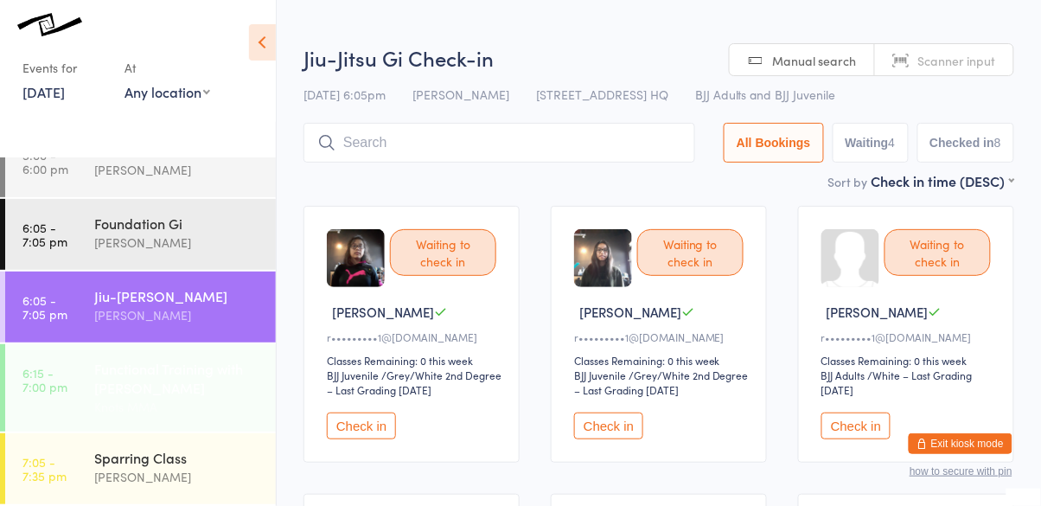
click at [116, 376] on div "Functional Training with [PERSON_NAME]" at bounding box center [177, 378] width 167 height 38
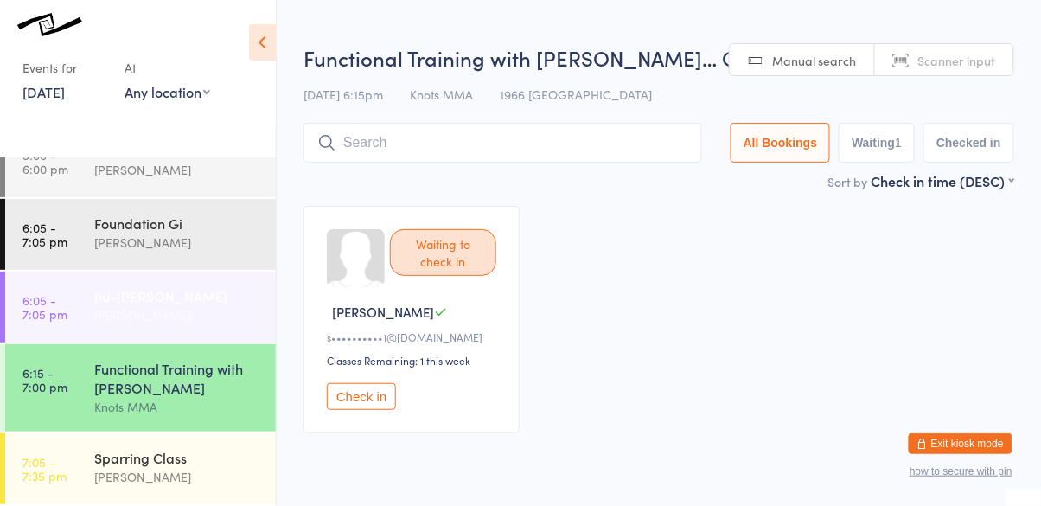
click at [105, 306] on div "[PERSON_NAME]" at bounding box center [177, 315] width 167 height 20
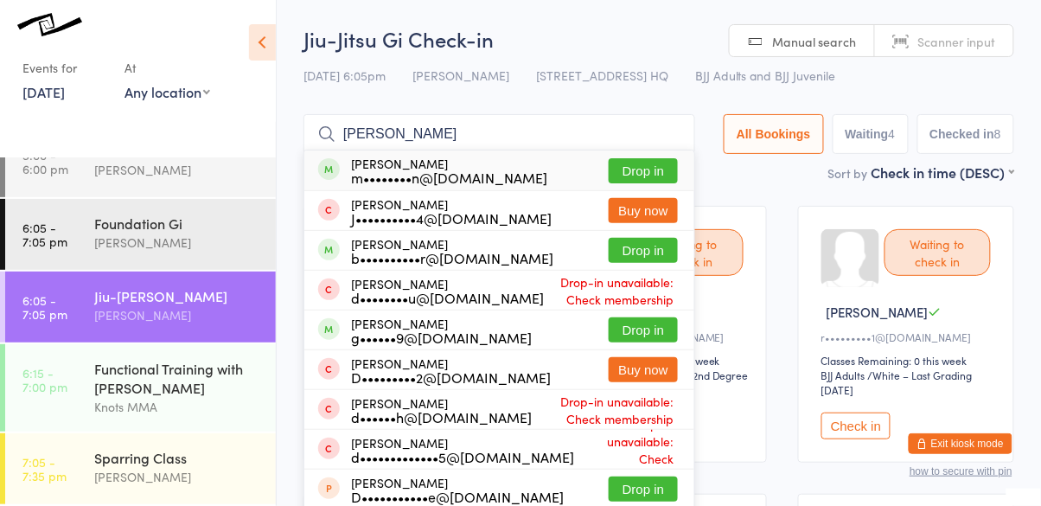
type input "[PERSON_NAME]"
click at [648, 378] on button "Buy now" at bounding box center [642, 369] width 69 height 25
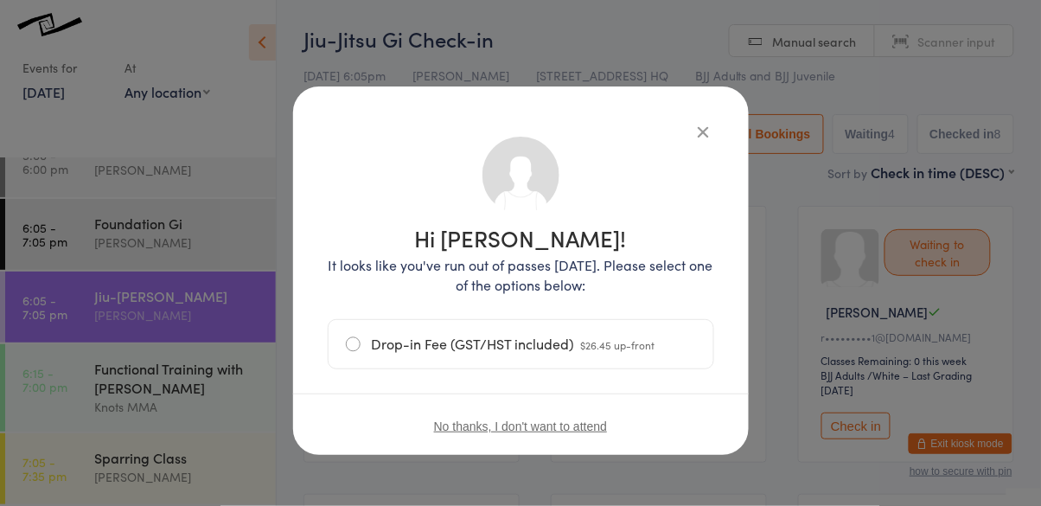
click at [709, 138] on icon "button" at bounding box center [703, 131] width 19 height 19
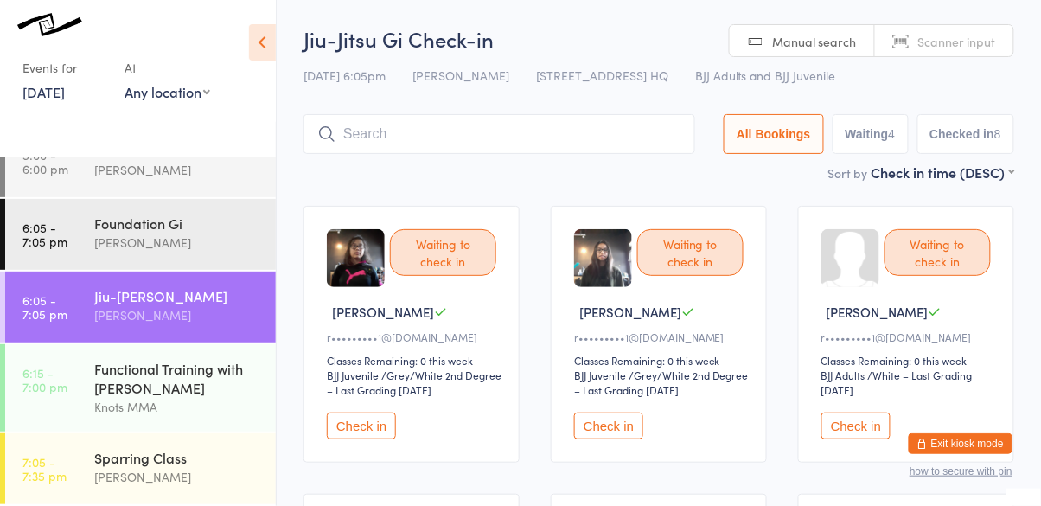
click at [430, 152] on input "search" at bounding box center [499, 134] width 392 height 40
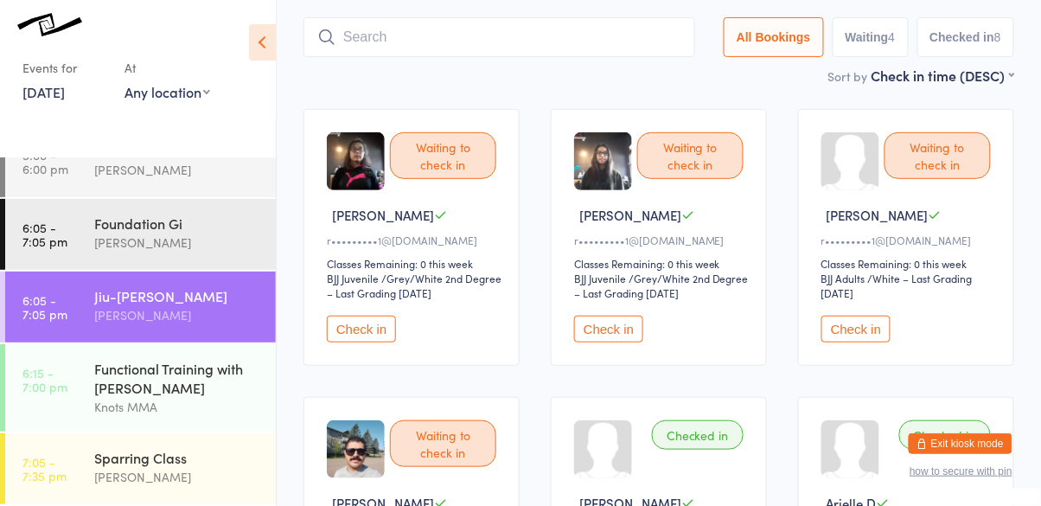
scroll to position [115, 0]
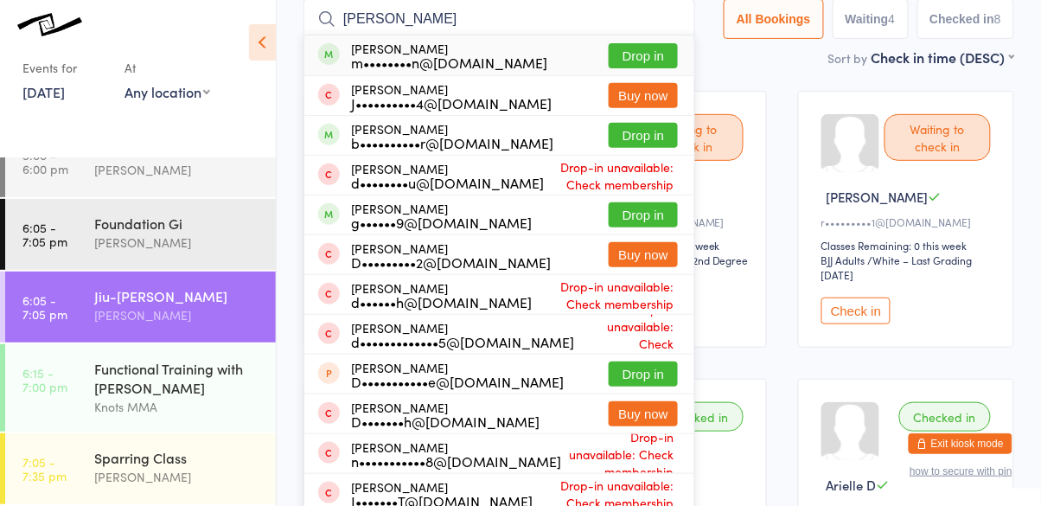
type input "[PERSON_NAME]"
click at [643, 220] on button "Drop in" at bounding box center [642, 214] width 69 height 25
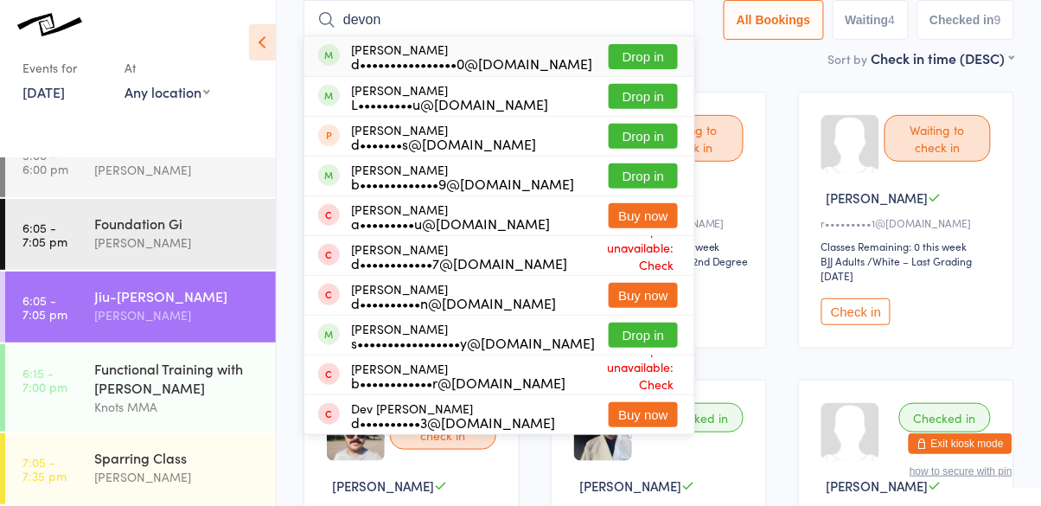
type input "devon"
click at [646, 61] on button "Drop in" at bounding box center [642, 56] width 69 height 25
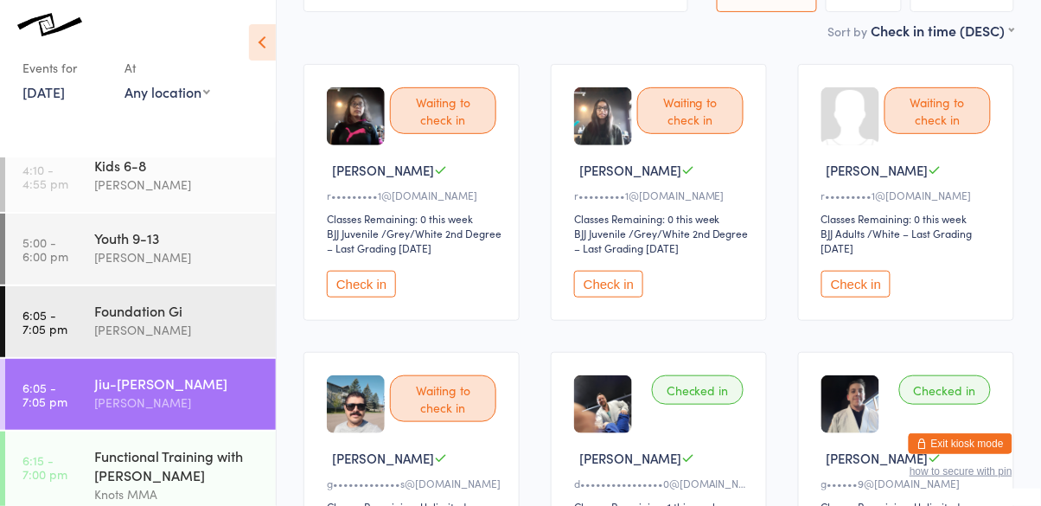
scroll to position [0, 0]
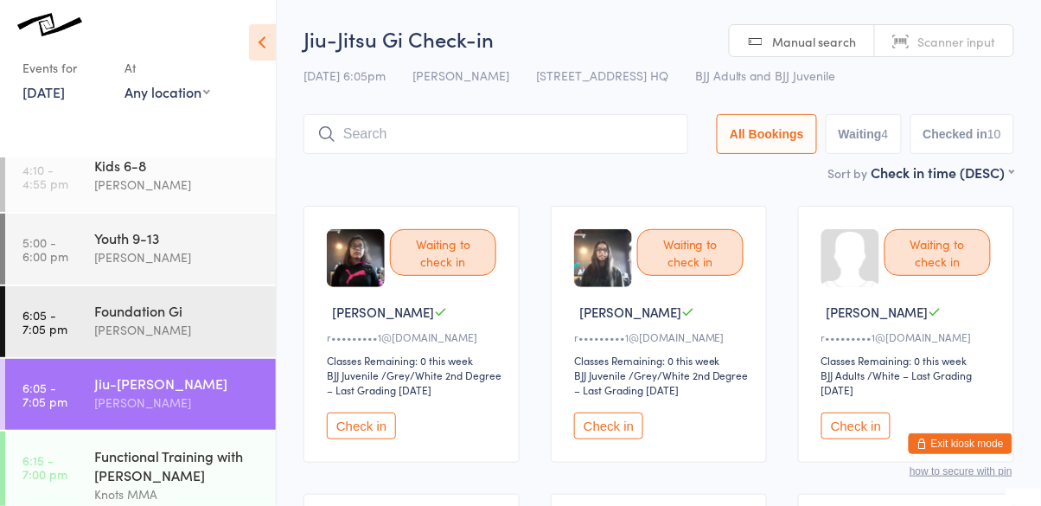
click at [613, 426] on button "Check in" at bounding box center [608, 425] width 69 height 27
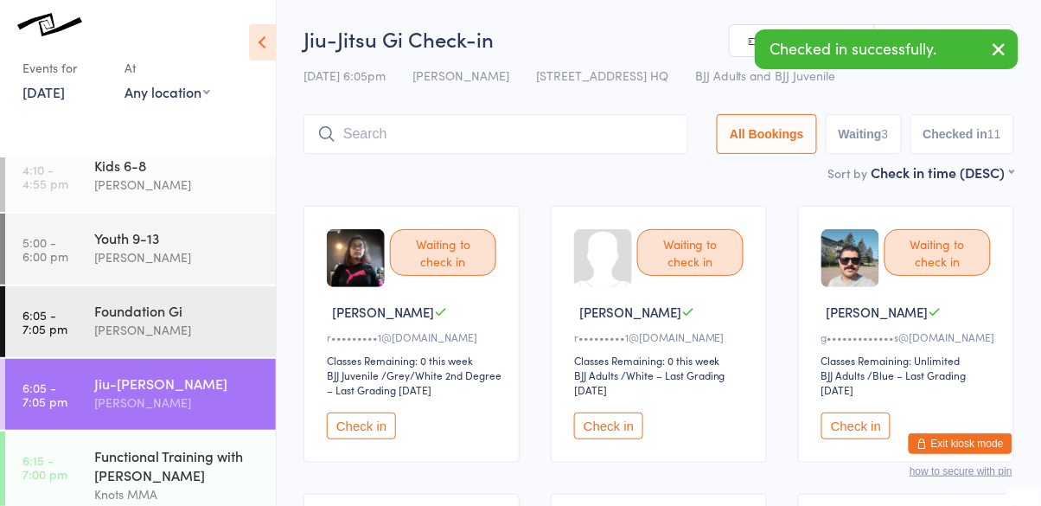
click at [361, 436] on button "Check in" at bounding box center [361, 425] width 69 height 27
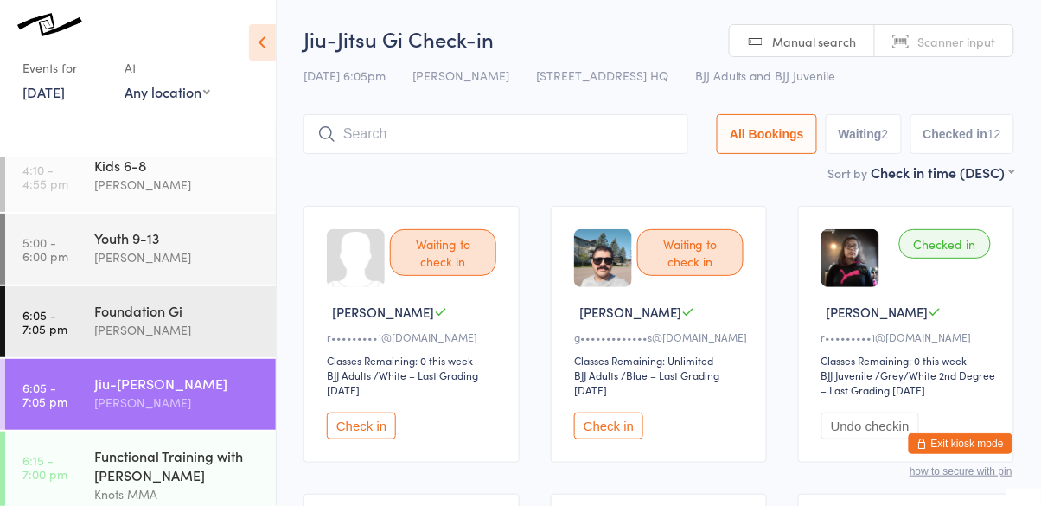
click at [352, 416] on button "Check in" at bounding box center [361, 425] width 69 height 27
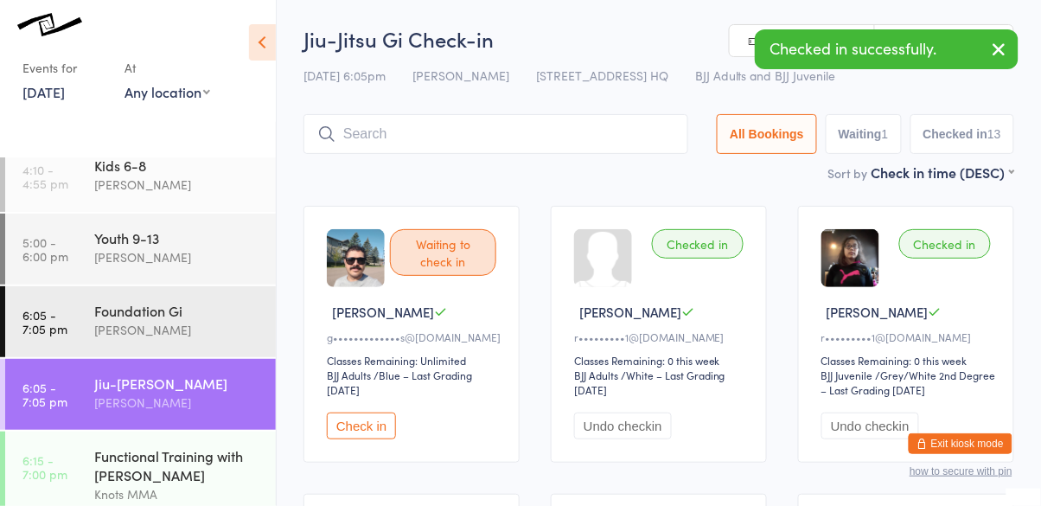
click at [619, 152] on input "search" at bounding box center [495, 134] width 385 height 40
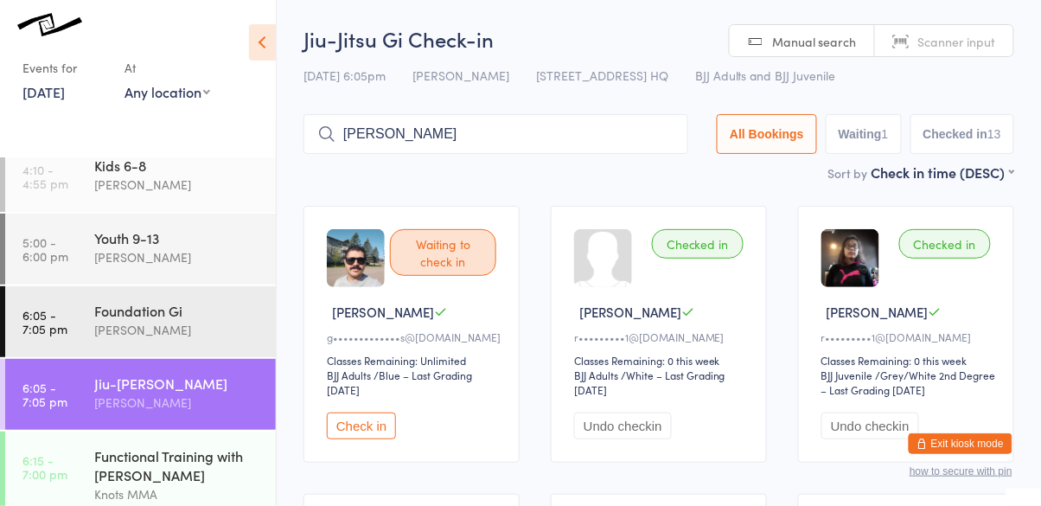
type input "[PERSON_NAME]"
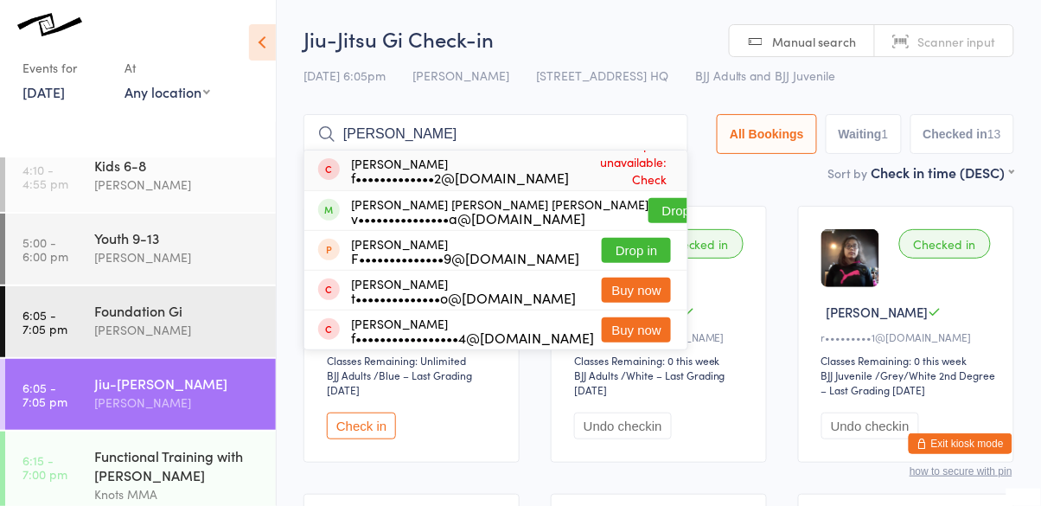
click at [656, 212] on button "Drop in" at bounding box center [682, 210] width 69 height 25
